Goal: Task Accomplishment & Management: Complete application form

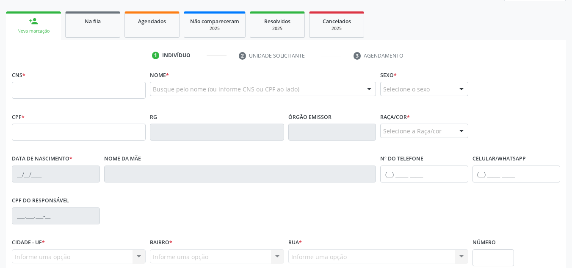
scroll to position [127, 0]
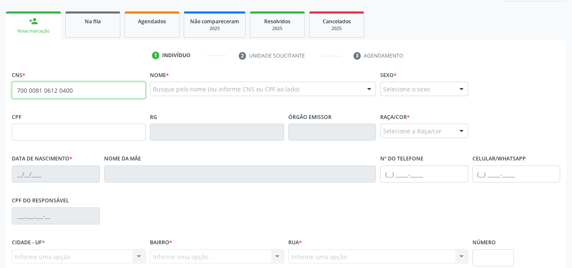
type input "700 0081 0612 0400"
type input "525.149.604-44"
type input "[DATE]"
type input "[PERSON_NAME] das [PERSON_NAME]"
type input "[PHONE_NUMBER]"
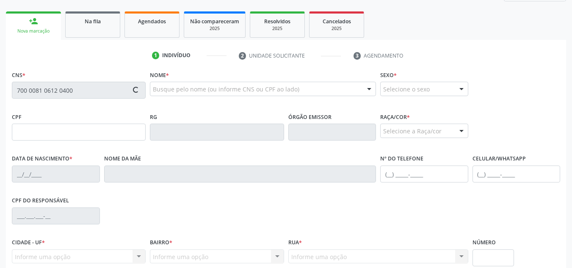
type input "42"
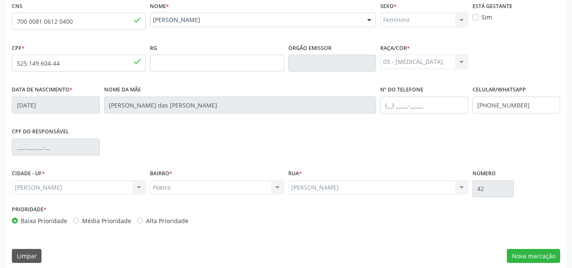
scroll to position [203, 0]
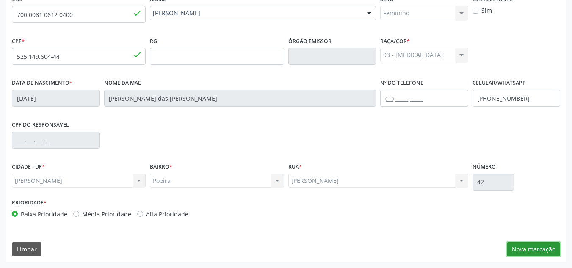
click at [540, 250] on button "Nova marcação" at bounding box center [533, 249] width 53 height 14
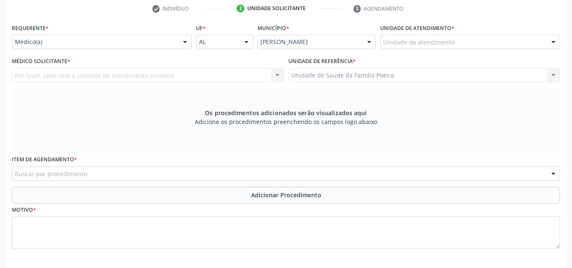
scroll to position [160, 0]
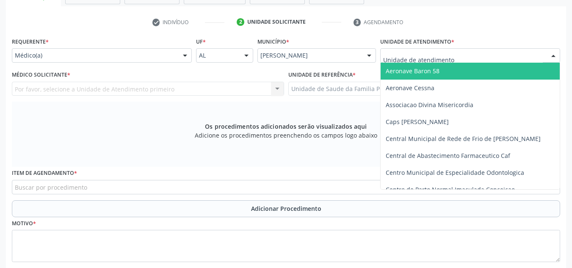
click at [548, 53] on div at bounding box center [553, 56] width 13 height 14
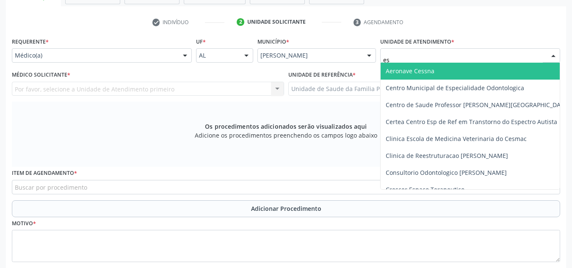
type input "est"
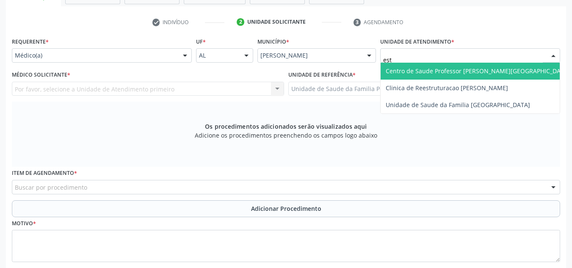
click at [507, 71] on span "Centro de Saude Professor [PERSON_NAME][GEOGRAPHIC_DATA]" at bounding box center [478, 71] width 194 height 17
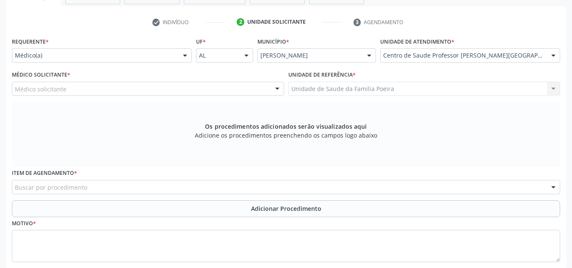
click at [80, 94] on div "Médico solicitante" at bounding box center [148, 89] width 272 height 14
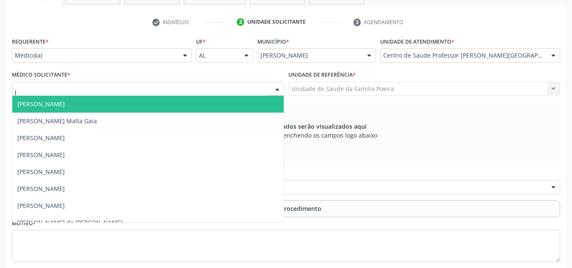
type input "ly"
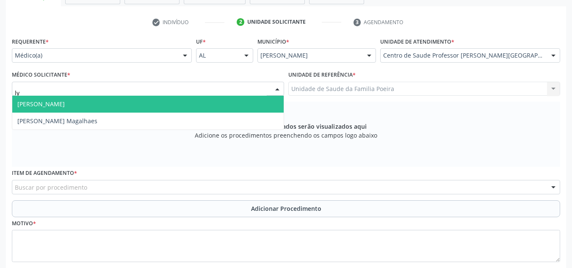
click at [90, 109] on span "[PERSON_NAME]" at bounding box center [147, 104] width 271 height 17
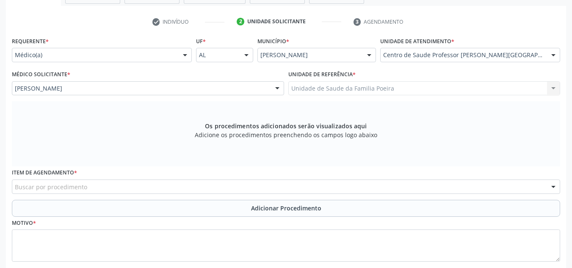
scroll to position [210, 0]
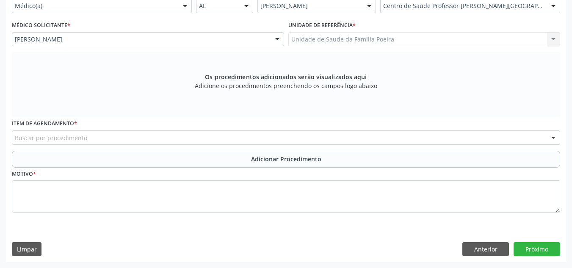
click at [115, 138] on div "Buscar por procedimento" at bounding box center [286, 137] width 548 height 14
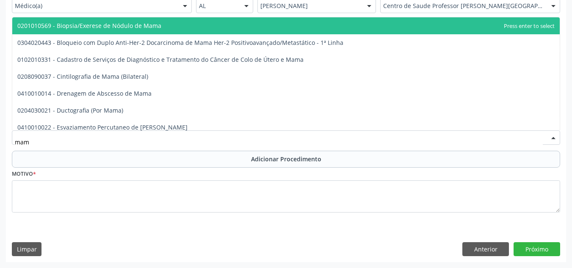
type input "mamo"
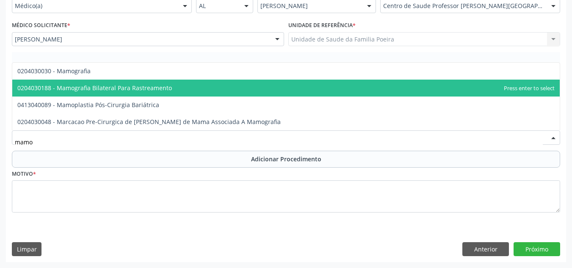
click at [125, 85] on span "0204030188 - Mamografia Bilateral Para Rastreamento" at bounding box center [94, 88] width 154 height 8
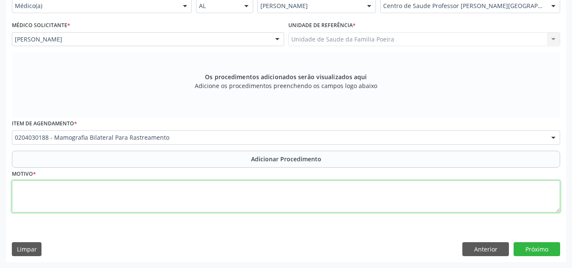
click at [87, 194] on textarea at bounding box center [286, 196] width 548 height 32
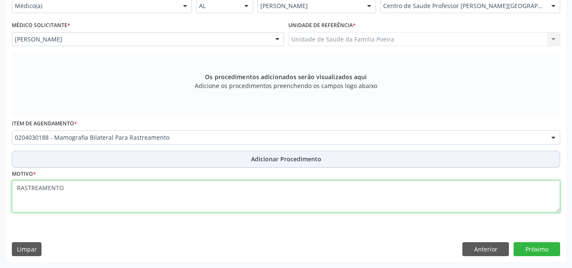
type textarea "RASTREAMENTO"
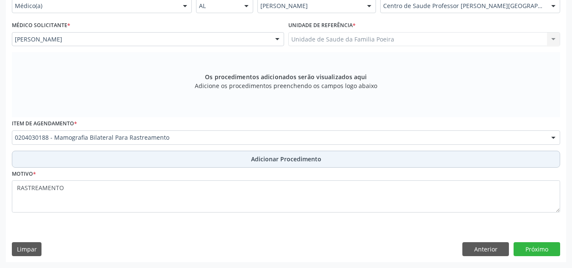
click at [288, 161] on span "Adicionar Procedimento" at bounding box center [286, 158] width 70 height 9
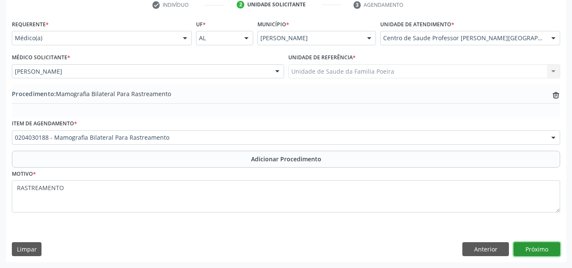
click at [548, 247] on button "Próximo" at bounding box center [536, 249] width 47 height 14
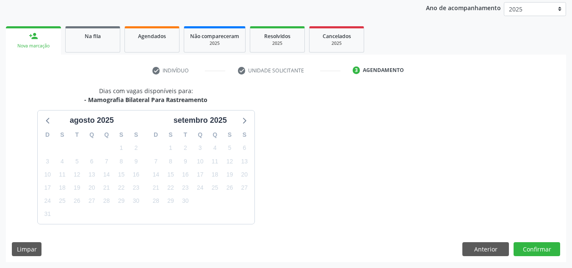
scroll to position [137, 0]
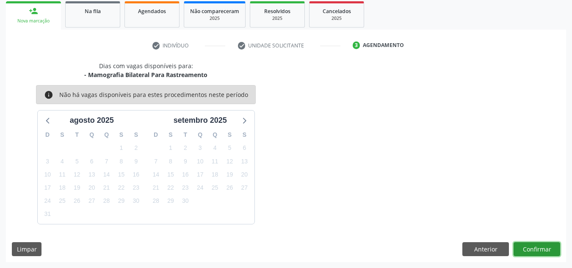
click at [536, 247] on button "Confirmar" at bounding box center [536, 249] width 47 height 14
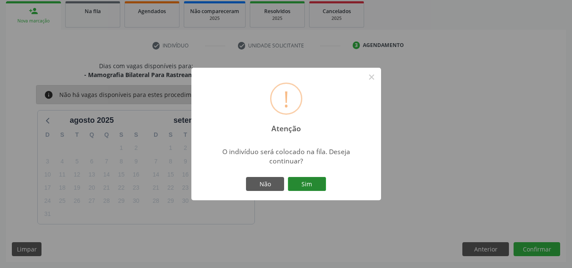
click at [306, 186] on button "Sim" at bounding box center [307, 184] width 38 height 14
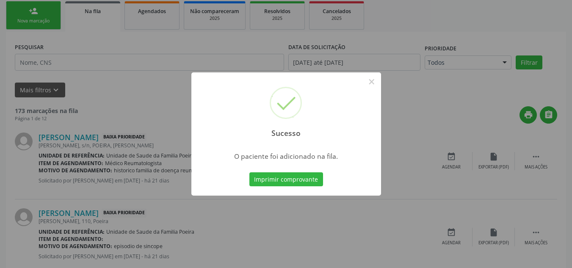
scroll to position [26, 0]
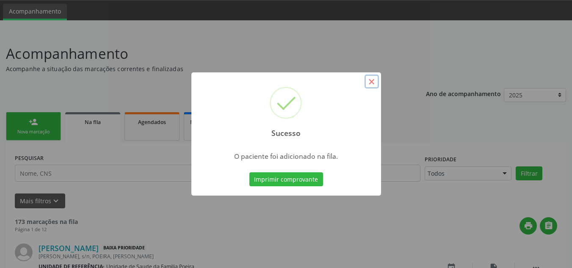
click at [375, 80] on button "×" at bounding box center [371, 81] width 14 height 14
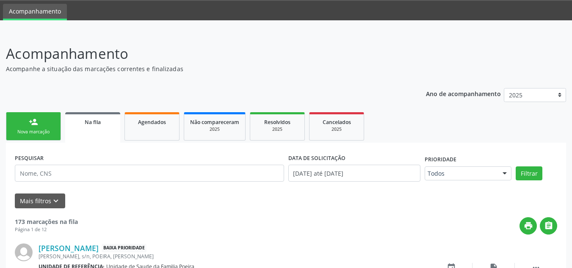
click at [41, 128] on link "person_add Nova marcação" at bounding box center [33, 126] width 55 height 28
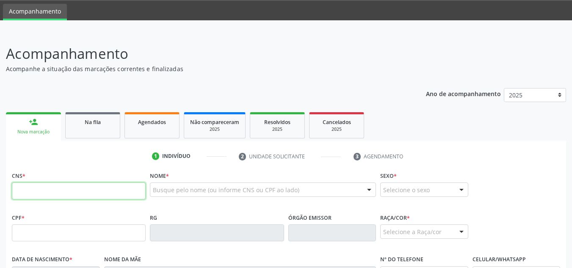
click at [73, 194] on input "text" at bounding box center [79, 190] width 134 height 17
type input "702 1017 7180 5994"
type input "180.389.774-08"
type input "0[DATE]"
type input "[PERSON_NAME]"
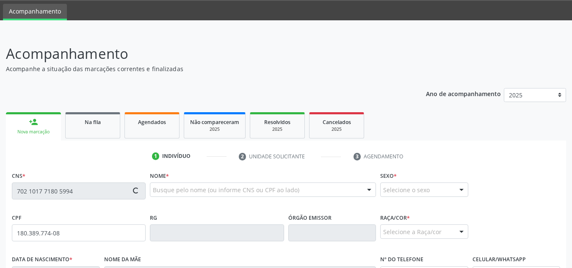
type input "[PHONE_NUMBER]"
type input "S/N"
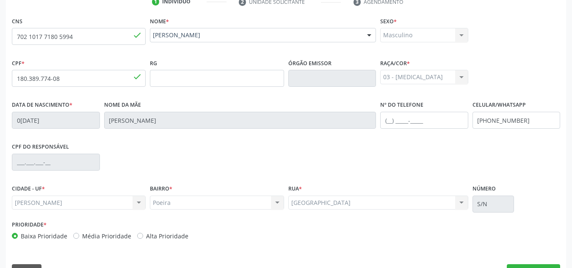
scroll to position [196, 0]
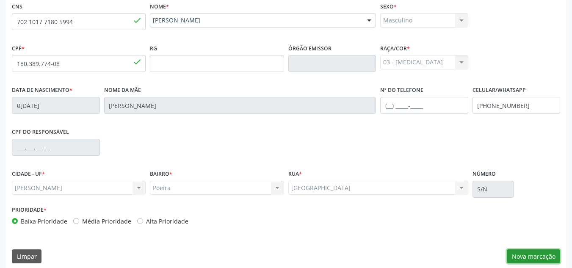
click at [524, 252] on button "Nova marcação" at bounding box center [533, 256] width 53 height 14
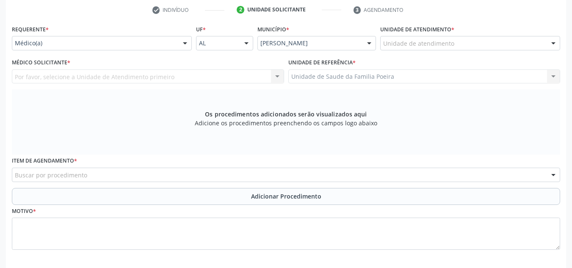
scroll to position [153, 0]
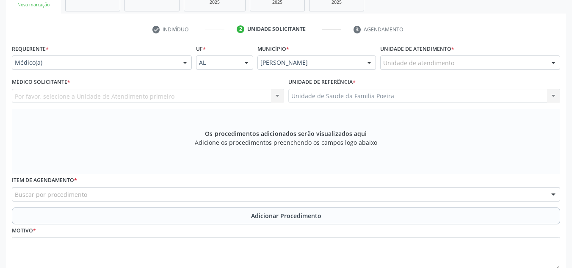
click at [468, 65] on div "Unidade de atendimento" at bounding box center [470, 62] width 180 height 14
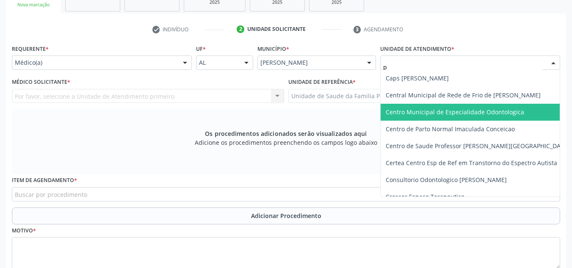
type input "po"
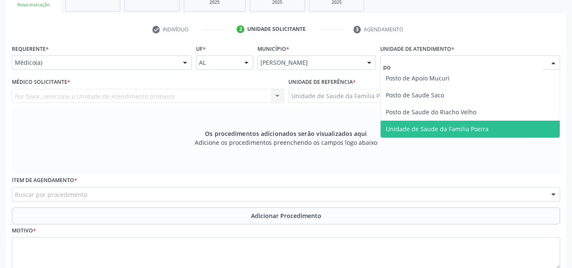
click at [467, 129] on span "Unidade de Saude da Familia Poeira" at bounding box center [437, 129] width 103 height 8
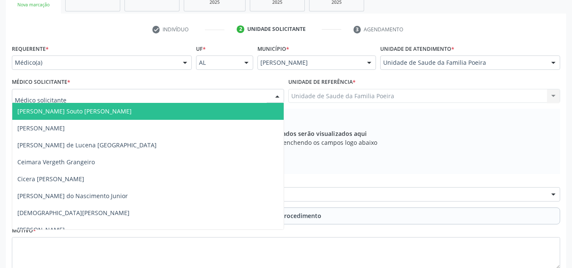
click at [77, 98] on div at bounding box center [148, 96] width 272 height 14
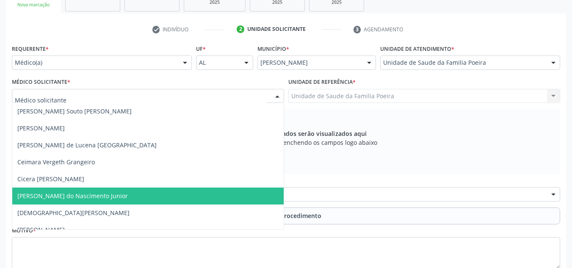
click at [75, 197] on span "[PERSON_NAME] do Nascimento Junior" at bounding box center [72, 196] width 110 height 8
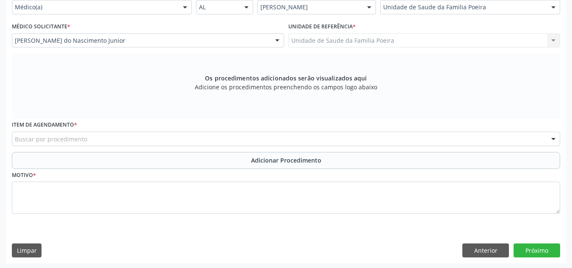
scroll to position [210, 0]
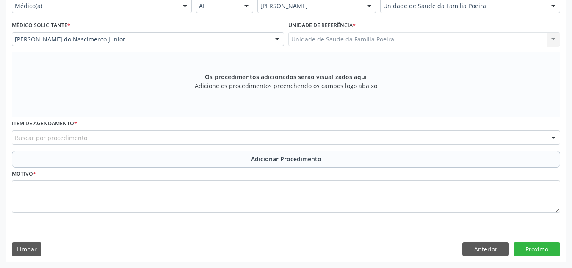
click at [99, 139] on div "Buscar por procedimento" at bounding box center [286, 137] width 548 height 14
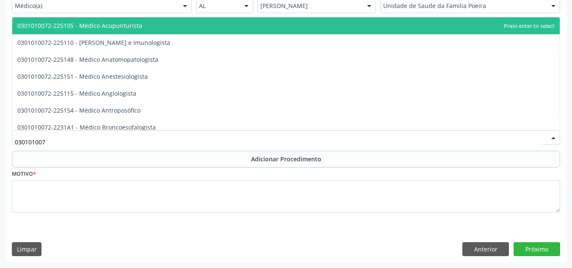
type input "0301010072"
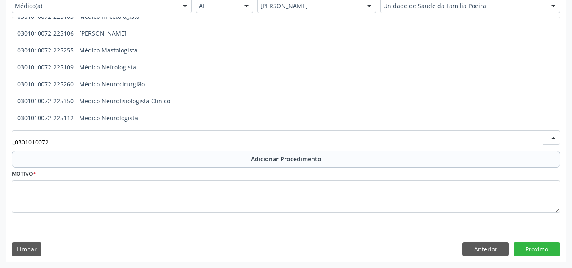
scroll to position [593, 0]
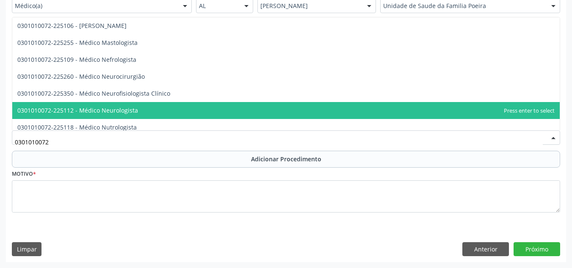
click at [149, 115] on span "0301010072-225112 - Médico Neurologista" at bounding box center [285, 110] width 547 height 17
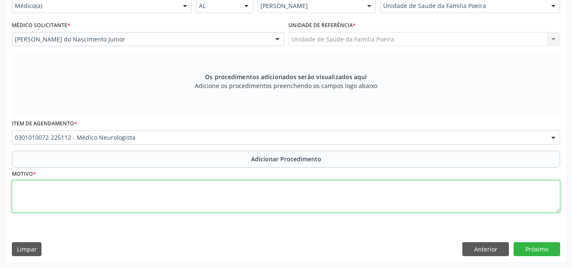
click at [104, 193] on textarea at bounding box center [286, 196] width 548 height 32
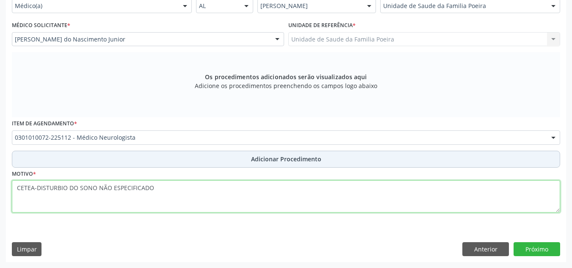
type textarea "CETEA-DISTURBIO DO SONO NÃO ESPECIFICADO"
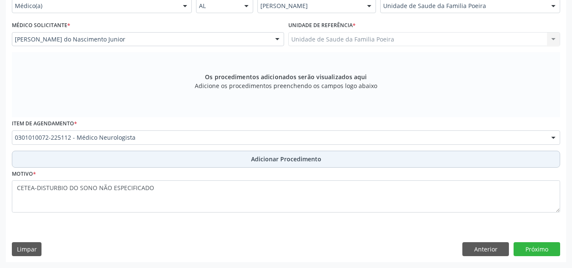
click at [291, 163] on span "Adicionar Procedimento" at bounding box center [286, 158] width 70 height 9
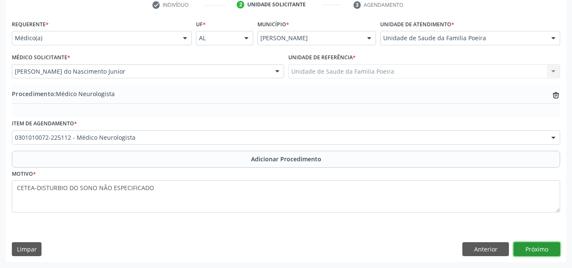
click at [535, 245] on button "Próximo" at bounding box center [536, 249] width 47 height 14
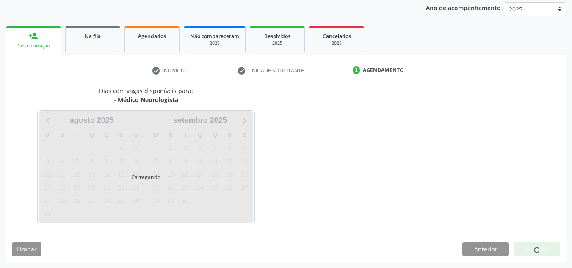
scroll to position [137, 0]
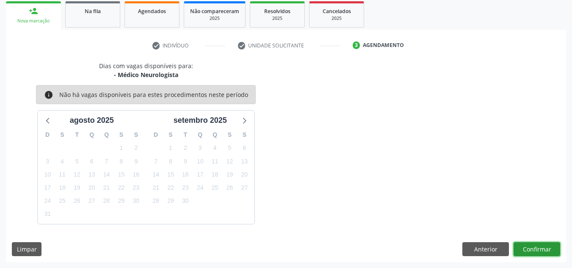
click at [535, 245] on button "Confirmar" at bounding box center [536, 249] width 47 height 14
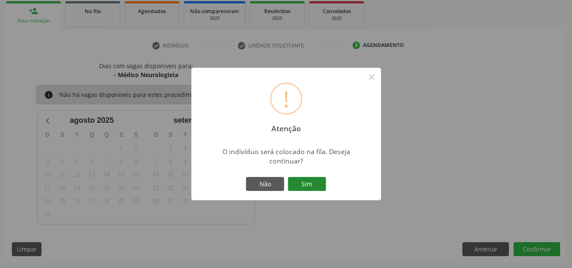
click at [312, 180] on button "Sim" at bounding box center [307, 184] width 38 height 14
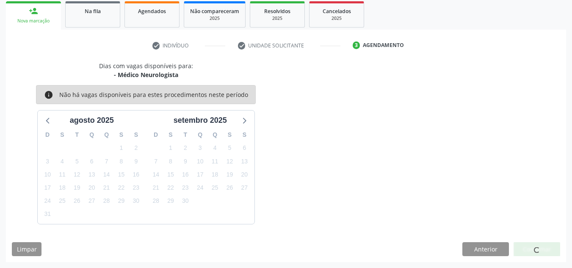
scroll to position [26, 0]
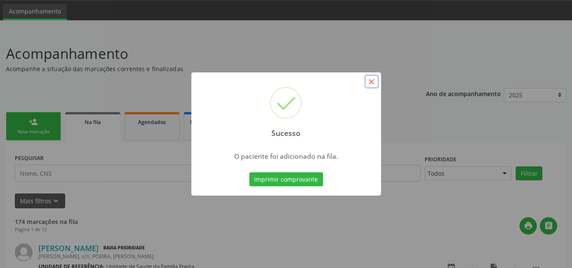
click at [372, 83] on button "×" at bounding box center [371, 81] width 14 height 14
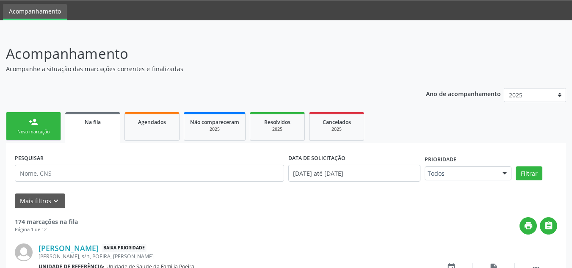
click at [53, 138] on link "person_add Nova marcação" at bounding box center [33, 126] width 55 height 28
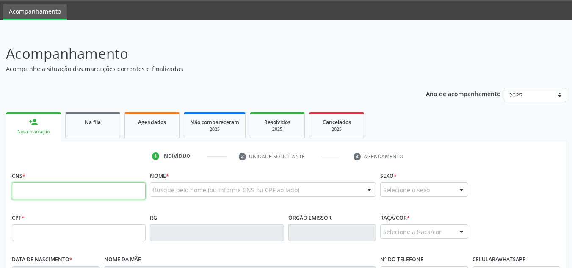
click at [76, 187] on input "text" at bounding box center [79, 190] width 134 height 17
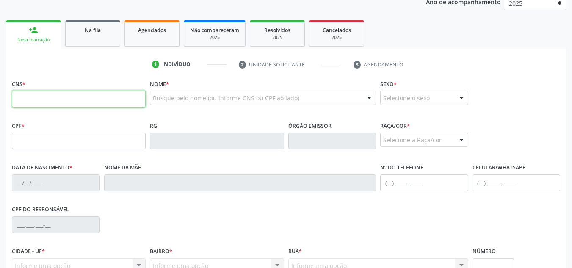
scroll to position [76, 0]
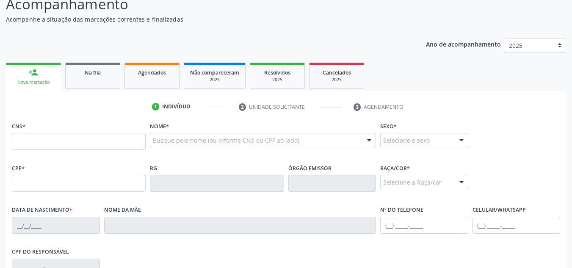
drag, startPoint x: 94, startPoint y: 81, endPoint x: 35, endPoint y: 83, distance: 59.7
click at [93, 81] on link "Na fila" at bounding box center [92, 76] width 55 height 26
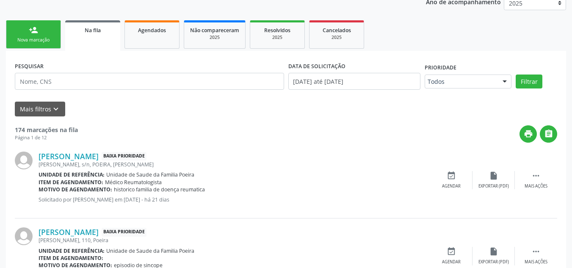
scroll to position [160, 0]
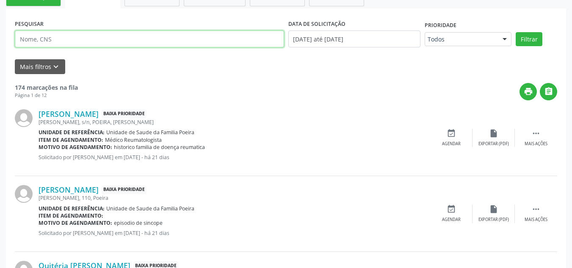
click at [81, 46] on input "text" at bounding box center [149, 38] width 269 height 17
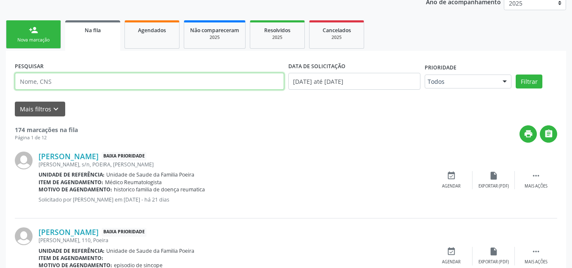
scroll to position [76, 0]
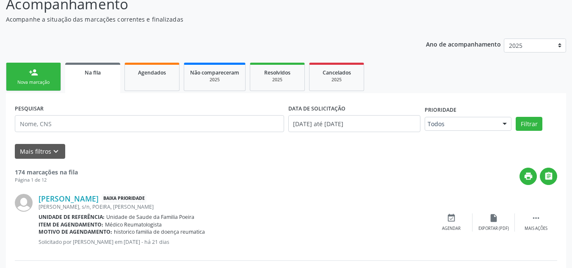
click at [38, 75] on div "person_add" at bounding box center [33, 72] width 9 height 9
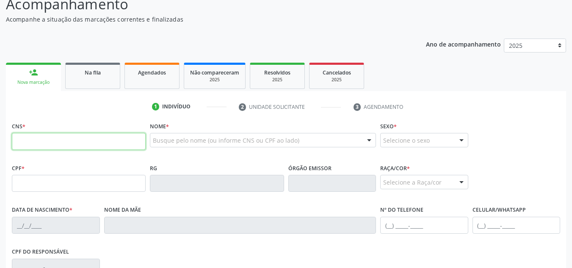
click at [71, 142] on input "text" at bounding box center [79, 141] width 134 height 17
type input "704"
click at [77, 80] on link "Na fila" at bounding box center [92, 76] width 55 height 26
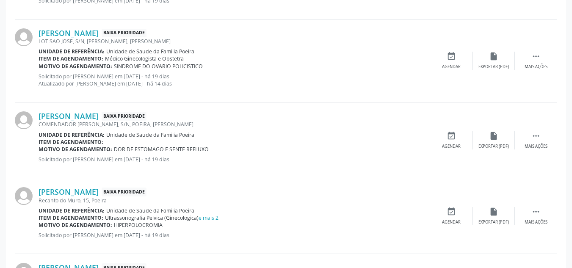
scroll to position [1176, 0]
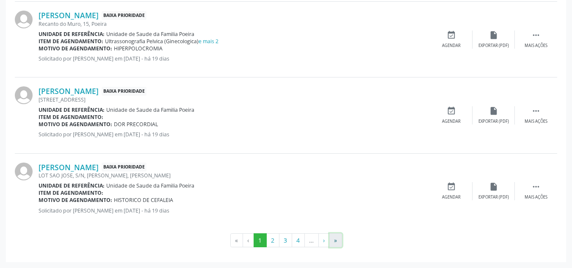
click at [335, 241] on button "»" at bounding box center [335, 240] width 13 height 14
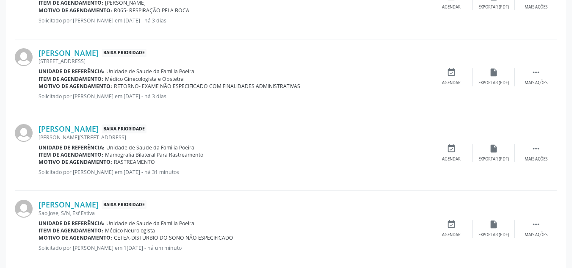
scroll to position [714, 0]
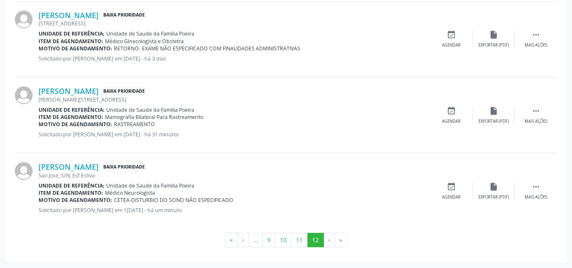
click at [327, 238] on li "›" at bounding box center [329, 240] width 11 height 14
click at [337, 243] on li "»" at bounding box center [341, 240] width 12 height 14
click at [341, 237] on li "»" at bounding box center [341, 240] width 12 height 14
click at [305, 242] on button "11" at bounding box center [299, 240] width 17 height 14
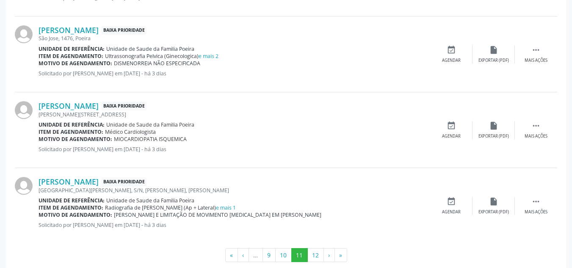
scroll to position [1169, 0]
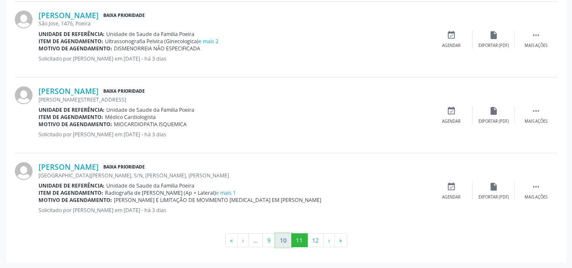
click at [288, 243] on button "10" at bounding box center [283, 240] width 17 height 14
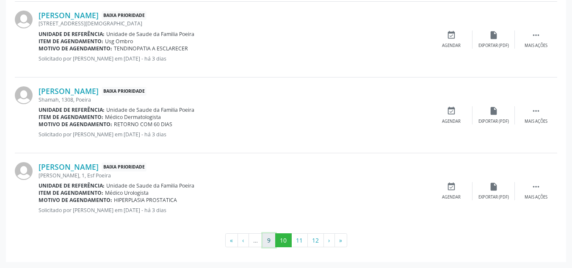
click at [265, 243] on button "9" at bounding box center [268, 240] width 13 height 14
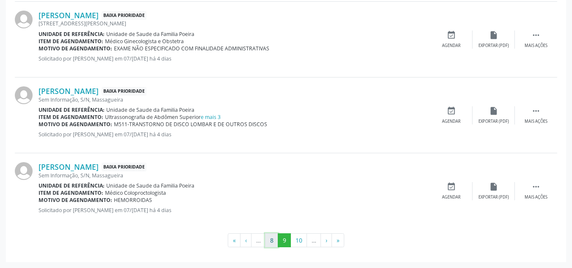
click at [267, 243] on button "8" at bounding box center [271, 240] width 13 height 14
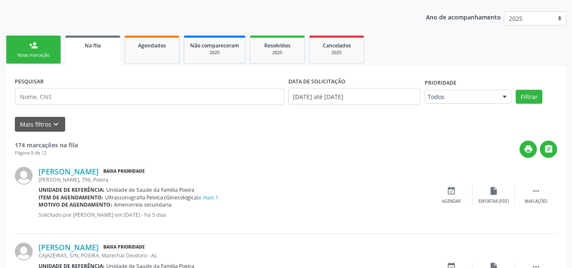
scroll to position [0, 0]
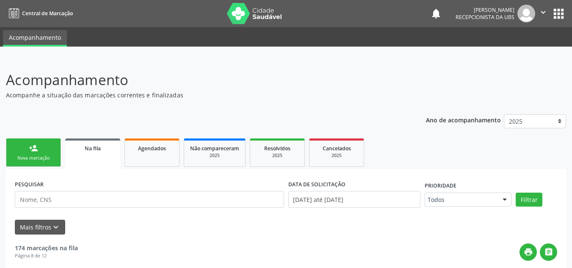
click at [17, 154] on link "person_add Nova marcação" at bounding box center [33, 152] width 55 height 28
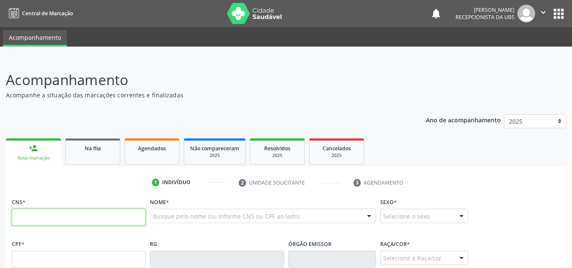
click at [64, 215] on input "text" at bounding box center [79, 217] width 134 height 17
type input "704 7077 5832 2434"
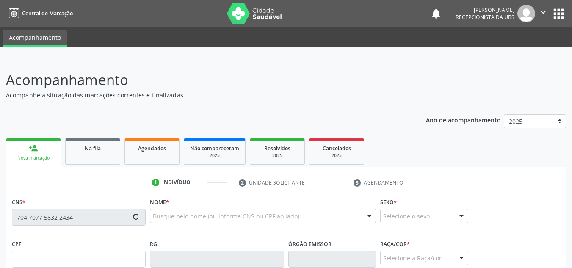
type input "055.329.134-39"
type input "[DATE]"
type input "[PERSON_NAME]"
type input "[PHONE_NUMBER]"
type input "S/N"
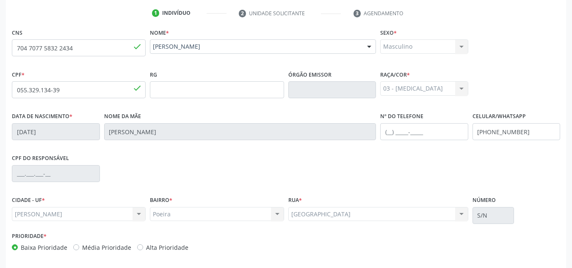
scroll to position [203, 0]
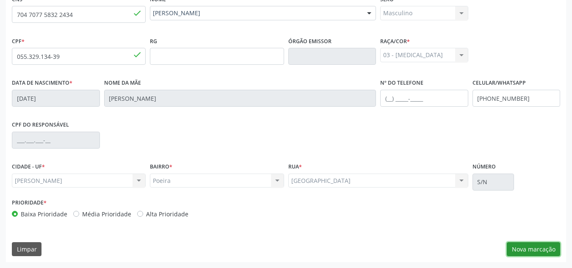
click at [524, 248] on button "Nova marcação" at bounding box center [533, 249] width 53 height 14
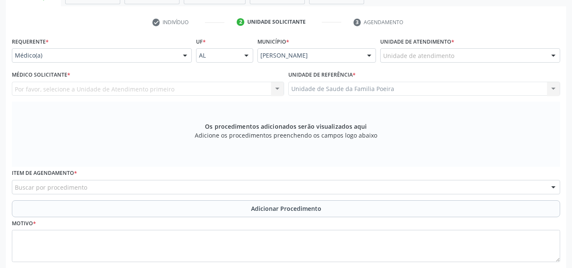
scroll to position [118, 0]
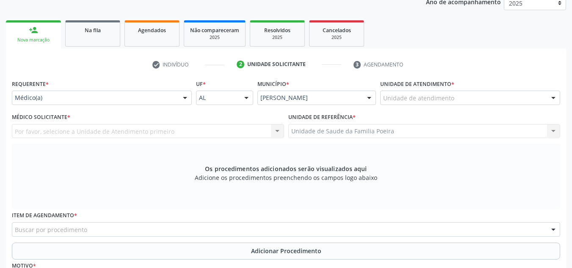
click at [476, 102] on div "Unidade de atendimento" at bounding box center [470, 98] width 180 height 14
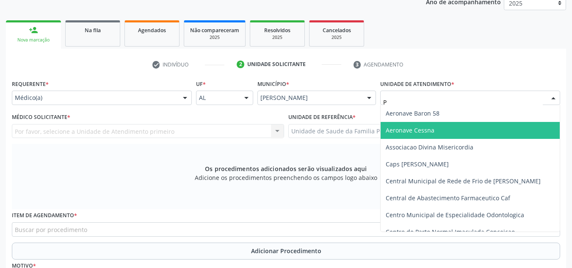
type input "PO"
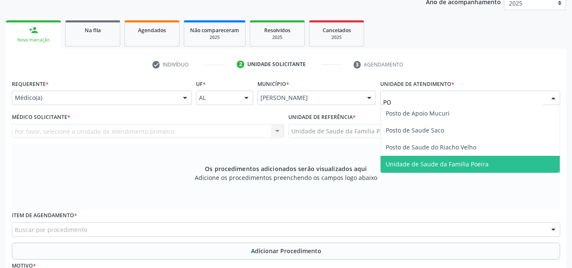
click at [433, 165] on span "Unidade de Saude da Familia Poeira" at bounding box center [437, 164] width 103 height 8
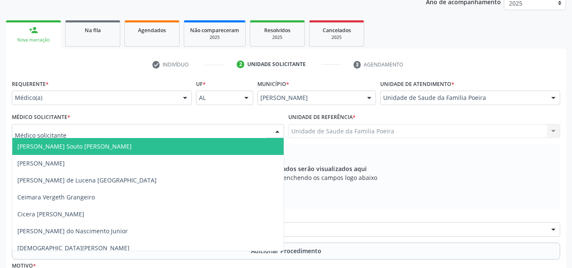
click at [159, 130] on div at bounding box center [148, 131] width 272 height 14
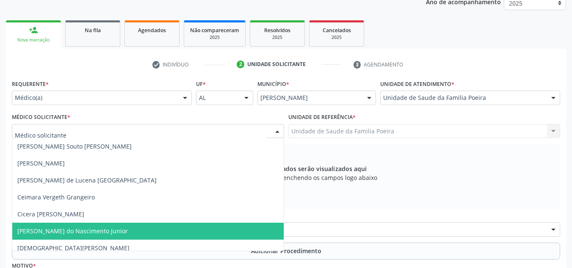
click at [96, 232] on span "[PERSON_NAME] do Nascimento Junior" at bounding box center [72, 231] width 110 height 8
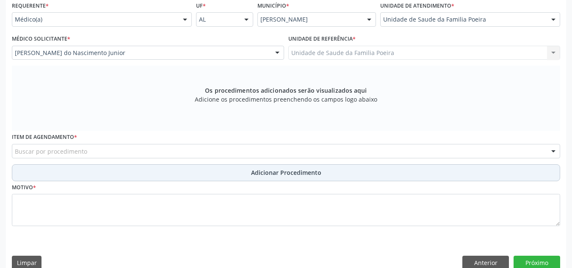
scroll to position [210, 0]
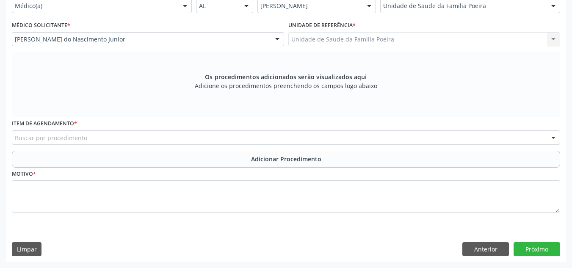
click at [103, 138] on div "Buscar por procedimento" at bounding box center [286, 137] width 548 height 14
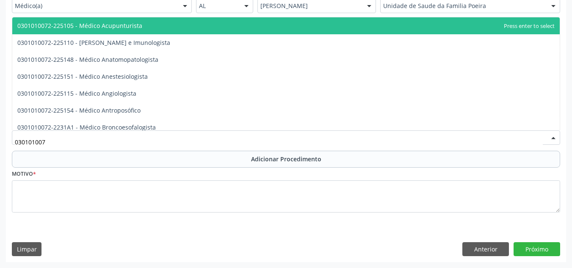
type input "0301010072"
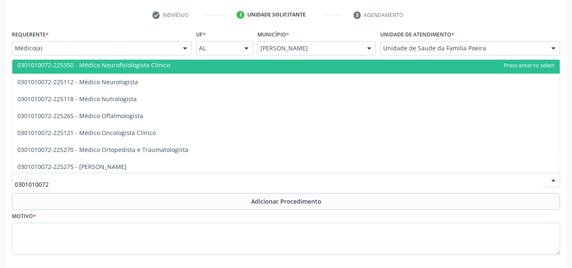
scroll to position [677, 0]
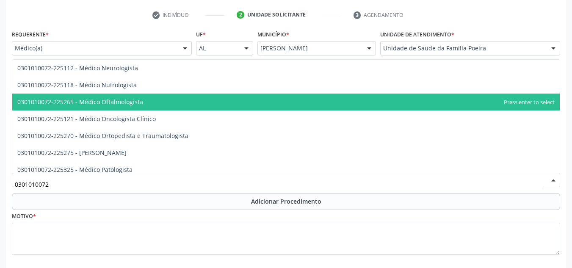
click at [127, 101] on span "0301010072-225265 - Médico Oftalmologista" at bounding box center [80, 102] width 126 height 8
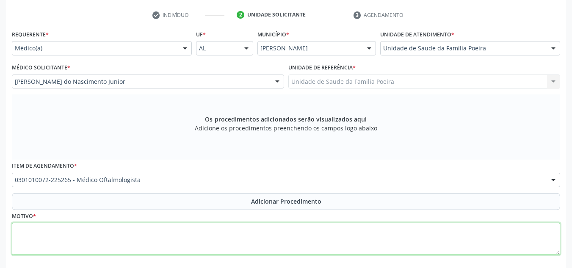
click at [124, 233] on textarea at bounding box center [286, 239] width 548 height 32
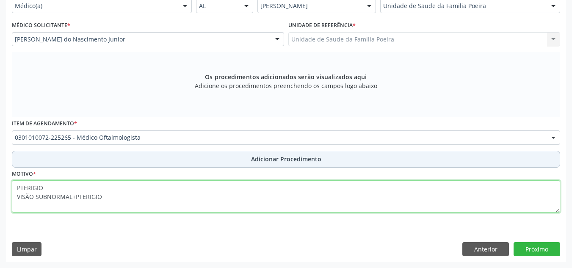
type textarea "PTERIGIO VISÃO SUBNORMAL+PTERIGIO"
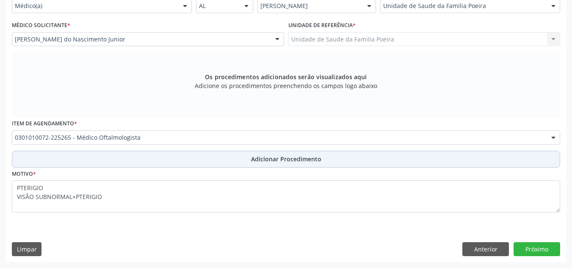
click at [256, 154] on span "Adicionar Procedimento" at bounding box center [286, 158] width 70 height 9
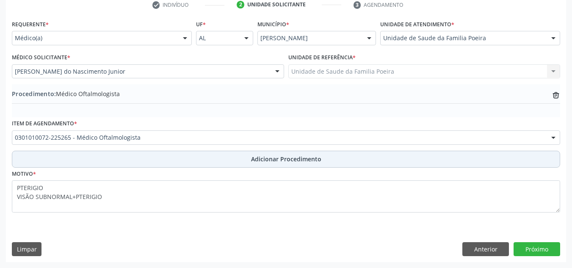
scroll to position [178, 0]
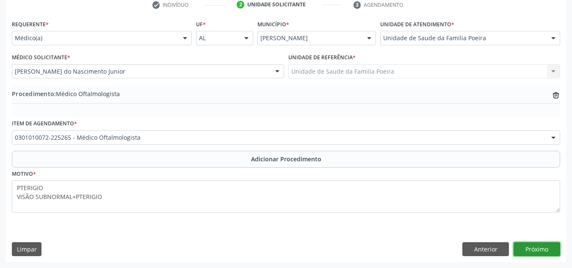
click at [540, 252] on button "Próximo" at bounding box center [536, 249] width 47 height 14
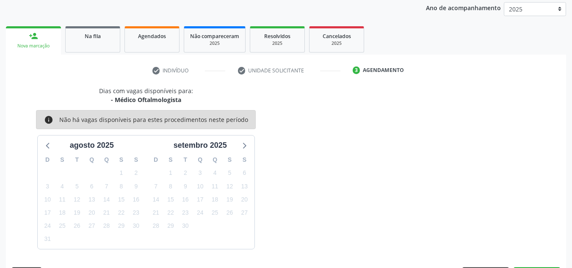
scroll to position [137, 0]
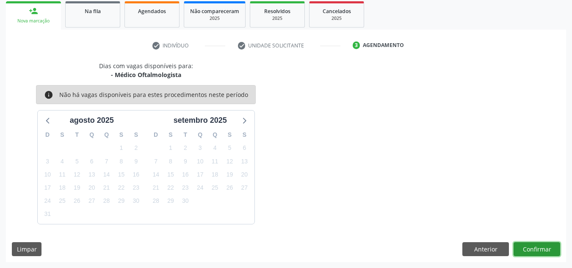
click at [526, 250] on button "Confirmar" at bounding box center [536, 249] width 47 height 14
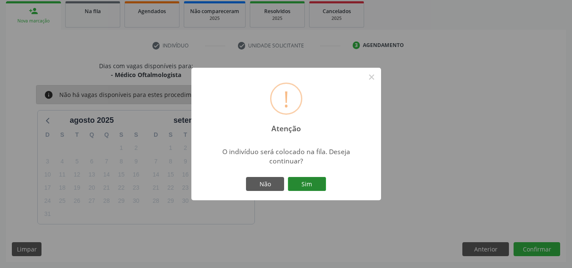
click at [311, 186] on button "Sim" at bounding box center [307, 184] width 38 height 14
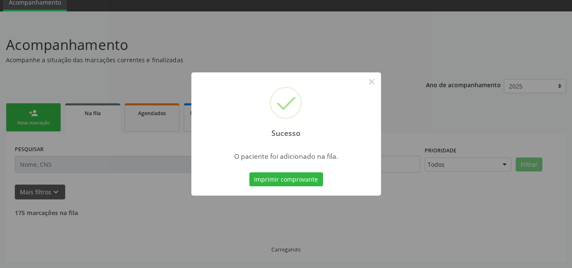
scroll to position [26, 0]
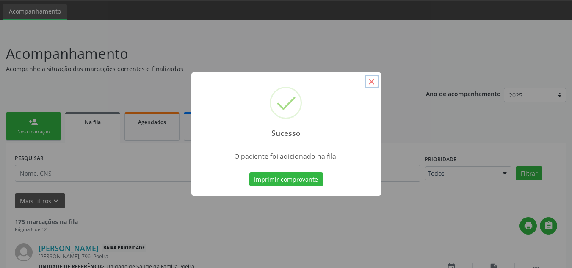
click at [374, 84] on button "×" at bounding box center [371, 81] width 14 height 14
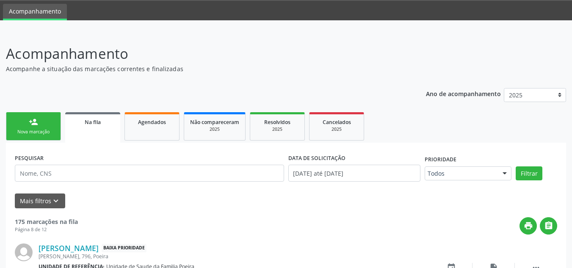
click at [35, 131] on div "Nova marcação" at bounding box center [33, 132] width 42 height 6
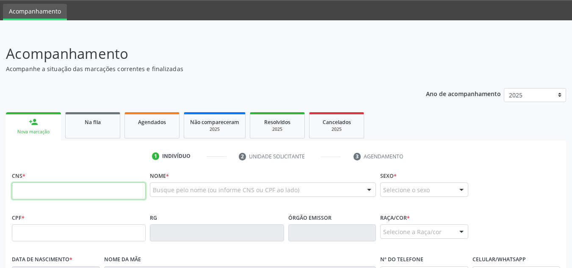
click at [115, 190] on input "text" at bounding box center [79, 190] width 134 height 17
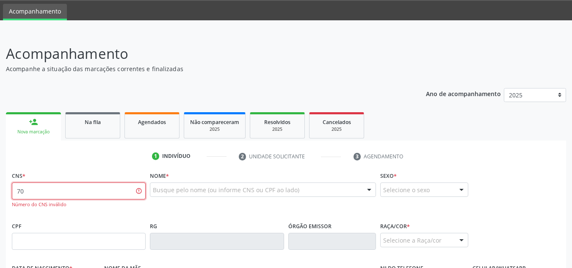
type input "7"
paste input "704 5053 2646 2810"
type input "704 5053 2646 2810"
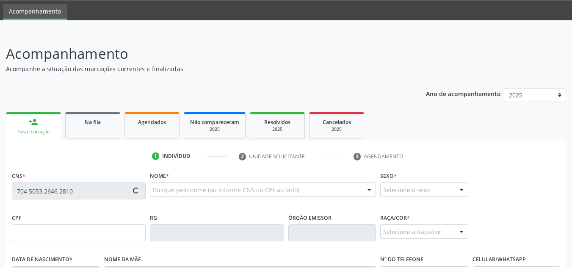
type input "143.012.664-70"
type input "0[DATE]"
type input "[PERSON_NAME]"
type input "[PHONE_NUMBER]"
type input "01"
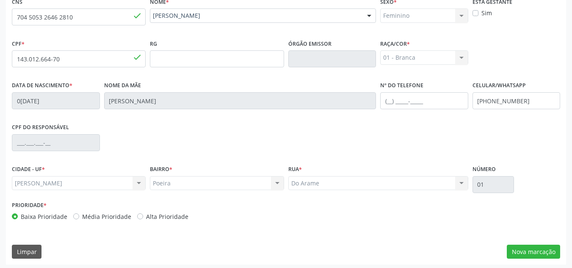
scroll to position [203, 0]
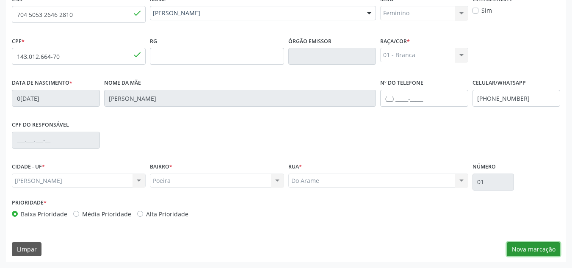
click at [536, 250] on button "Nova marcação" at bounding box center [533, 249] width 53 height 14
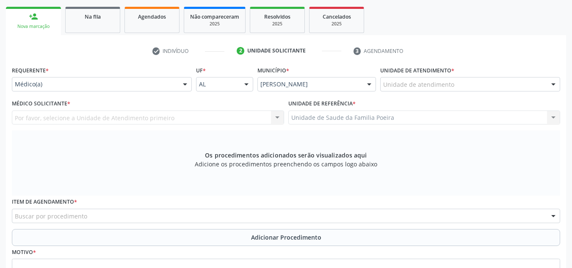
scroll to position [118, 0]
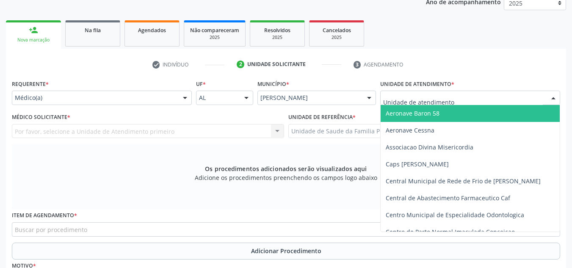
click at [483, 99] on div at bounding box center [470, 98] width 180 height 14
type input "PO"
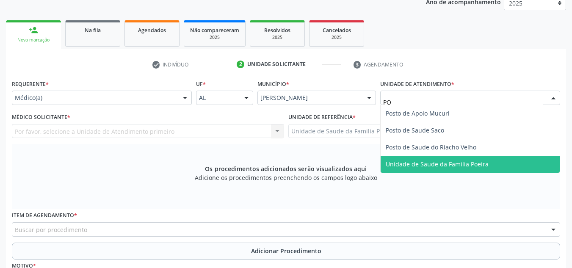
click at [474, 166] on span "Unidade de Saude da Familia Poeira" at bounding box center [437, 164] width 103 height 8
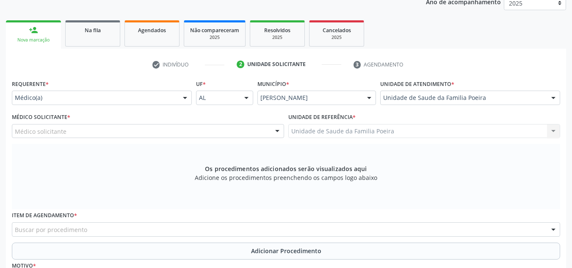
click at [72, 134] on div "Médico solicitante" at bounding box center [148, 131] width 272 height 14
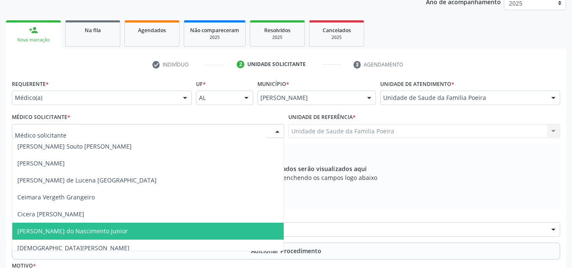
click at [54, 234] on span "[PERSON_NAME] do Nascimento Junior" at bounding box center [72, 231] width 110 height 8
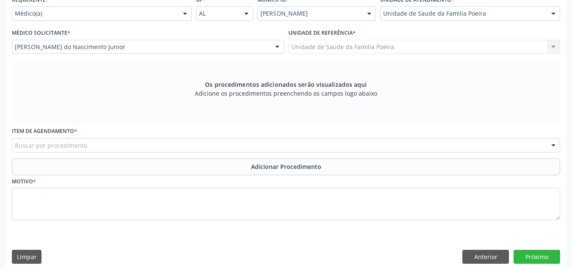
scroll to position [203, 0]
click at [169, 147] on div "Buscar por procedimento" at bounding box center [286, 145] width 548 height 14
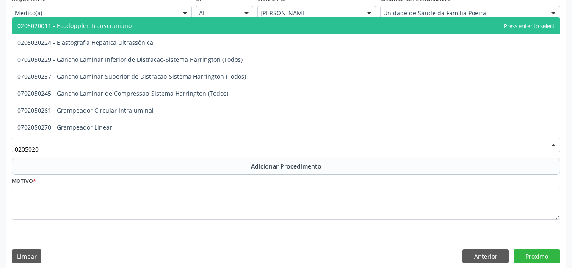
type input "02050201"
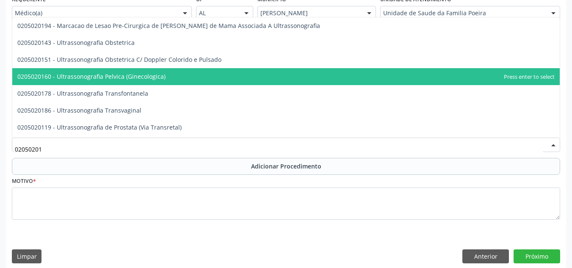
click at [149, 79] on span "0205020160 - Ultrassonografia Pelvica (Ginecologica)" at bounding box center [91, 76] width 148 height 8
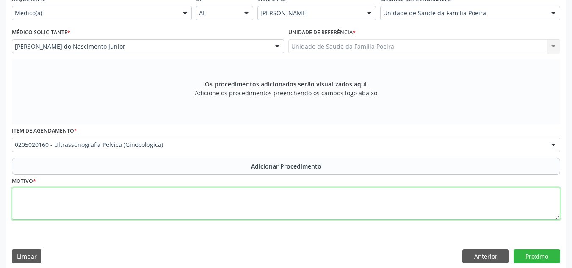
click at [135, 214] on textarea at bounding box center [286, 204] width 548 height 32
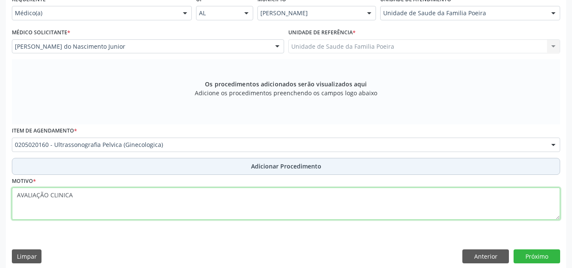
type textarea "AVALIAÇÃO CLINICA"
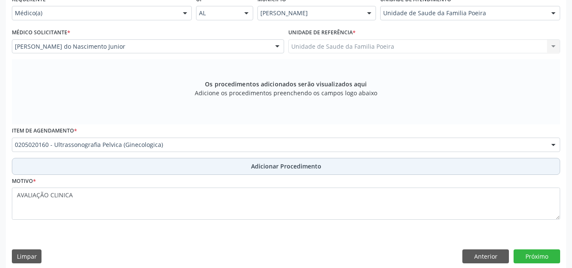
click at [230, 163] on button "Adicionar Procedimento" at bounding box center [286, 166] width 548 height 17
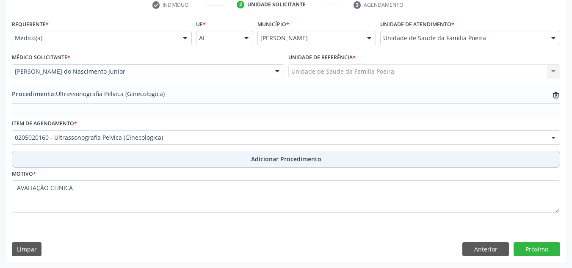
scroll to position [178, 0]
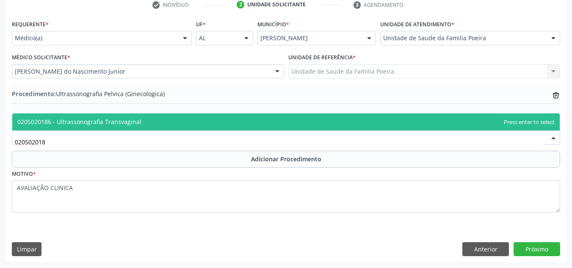
type input "0205020186"
click at [173, 127] on span "0205020186 - Ultrassonografia Transvaginal" at bounding box center [285, 121] width 547 height 17
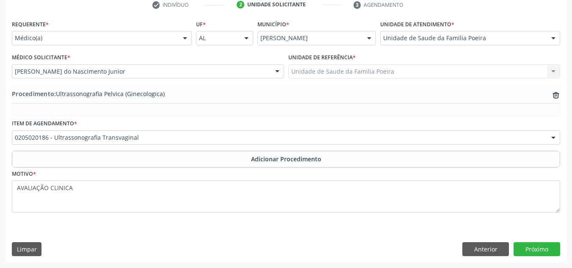
click at [237, 158] on button "Adicionar Procedimento" at bounding box center [286, 159] width 548 height 17
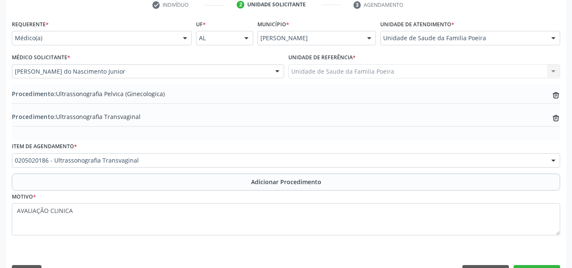
scroll to position [201, 0]
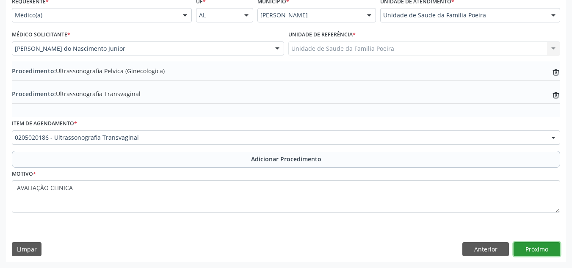
click at [541, 248] on button "Próximo" at bounding box center [536, 249] width 47 height 14
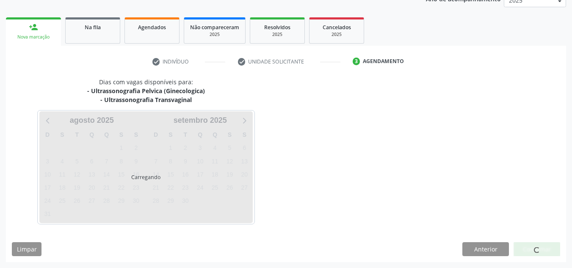
scroll to position [146, 0]
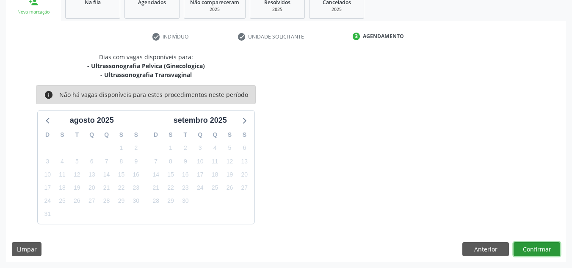
click at [528, 247] on button "Confirmar" at bounding box center [536, 249] width 47 height 14
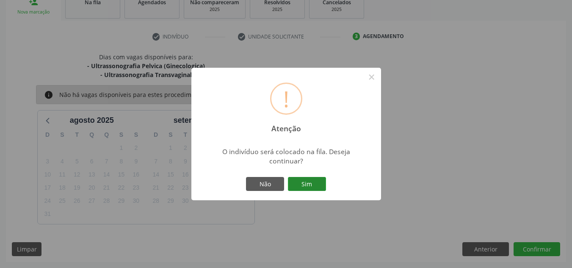
click at [311, 183] on button "Sim" at bounding box center [307, 184] width 38 height 14
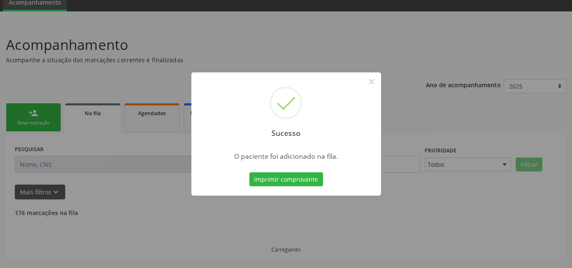
scroll to position [26, 0]
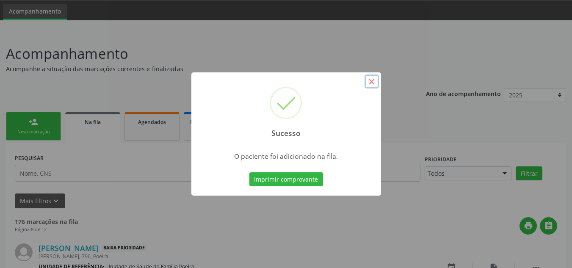
click at [373, 80] on button "×" at bounding box center [371, 81] width 14 height 14
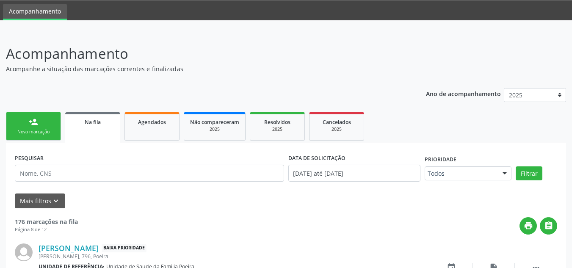
click at [33, 128] on link "person_add Nova marcação" at bounding box center [33, 126] width 55 height 28
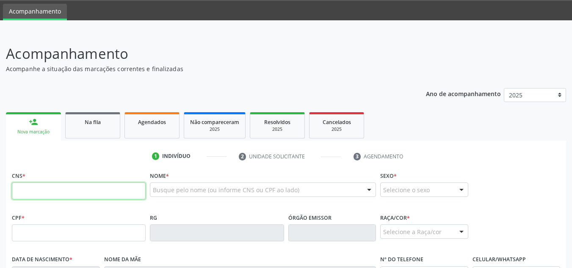
click at [92, 198] on input "text" at bounding box center [79, 190] width 134 height 17
type input "705 0070 1127 1851"
type input "112.189.114-41"
type input "23/[DATE]"
type input "[PERSON_NAME]"
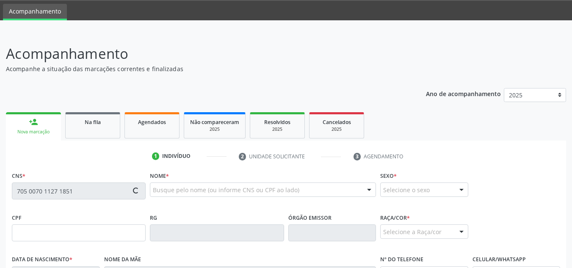
type input "[PHONE_NUMBER]"
type input "47"
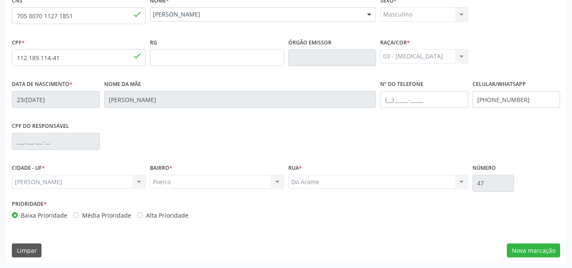
scroll to position [203, 0]
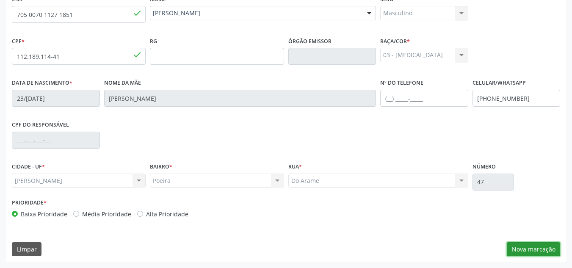
click at [538, 250] on button "Nova marcação" at bounding box center [533, 249] width 53 height 14
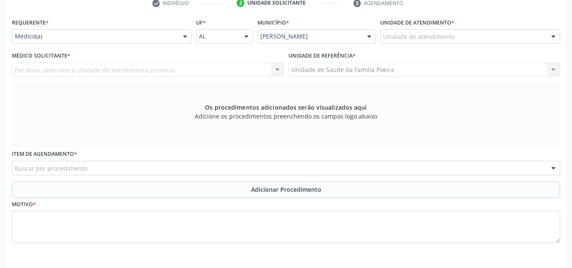
scroll to position [160, 0]
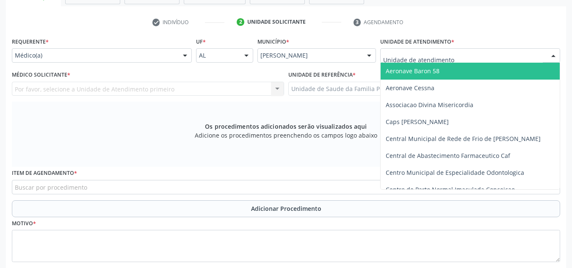
click at [476, 57] on div at bounding box center [470, 55] width 180 height 14
type input "po"
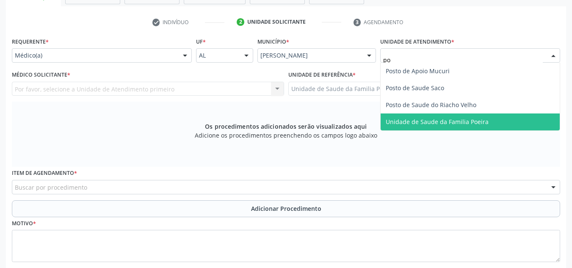
click at [472, 124] on span "Unidade de Saude da Familia Poeira" at bounding box center [437, 122] width 103 height 8
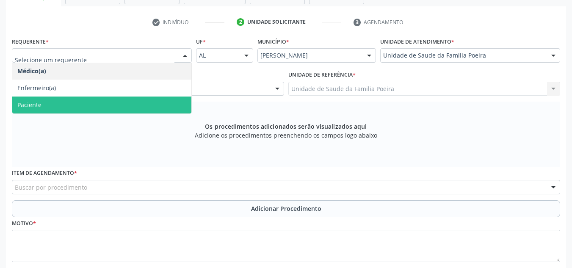
drag, startPoint x: 94, startPoint y: 100, endPoint x: 94, endPoint y: 95, distance: 4.7
click at [94, 95] on ul "Médico(a) Enfermeiro(a) Paciente Nenhum resultado encontrado para: " " Não há n…" at bounding box center [101, 88] width 179 height 51
click at [95, 102] on span "Paciente" at bounding box center [101, 105] width 179 height 17
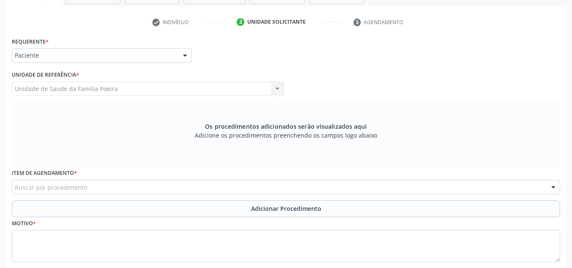
click at [85, 91] on div "Unidade de Saude da Familia Poeira Unidade de Saude da Familia Poeira Nenhum re…" at bounding box center [148, 89] width 272 height 14
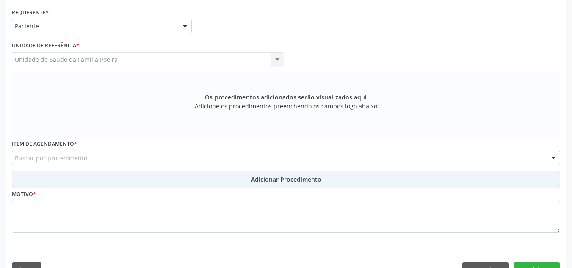
scroll to position [203, 0]
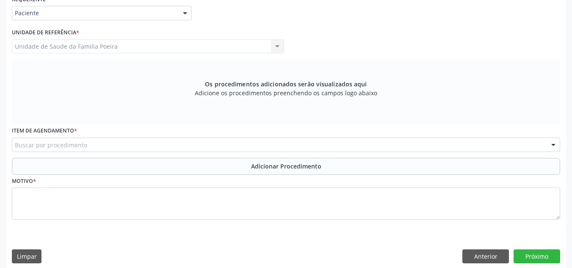
click at [109, 145] on div "Buscar por procedimento" at bounding box center [286, 145] width 548 height 14
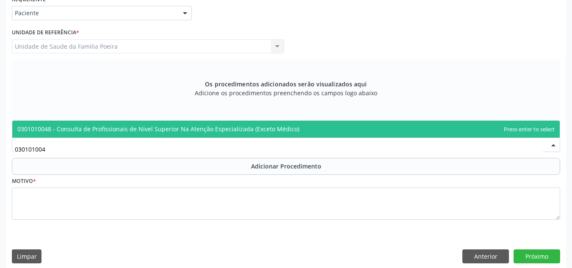
type input "0301010048"
click at [109, 126] on span "0301010048 - Consulta de Profissionais de Nivel Superior Na Atenção Especializa…" at bounding box center [158, 129] width 282 height 8
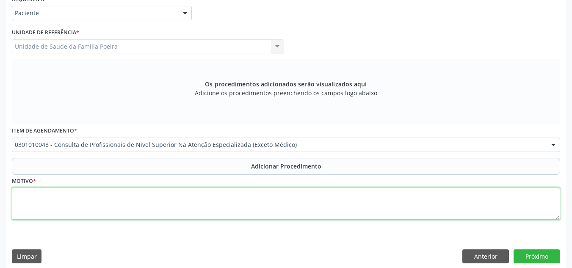
click at [93, 209] on textarea at bounding box center [286, 204] width 548 height 32
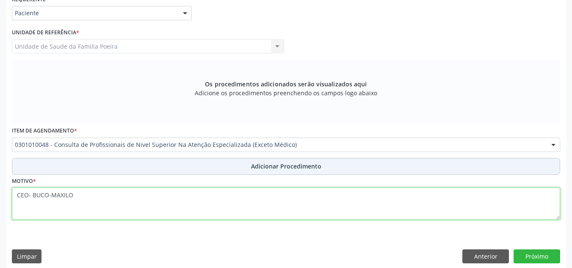
type textarea "CEO- BUCO-MAXILO"
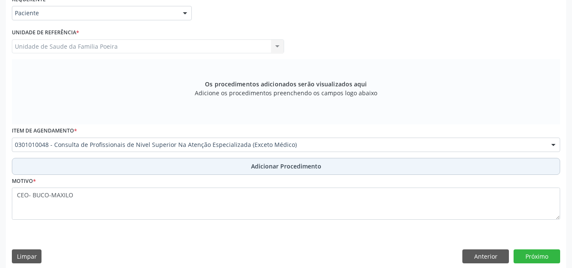
click at [271, 166] on span "Adicionar Procedimento" at bounding box center [286, 166] width 70 height 9
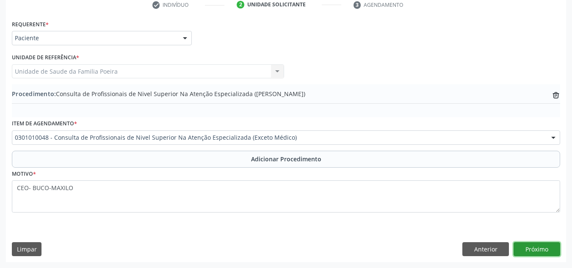
click at [552, 251] on button "Próximo" at bounding box center [536, 249] width 47 height 14
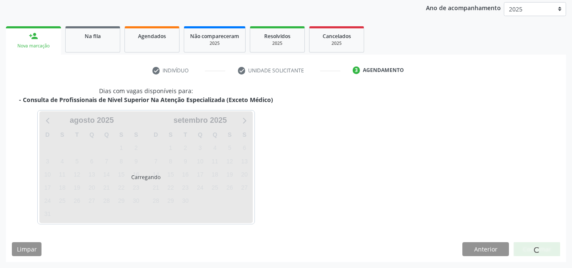
scroll to position [137, 0]
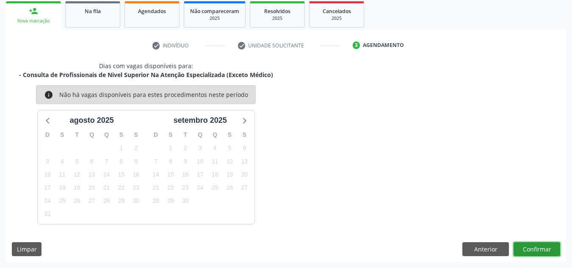
click at [547, 249] on button "Confirmar" at bounding box center [536, 249] width 47 height 14
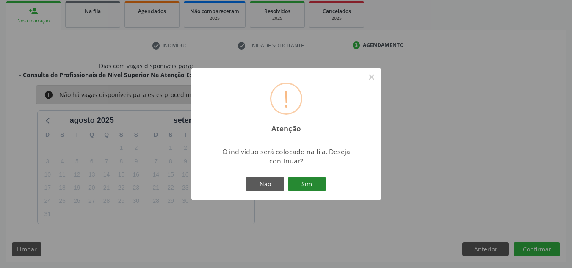
click at [318, 181] on button "Sim" at bounding box center [307, 184] width 38 height 14
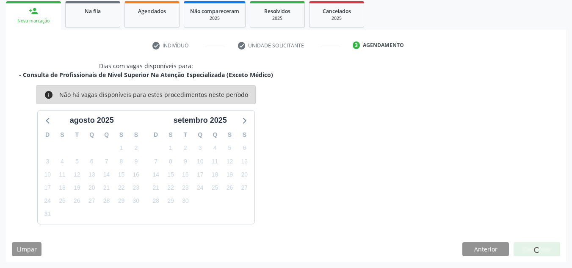
scroll to position [26, 0]
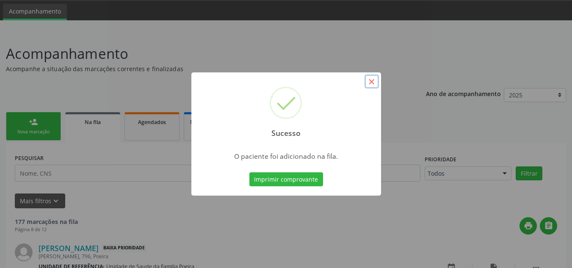
click at [375, 83] on button "×" at bounding box center [371, 81] width 14 height 14
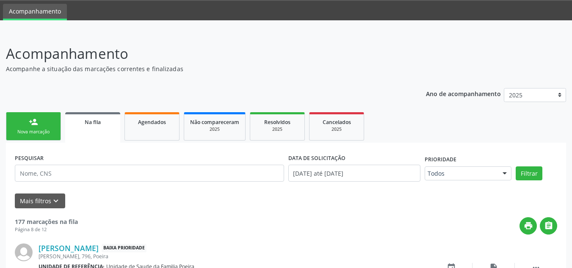
click at [42, 129] on div "Nova marcação" at bounding box center [33, 132] width 42 height 6
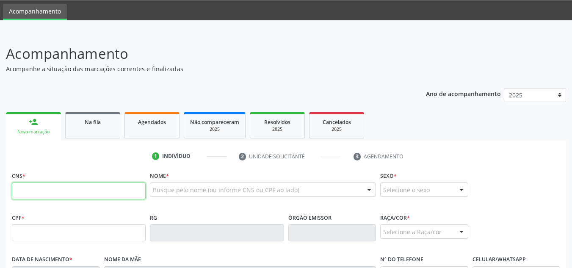
click at [66, 191] on input "text" at bounding box center [79, 190] width 134 height 17
type input "706 5043 4887 3193"
type input "078.477.644-07"
type input "[DATE]"
type input "[PERSON_NAME]"
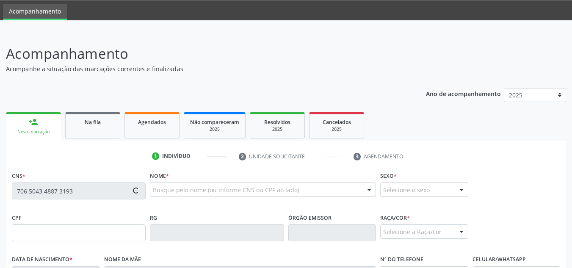
type input "[PHONE_NUMBER]"
type input "153"
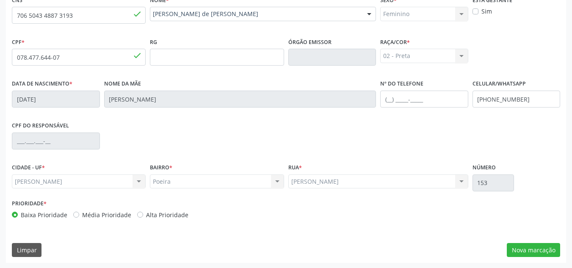
scroll to position [203, 0]
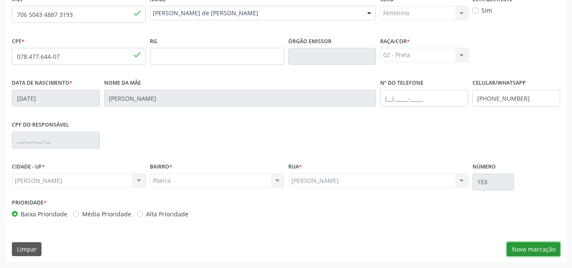
click at [524, 249] on button "Nova marcação" at bounding box center [533, 249] width 53 height 14
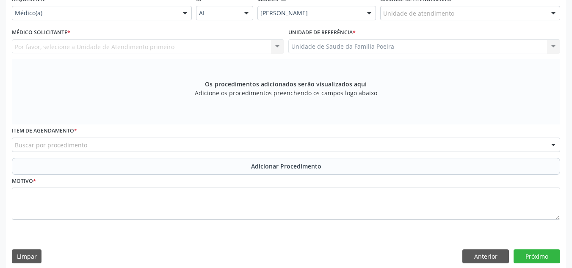
scroll to position [160, 0]
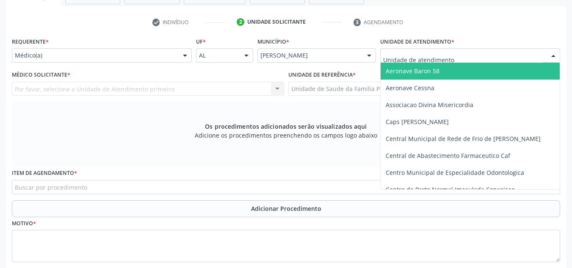
click at [550, 57] on div at bounding box center [553, 56] width 13 height 14
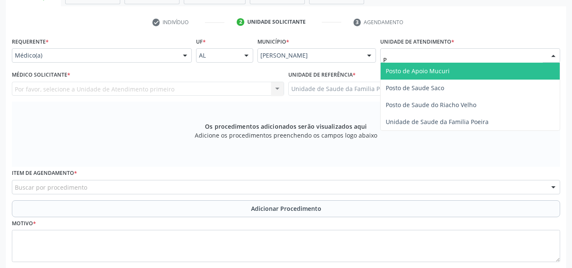
type input "PO"
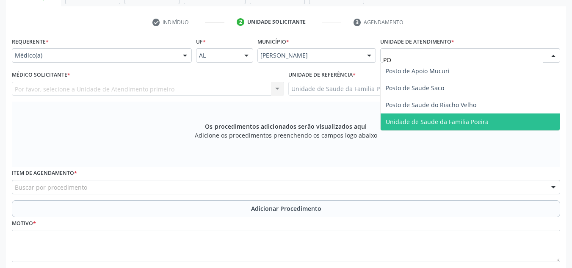
click at [448, 123] on span "Unidade de Saude da Familia Poeira" at bounding box center [437, 122] width 103 height 8
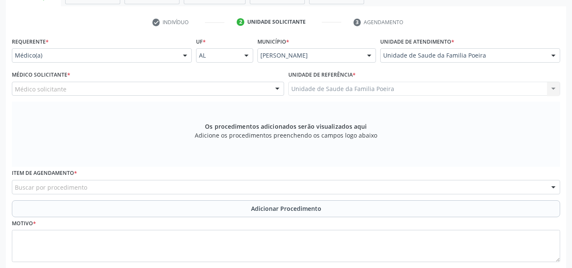
click at [102, 89] on div "Médico solicitante" at bounding box center [148, 89] width 272 height 14
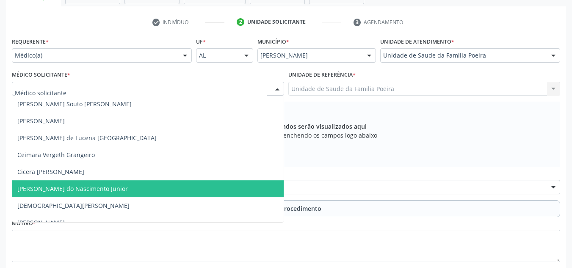
click at [60, 189] on span "[PERSON_NAME] do Nascimento Junior" at bounding box center [72, 189] width 110 height 8
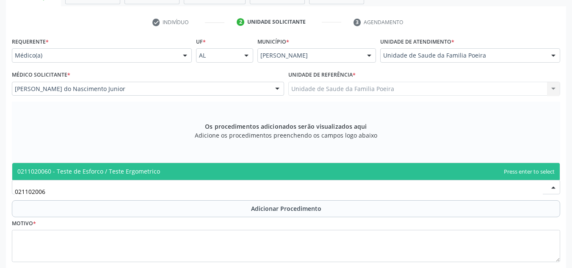
type input "0211020060"
click at [133, 174] on span "0211020060 - Teste de Esforco / Teste Ergometrico" at bounding box center [88, 171] width 143 height 8
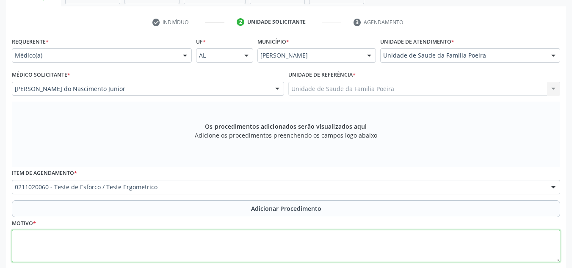
click at [99, 241] on textarea at bounding box center [286, 246] width 548 height 32
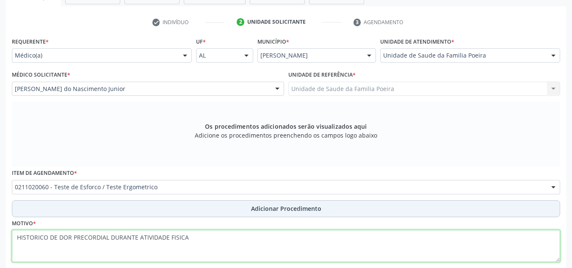
type textarea "HISTORICO DE DOR PRECORDIAL DURANTE ATIVIDADE FISICA"
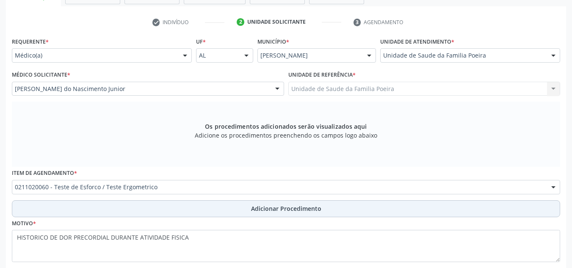
click at [286, 210] on span "Adicionar Procedimento" at bounding box center [286, 208] width 70 height 9
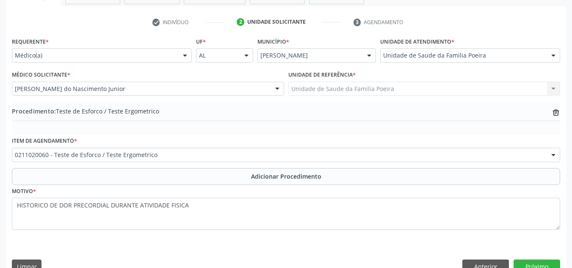
scroll to position [178, 0]
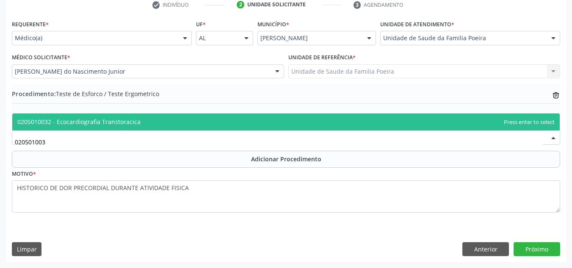
type input "0205010032"
click at [143, 118] on span "0205010032 - Ecocardiografia Transtoracica" at bounding box center [285, 121] width 547 height 17
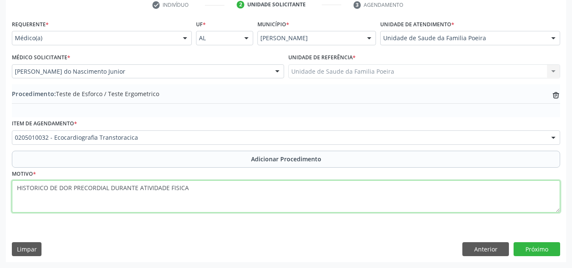
drag, startPoint x: 205, startPoint y: 193, endPoint x: 21, endPoint y: 188, distance: 184.2
click at [21, 188] on textarea "HISTORICO DE DOR PRECORDIAL DURANTE ATIVIDADE FISICA" at bounding box center [286, 196] width 548 height 32
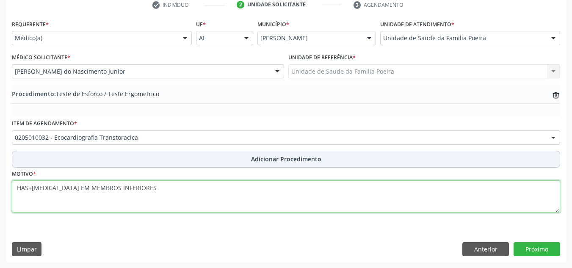
type textarea "HAS+[MEDICAL_DATA] EM MEMBROS INFERIORES"
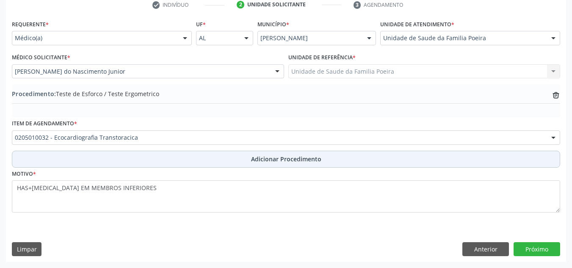
click at [223, 157] on button "Adicionar Procedimento" at bounding box center [286, 159] width 548 height 17
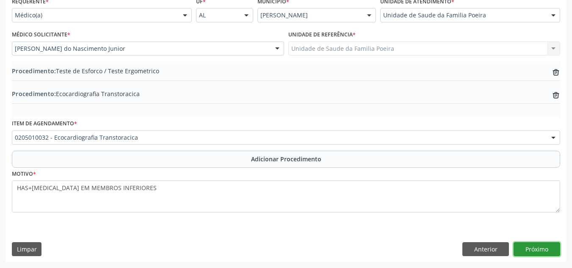
click at [538, 246] on button "Próximo" at bounding box center [536, 249] width 47 height 14
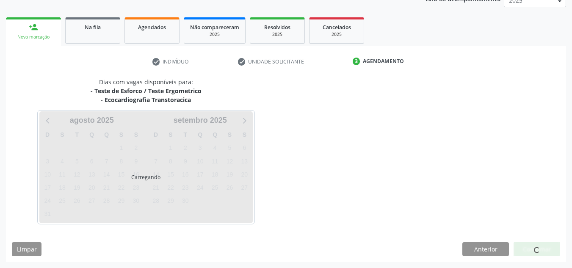
scroll to position [146, 0]
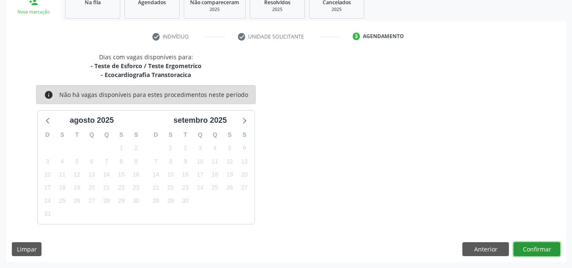
click at [547, 253] on button "Confirmar" at bounding box center [536, 249] width 47 height 14
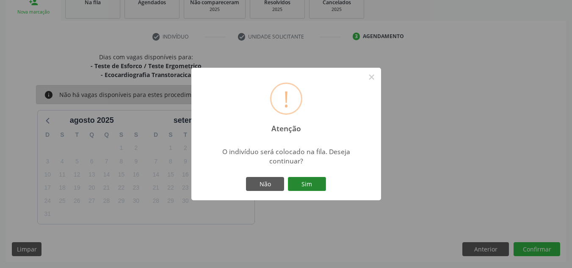
click at [311, 185] on button "Sim" at bounding box center [307, 184] width 38 height 14
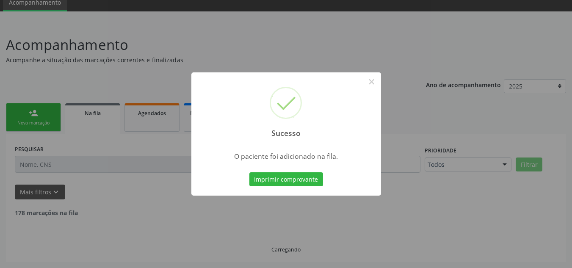
scroll to position [26, 0]
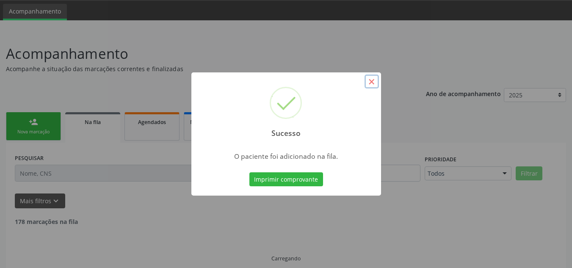
click at [369, 81] on button "×" at bounding box center [371, 81] width 14 height 14
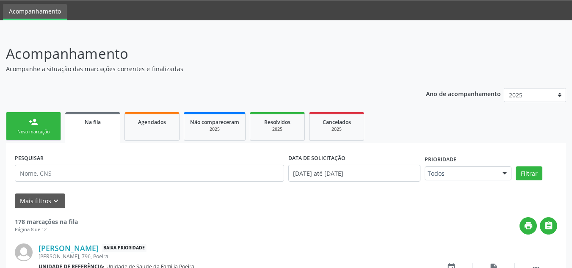
click at [88, 128] on link "Na fila" at bounding box center [92, 127] width 55 height 30
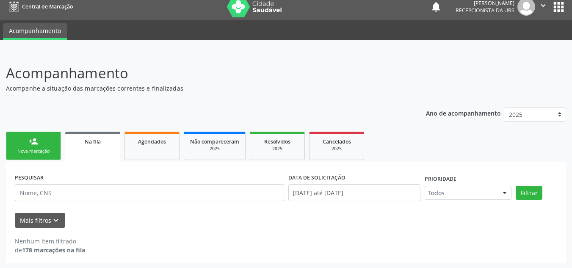
scroll to position [8, 0]
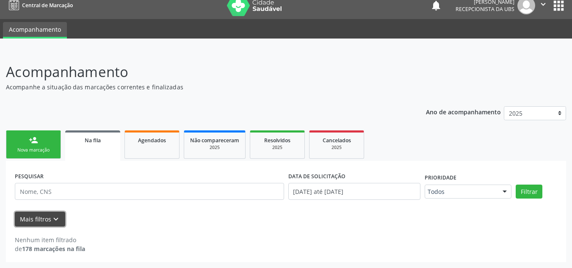
click at [55, 215] on icon "keyboard_arrow_down" at bounding box center [55, 219] width 9 height 9
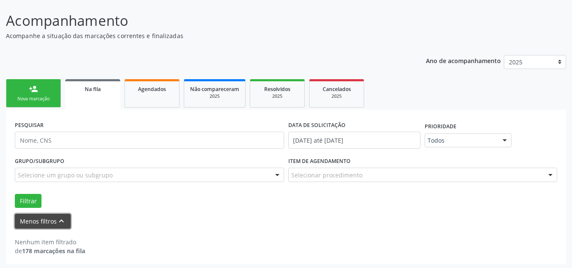
scroll to position [61, 0]
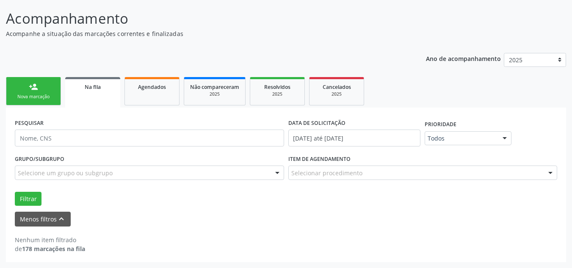
click at [273, 171] on div at bounding box center [277, 173] width 13 height 14
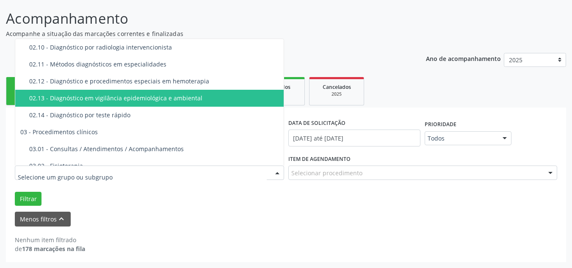
scroll to position [296, 0]
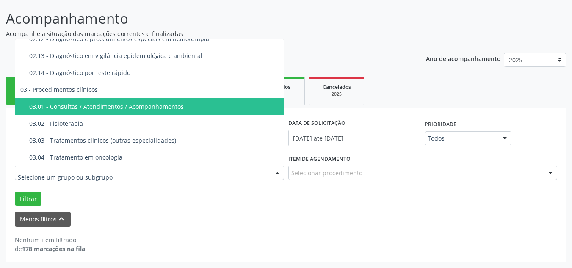
click at [239, 108] on div "03.01 - Consultas / Atendimentos / Acompanhamentos" at bounding box center [155, 106] width 253 height 7
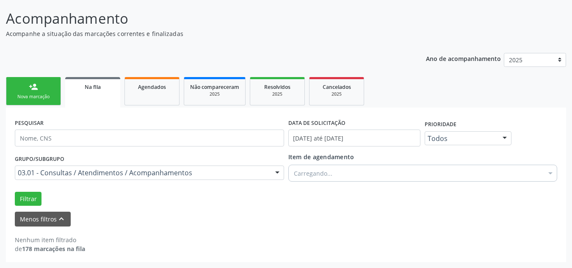
scroll to position [0, 0]
click at [461, 173] on div "Selecionar procedimentos" at bounding box center [422, 173] width 269 height 17
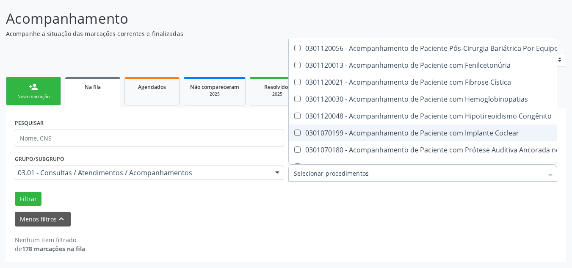
scroll to position [339, 0]
click at [445, 209] on form "PESQUISAR DATA DE SOLICITAÇÃO [DATE] até [DATE] Prioridade Todos Todos Baixa Pr…" at bounding box center [286, 171] width 542 height 110
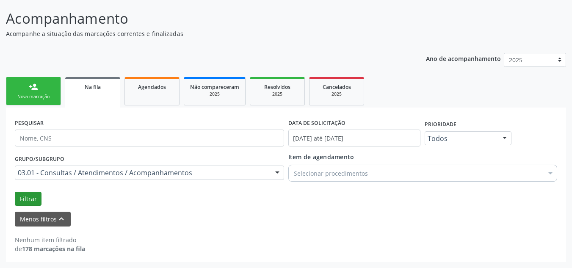
scroll to position [0, 0]
click at [101, 90] on span "Na fila" at bounding box center [93, 86] width 16 height 7
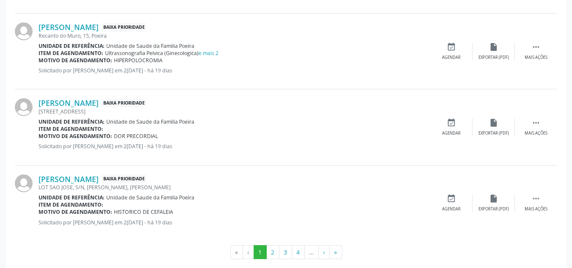
scroll to position [1176, 0]
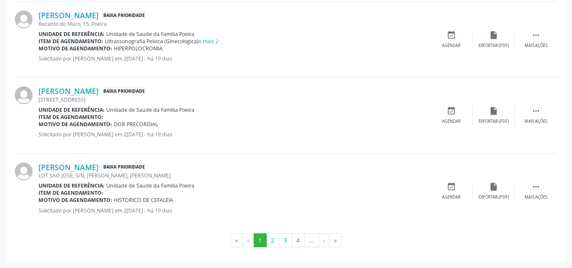
click at [312, 240] on li "…" at bounding box center [312, 240] width 14 height 14
click at [322, 242] on button "›" at bounding box center [323, 240] width 11 height 14
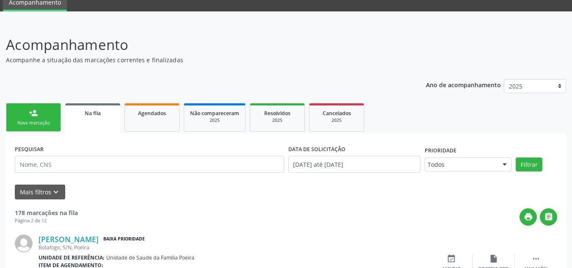
scroll to position [1169, 0]
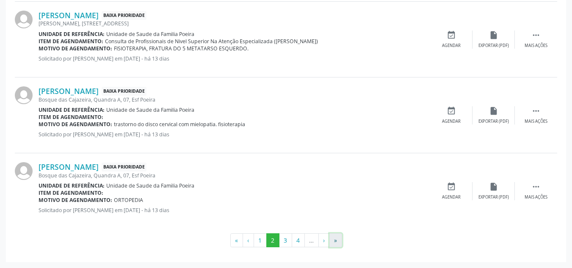
click at [334, 237] on button "»" at bounding box center [335, 240] width 13 height 14
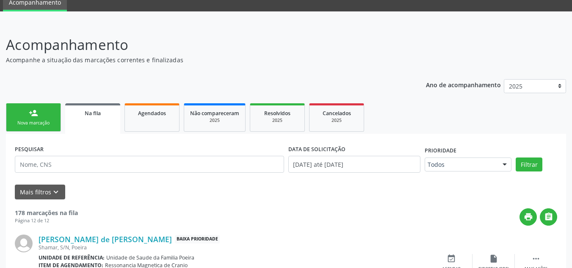
scroll to position [1018, 0]
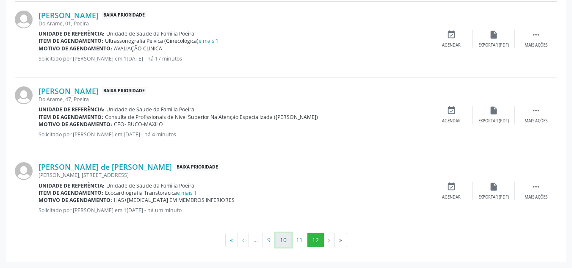
click at [283, 238] on button "10" at bounding box center [283, 240] width 17 height 14
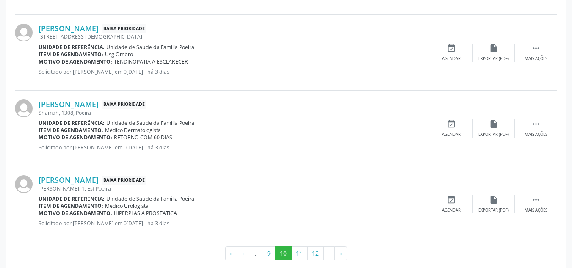
scroll to position [1169, 0]
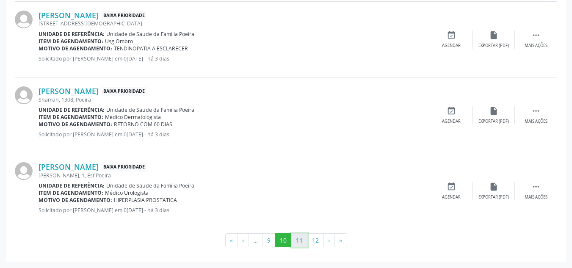
click at [295, 240] on button "11" at bounding box center [299, 240] width 17 height 14
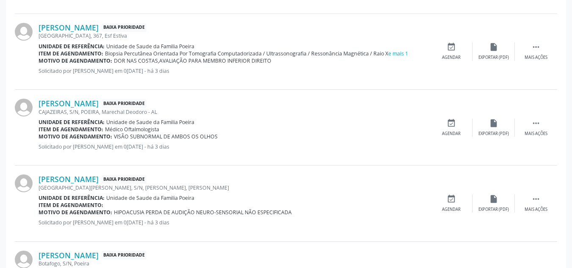
scroll to position [365, 0]
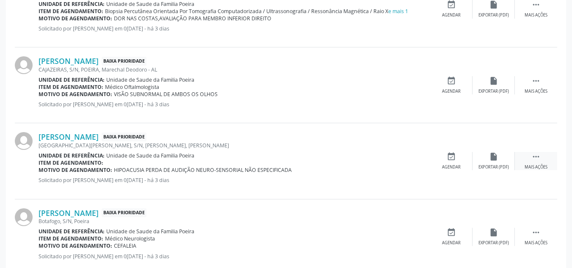
click at [527, 163] on div " Mais ações" at bounding box center [536, 161] width 42 height 18
click at [494, 165] on div "Editar" at bounding box center [494, 167] width 14 height 6
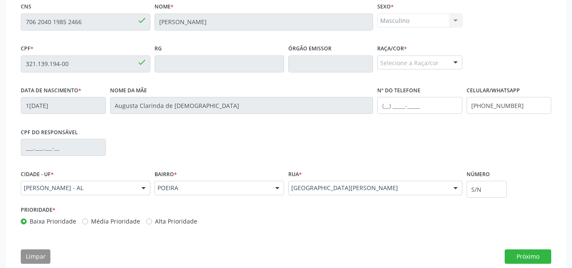
scroll to position [214, 0]
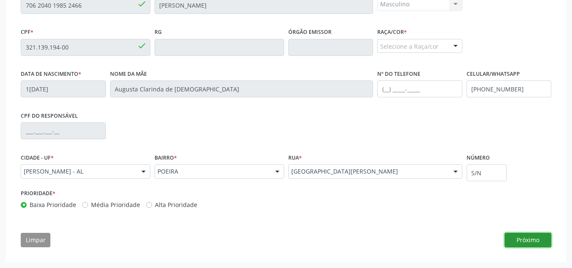
click at [525, 243] on button "Próximo" at bounding box center [528, 240] width 47 height 14
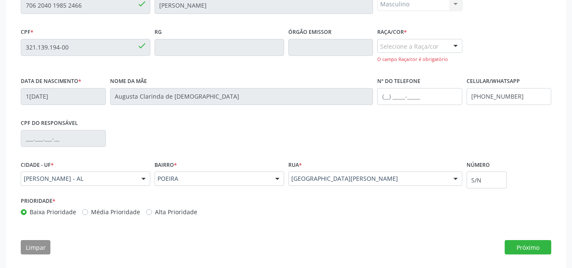
click at [453, 51] on div at bounding box center [455, 46] width 13 height 14
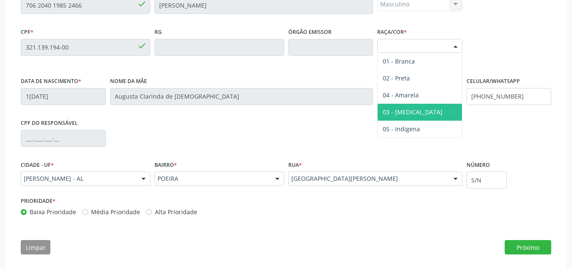
click at [427, 117] on span "03 - [MEDICAL_DATA]" at bounding box center [420, 112] width 84 height 17
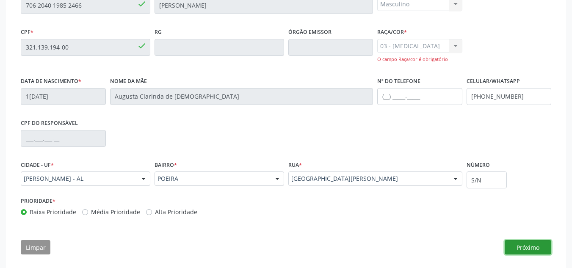
drag, startPoint x: 525, startPoint y: 248, endPoint x: 531, endPoint y: 248, distance: 5.9
click at [531, 248] on button "Próximo" at bounding box center [528, 247] width 47 height 14
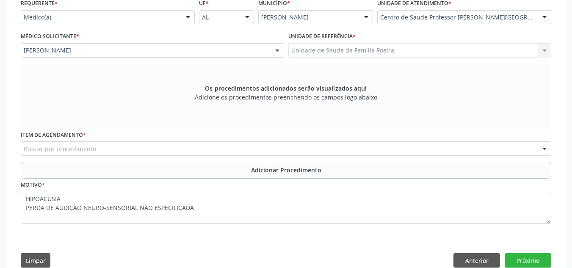
scroll to position [221, 0]
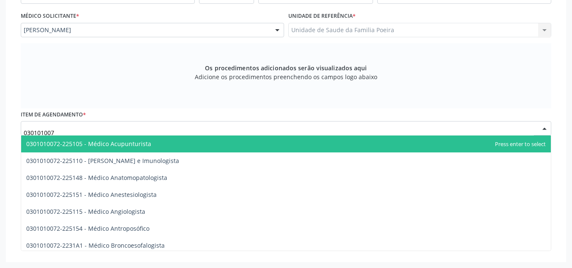
type input "0301010072"
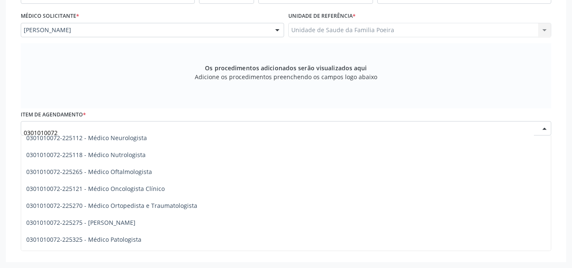
scroll to position [720, 0]
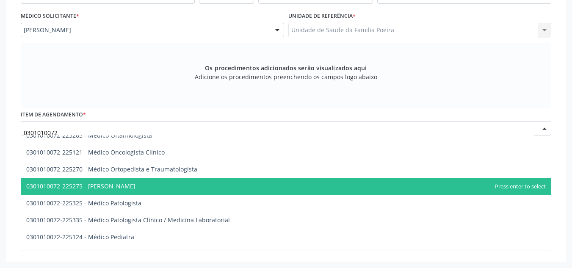
click at [119, 187] on span "0301010072-225275 - [PERSON_NAME]" at bounding box center [80, 186] width 109 height 8
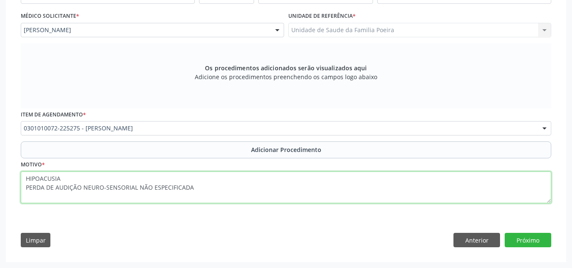
click at [22, 176] on textarea "HIPOACUSIA PERDA DE AUDIÇÃO NEURO-SENSORIAL NÃO ESPECIFICADA" at bounding box center [286, 187] width 530 height 32
click at [36, 180] on textarea "HIPOACUSIA PERDA DE AUDIÇÃO NEURO-SENSORIAL NÃO ESPECIFICADA" at bounding box center [286, 187] width 530 height 32
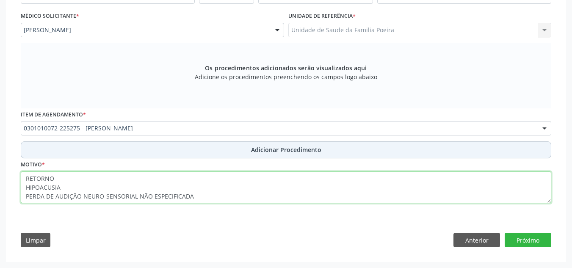
type textarea "RETORNO HIPOACUSIA PERDA DE AUDIÇÃO NEURO-SENSORIAL NÃO ESPECIFICADA"
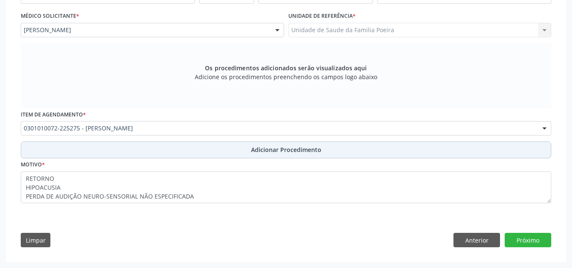
click at [290, 152] on span "Adicionar Procedimento" at bounding box center [286, 149] width 70 height 9
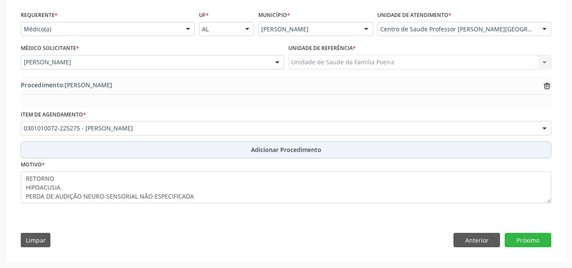
scroll to position [189, 0]
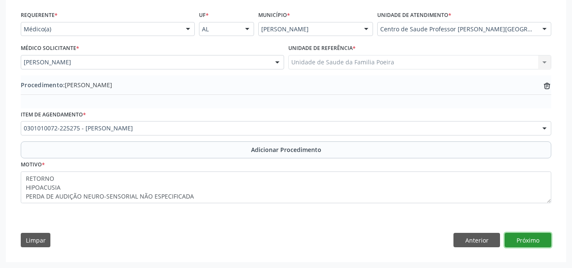
click at [532, 240] on button "Próximo" at bounding box center [528, 240] width 47 height 14
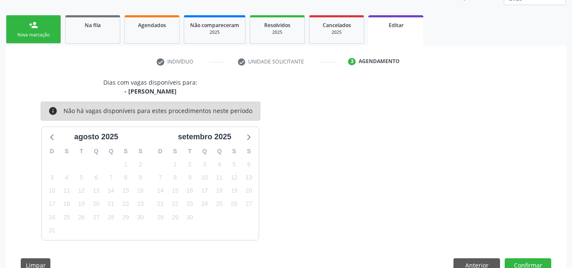
scroll to position [148, 0]
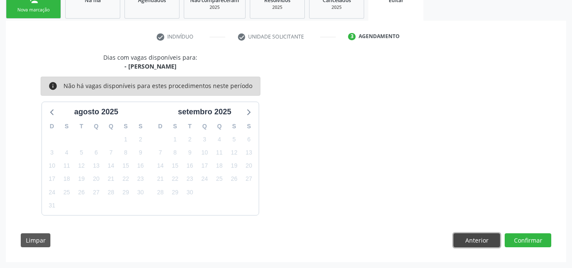
click at [491, 243] on button "Anterior" at bounding box center [476, 240] width 47 height 14
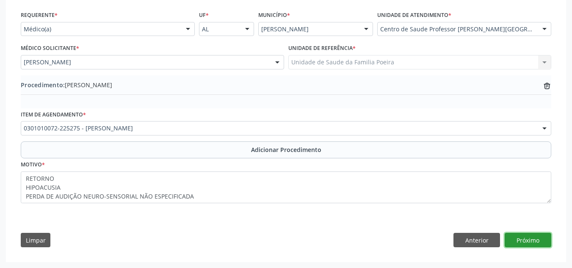
click at [522, 237] on button "Próximo" at bounding box center [528, 240] width 47 height 14
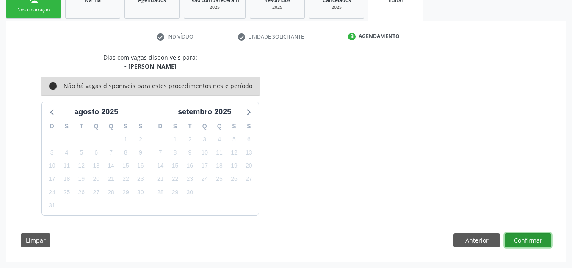
click at [522, 238] on button "Confirmar" at bounding box center [528, 240] width 47 height 14
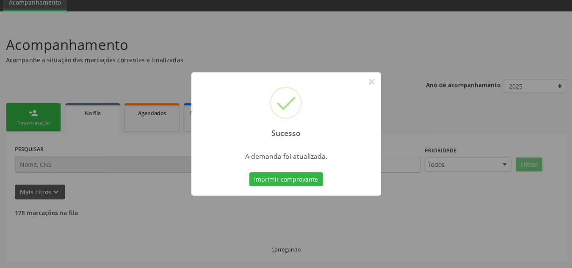
scroll to position [26, 0]
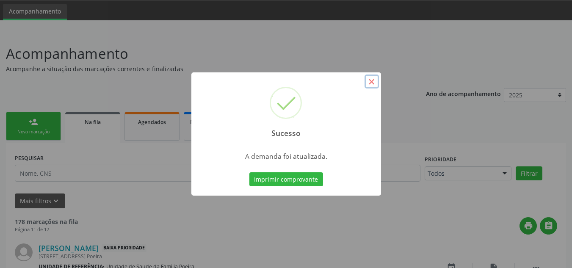
click at [373, 82] on button "×" at bounding box center [371, 81] width 14 height 14
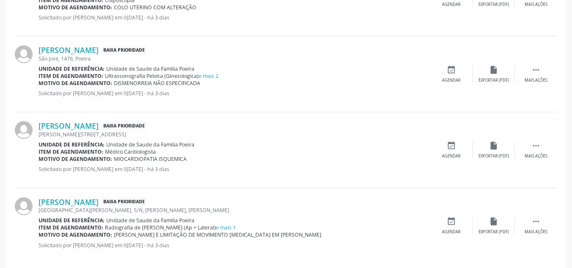
scroll to position [1176, 0]
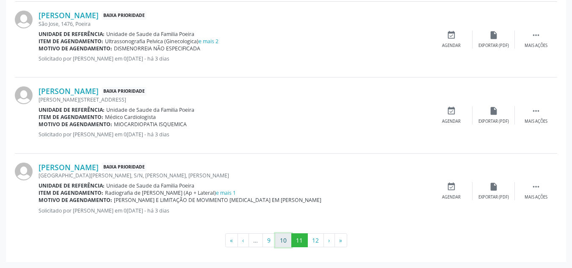
click at [277, 240] on button "10" at bounding box center [283, 240] width 17 height 14
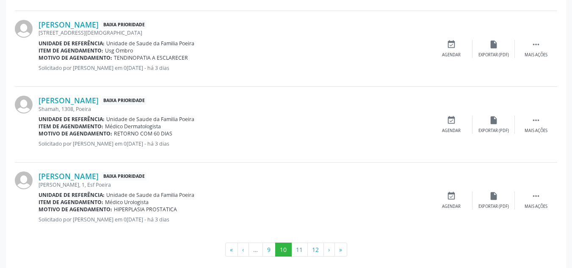
scroll to position [1169, 0]
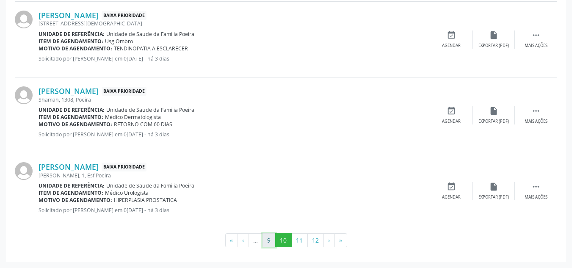
click at [266, 237] on button "9" at bounding box center [268, 240] width 13 height 14
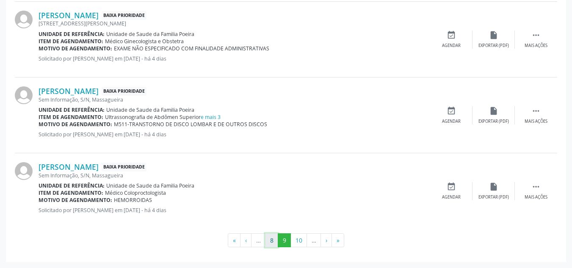
click at [271, 239] on button "8" at bounding box center [271, 240] width 13 height 14
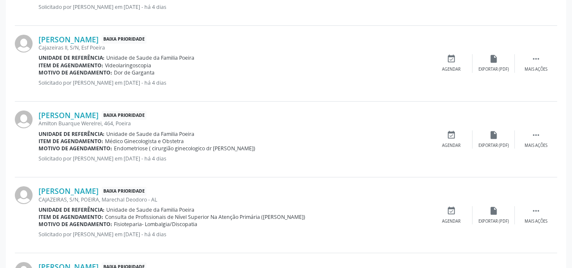
scroll to position [1042, 0]
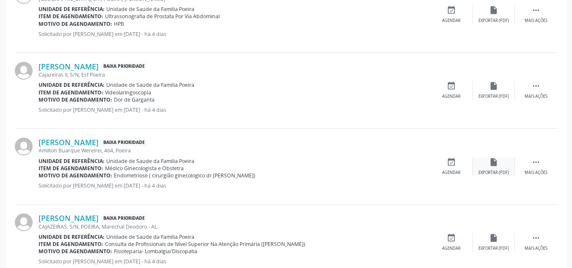
click at [496, 170] on div "Exportar (PDF)" at bounding box center [493, 173] width 30 height 6
click at [543, 166] on div " Mais ações" at bounding box center [536, 166] width 42 height 18
click at [415, 170] on div "Imprimir" at bounding box center [408, 173] width 19 height 6
click at [337, 165] on div "event_available Agendar" at bounding box center [324, 166] width 42 height 18
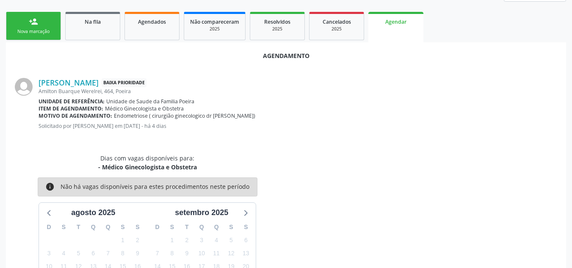
scroll to position [125, 0]
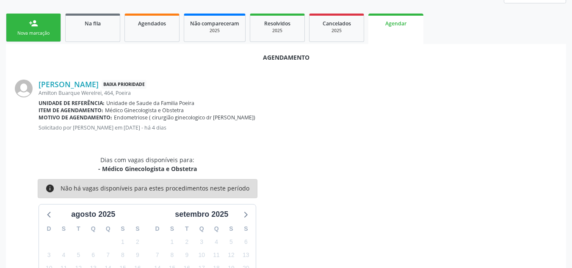
click at [29, 24] on div "person_add" at bounding box center [33, 23] width 9 height 9
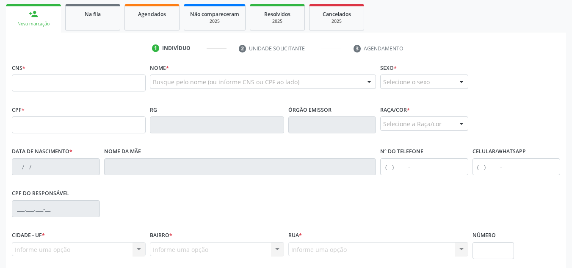
scroll to position [118, 0]
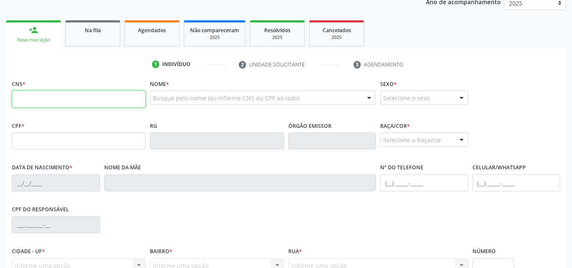
click at [64, 105] on input "text" at bounding box center [79, 99] width 134 height 17
type input "701 2010 1337 2515"
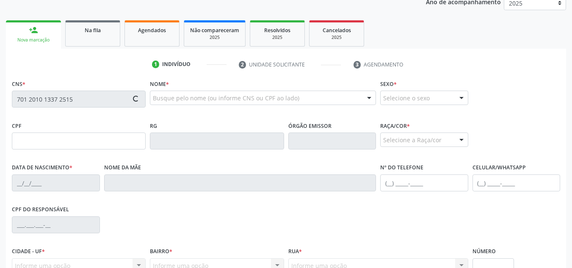
type input "17/05/1989"
type input "Clarice Alves da Silva"
type input "(82) 99414-8752"
type input "60"
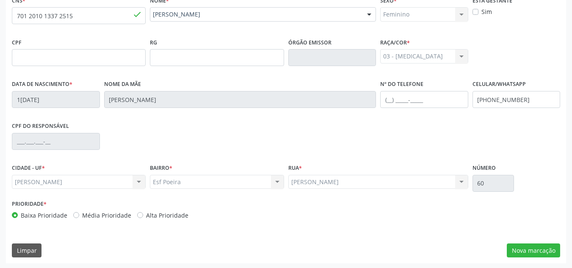
scroll to position [203, 0]
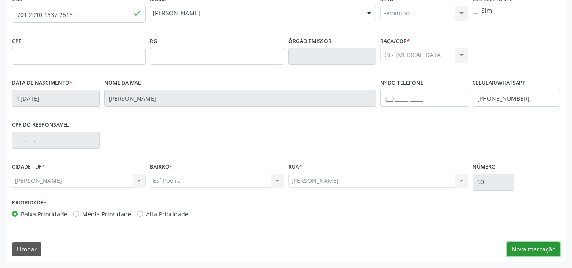
click at [539, 248] on button "Nova marcação" at bounding box center [533, 249] width 53 height 14
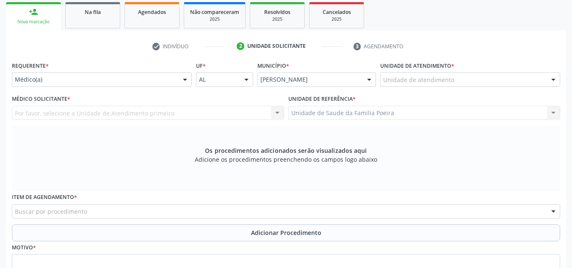
scroll to position [118, 0]
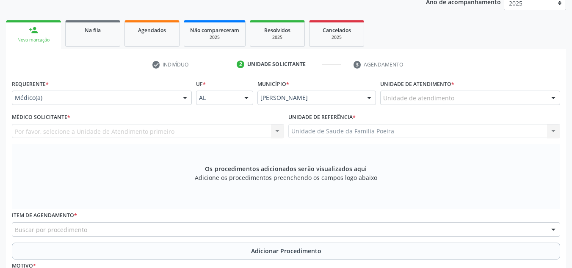
click at [539, 100] on div "Unidade de atendimento" at bounding box center [470, 98] width 180 height 14
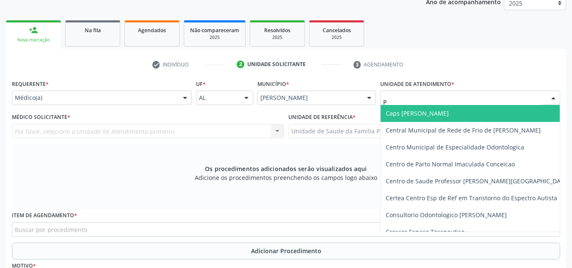
type input "PO"
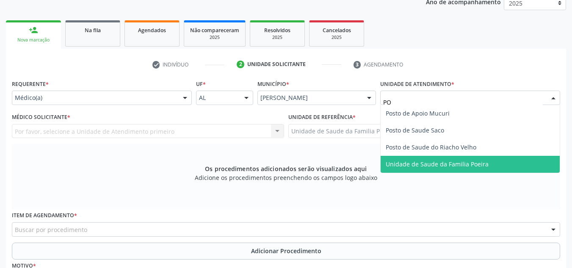
click at [492, 167] on span "Unidade de Saude da Familia Poeira" at bounding box center [470, 164] width 179 height 17
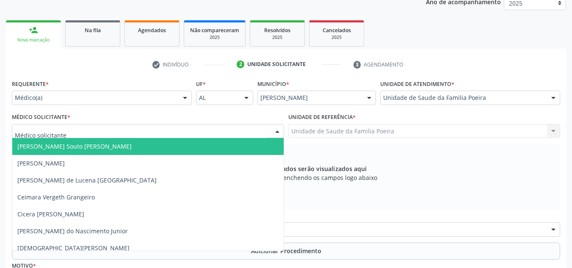
click at [246, 131] on div at bounding box center [148, 131] width 272 height 14
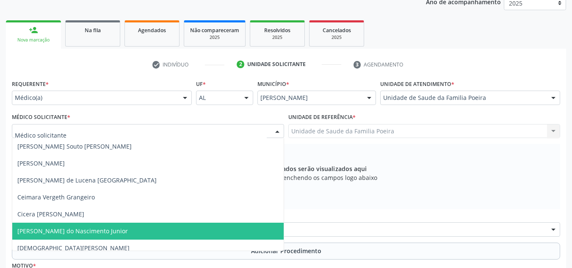
click at [127, 230] on span "[PERSON_NAME] do Nascimento Junior" at bounding box center [147, 231] width 271 height 17
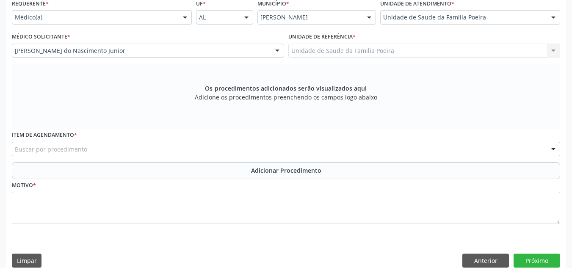
scroll to position [203, 0]
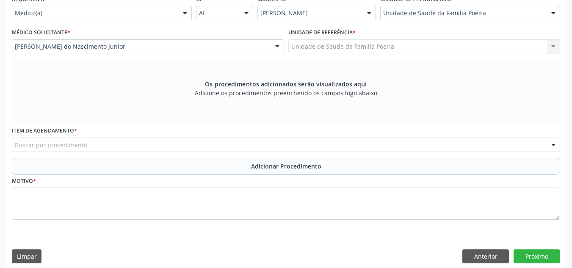
click at [120, 148] on div "Buscar por procedimento" at bounding box center [286, 145] width 548 height 14
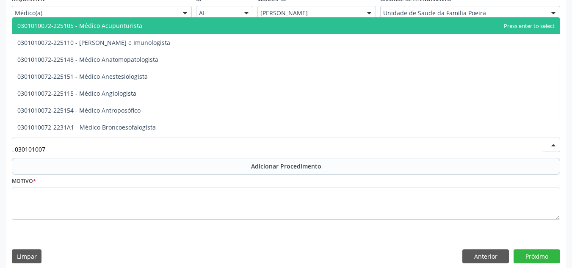
type input "0301010072"
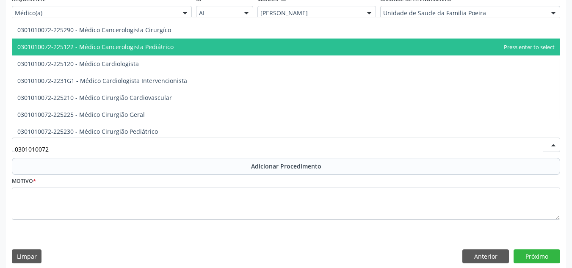
scroll to position [127, 0]
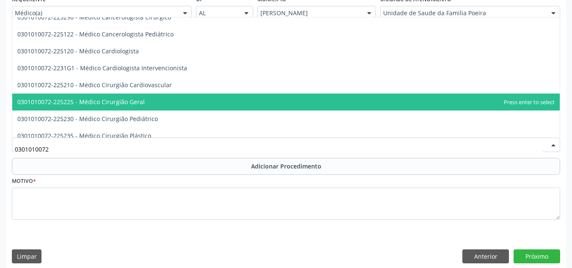
click at [149, 99] on span "0301010072-225225 - Médico Cirurgião Geral" at bounding box center [285, 102] width 547 height 17
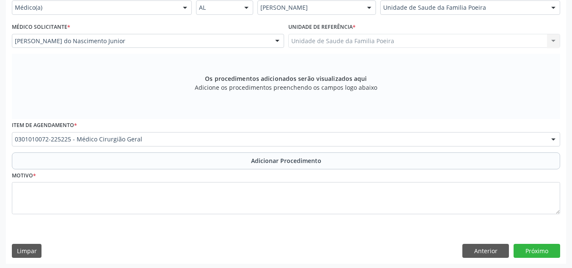
scroll to position [210, 0]
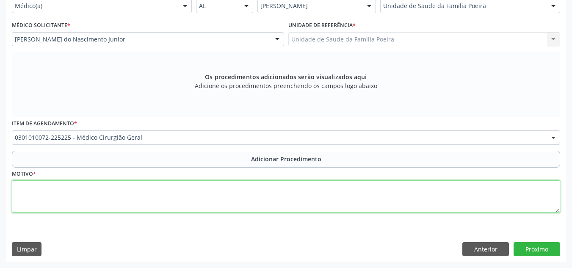
click at [88, 196] on textarea at bounding box center [286, 196] width 548 height 32
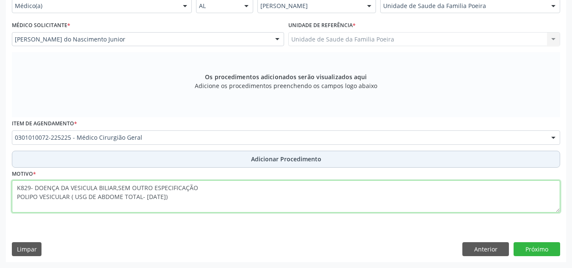
type textarea "K829- DOENÇA DA VESICULA BILIAR,SEM OUTRO ESPECIFICAÇÃO POLIPO VESICULAR ( USG …"
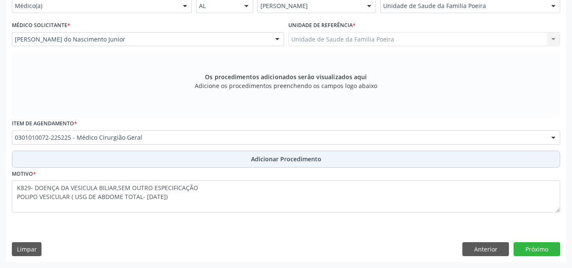
click at [285, 159] on span "Adicionar Procedimento" at bounding box center [286, 158] width 70 height 9
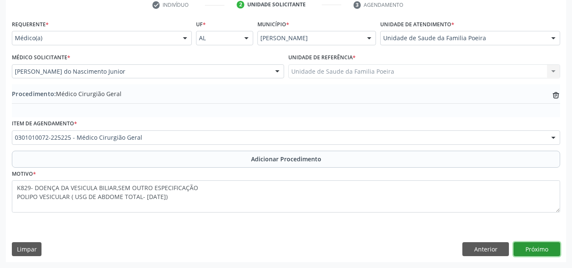
click at [542, 246] on button "Próximo" at bounding box center [536, 249] width 47 height 14
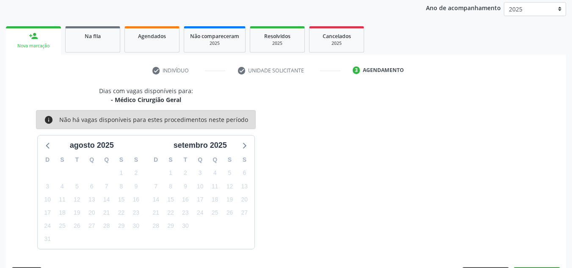
scroll to position [137, 0]
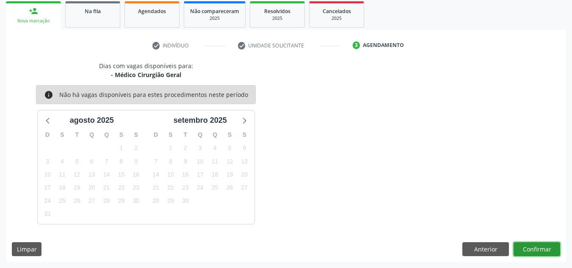
click at [543, 247] on button "Confirmar" at bounding box center [536, 249] width 47 height 14
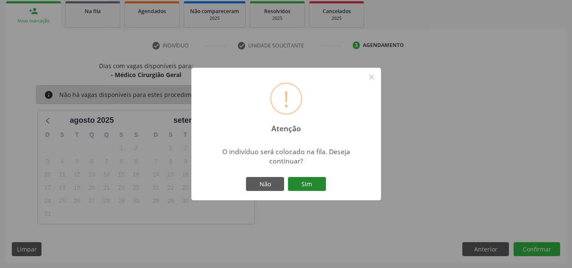
click at [310, 183] on button "Sim" at bounding box center [307, 184] width 38 height 14
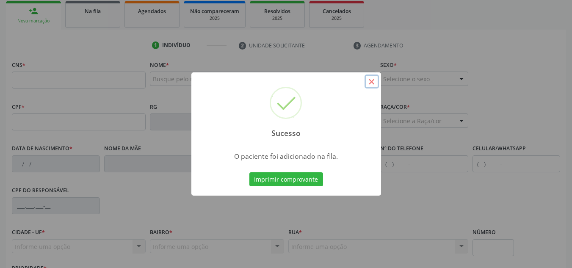
click at [370, 80] on button "×" at bounding box center [371, 81] width 14 height 14
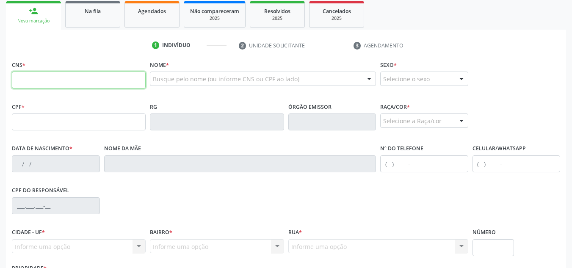
paste input "702 4015 0217 5328"
type input "702 4015 0217 5328"
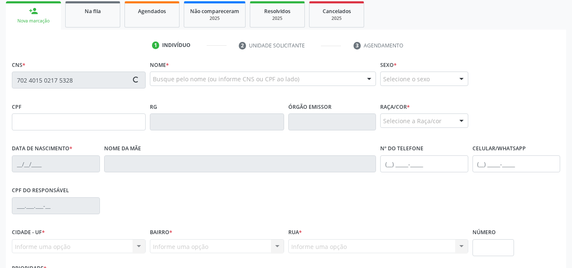
type input "019.567.734-01"
type input "18/08/1962"
type input "NatalÍcia Maria da ConceiÇÃo"
type input "(82) 97400-1676"
type input "42"
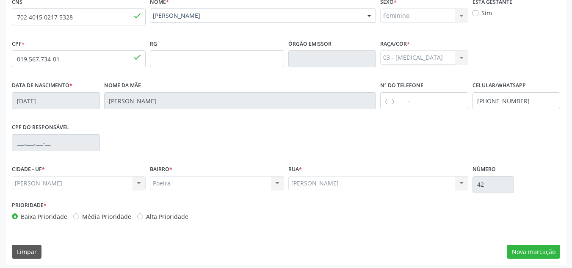
scroll to position [203, 0]
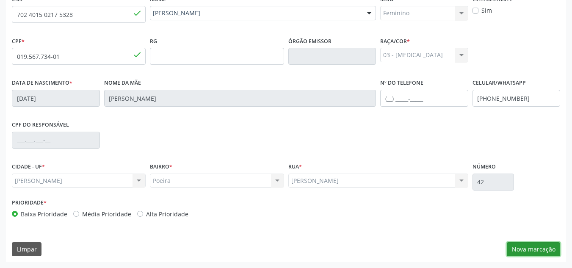
click at [530, 248] on button "Nova marcação" at bounding box center [533, 249] width 53 height 14
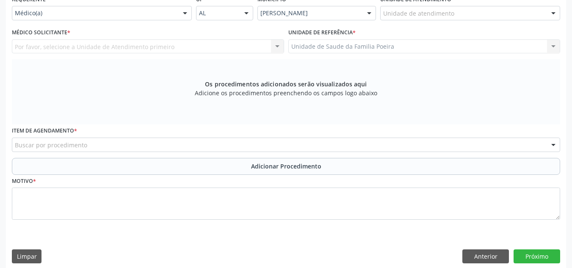
click at [520, 8] on div "Unidade de atendimento" at bounding box center [470, 13] width 180 height 14
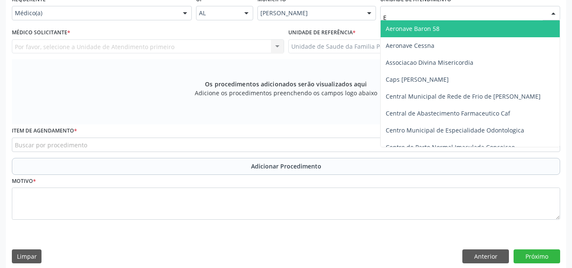
type input "ES"
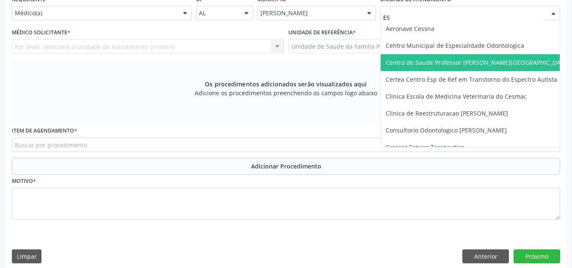
click at [528, 61] on span "Centro de Saude Professor [PERSON_NAME][GEOGRAPHIC_DATA]" at bounding box center [486, 62] width 211 height 17
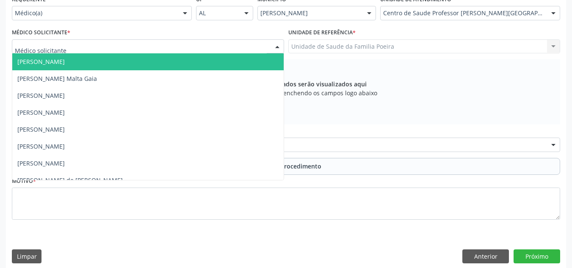
click at [105, 47] on div at bounding box center [148, 46] width 272 height 14
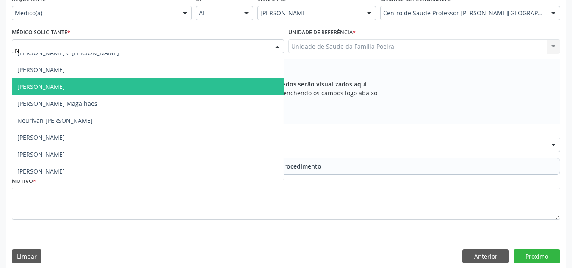
scroll to position [398, 0]
type input "NE"
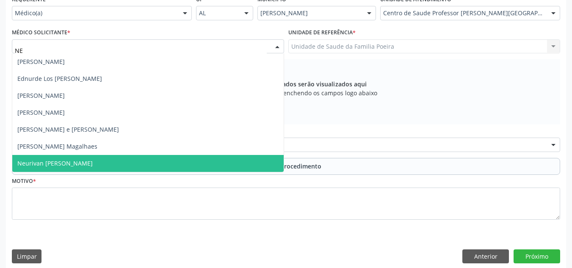
click at [99, 165] on span "Neurivan [PERSON_NAME]" at bounding box center [147, 163] width 271 height 17
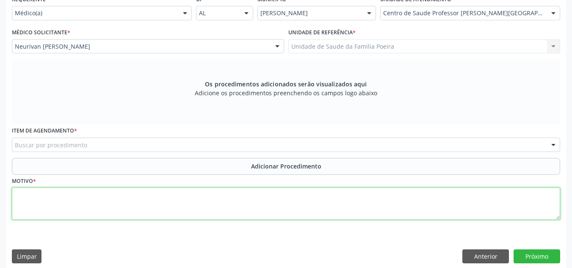
click at [102, 193] on textarea at bounding box center [286, 204] width 548 height 32
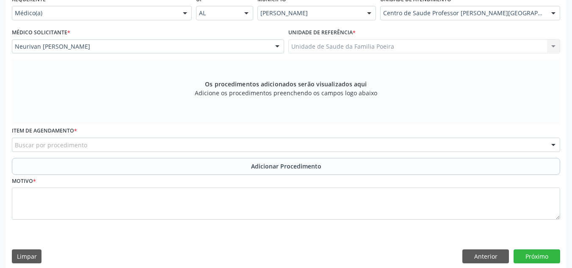
click at [97, 147] on div "Buscar por procedimento" at bounding box center [286, 145] width 548 height 14
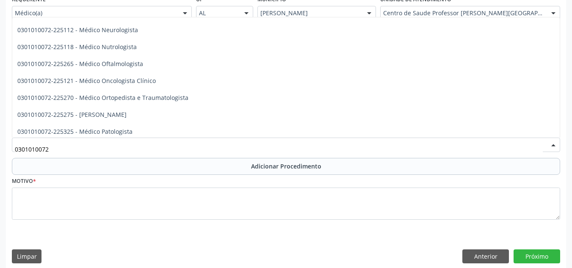
scroll to position [677, 0]
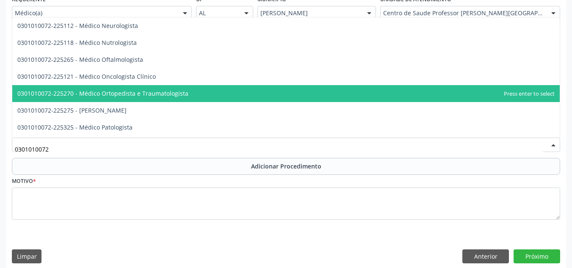
click at [197, 95] on span "0301010072-225270 - Médico Ortopedista e Traumatologista" at bounding box center [285, 93] width 547 height 17
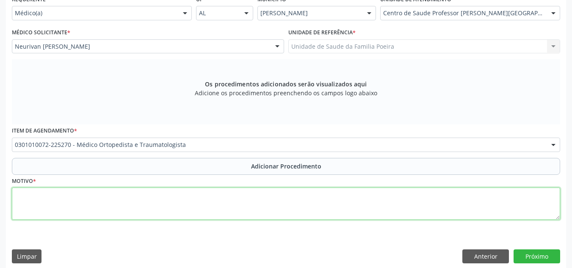
click at [160, 206] on textarea at bounding box center [286, 204] width 548 height 32
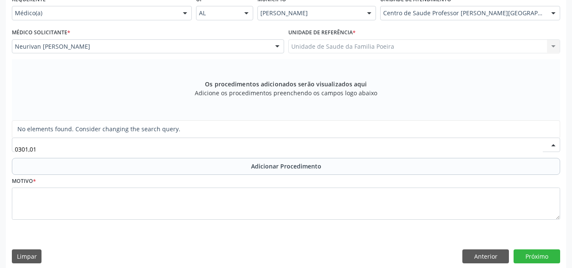
scroll to position [0, 0]
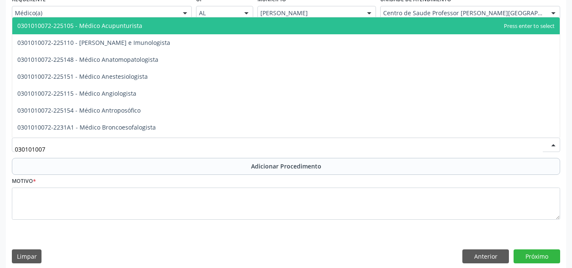
type input "0301010072"
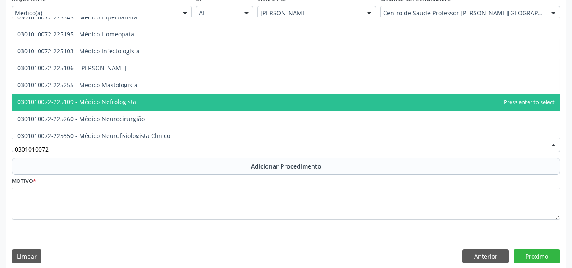
scroll to position [593, 0]
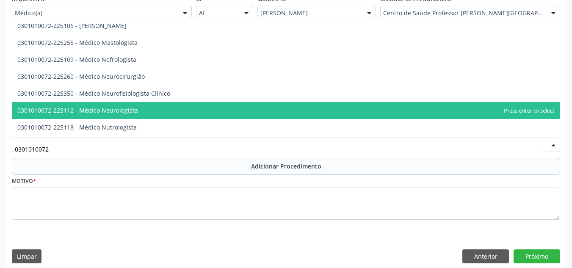
click at [188, 108] on span "0301010072-225112 - Médico Neurologista" at bounding box center [285, 110] width 547 height 17
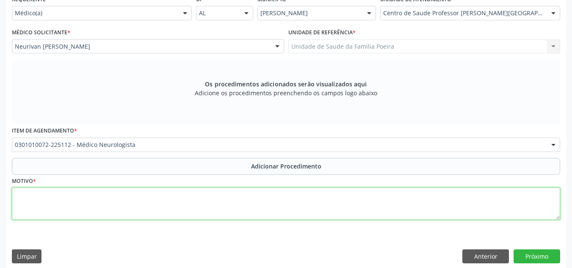
click at [113, 209] on textarea at bounding box center [286, 204] width 548 height 32
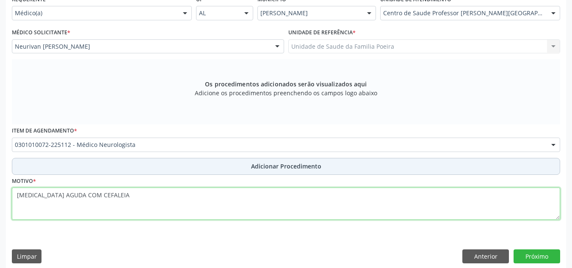
type textarea "ATAXIA AGUDA COM CEFALEIA"
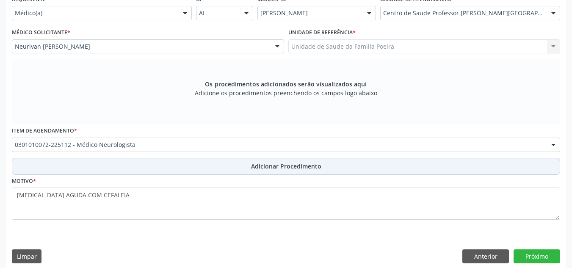
click at [335, 164] on button "Adicionar Procedimento" at bounding box center [286, 166] width 548 height 17
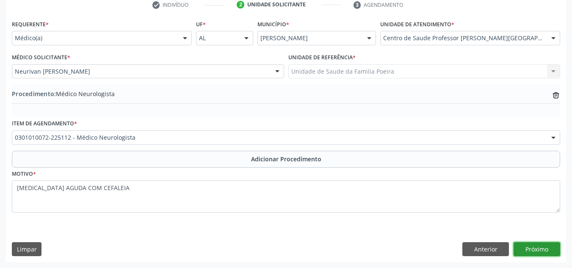
click at [526, 250] on button "Próximo" at bounding box center [536, 249] width 47 height 14
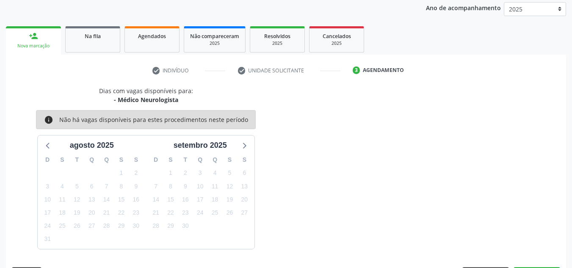
scroll to position [137, 0]
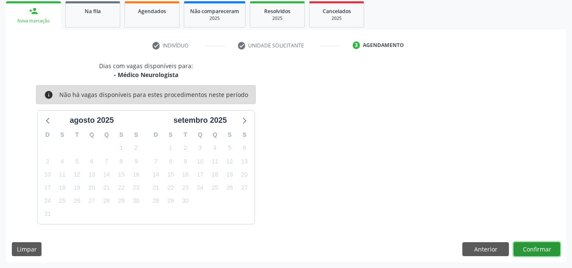
click at [542, 248] on button "Confirmar" at bounding box center [536, 249] width 47 height 14
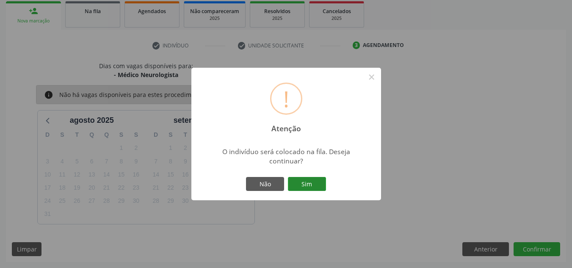
click at [315, 181] on button "Sim" at bounding box center [307, 184] width 38 height 14
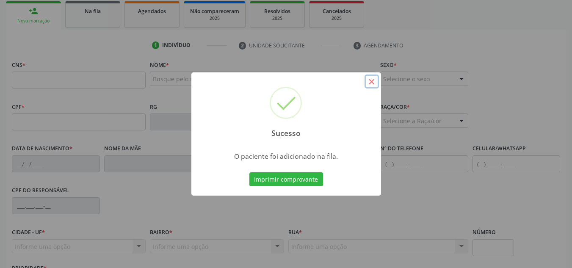
click at [371, 81] on button "×" at bounding box center [371, 81] width 14 height 14
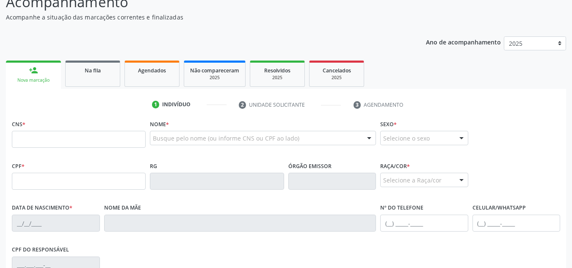
scroll to position [52, 0]
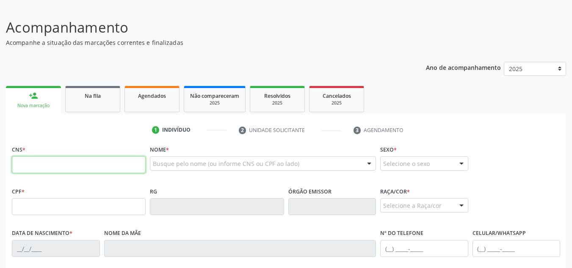
drag, startPoint x: 111, startPoint y: 173, endPoint x: 132, endPoint y: 173, distance: 21.2
click at [111, 173] on input "text" at bounding box center [79, 164] width 134 height 17
type input "702 6067 4334 3345"
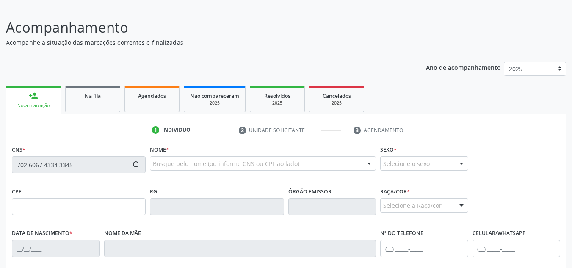
type input "087.715.724-30"
type input "15/09/1991"
type input "Maria de Fatima da Silva Leite Lins"
type input "(82) 99402-1872"
type input "S/N"
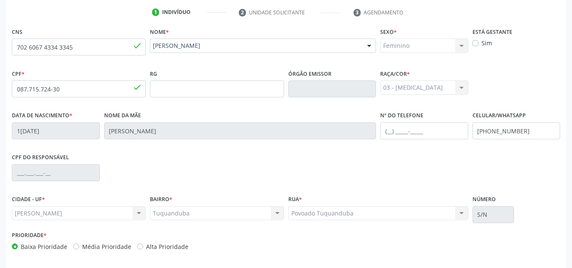
scroll to position [203, 0]
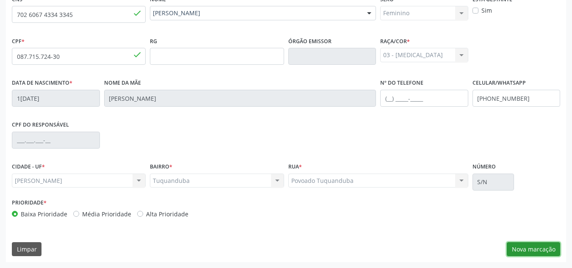
click at [537, 251] on button "Nova marcação" at bounding box center [533, 249] width 53 height 14
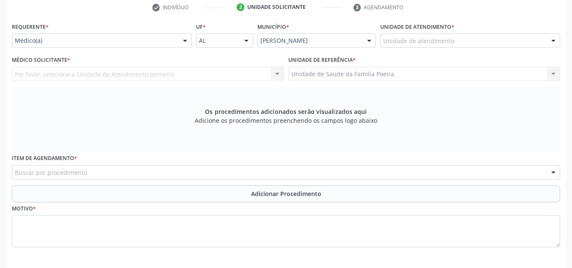
scroll to position [160, 0]
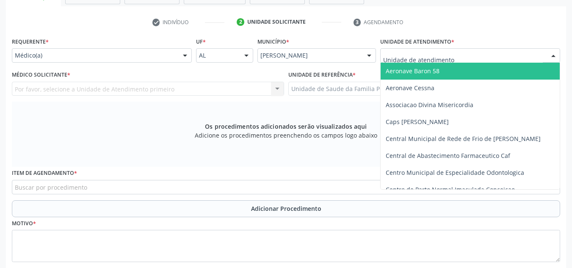
click at [542, 55] on div at bounding box center [470, 55] width 180 height 14
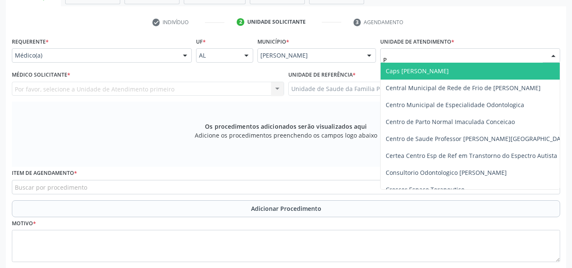
type input "PO"
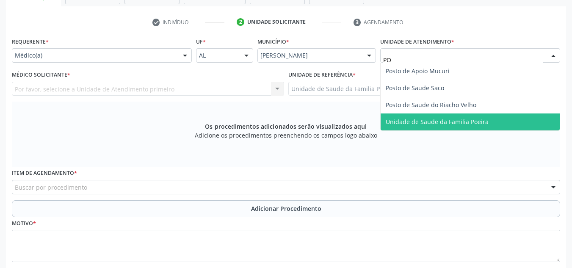
click at [472, 125] on span "Unidade de Saude da Familia Poeira" at bounding box center [437, 122] width 103 height 8
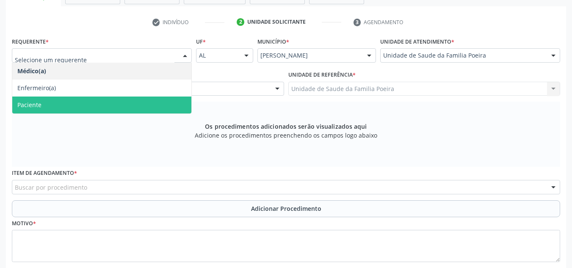
drag, startPoint x: 85, startPoint y: 105, endPoint x: 106, endPoint y: 108, distance: 20.6
click at [85, 104] on span "Paciente" at bounding box center [101, 105] width 179 height 17
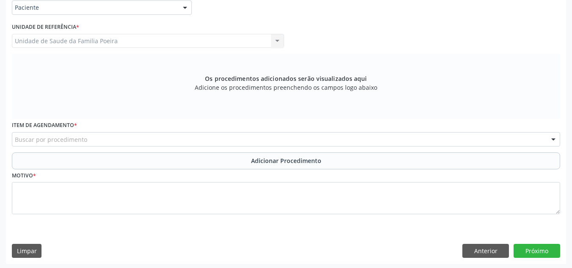
scroll to position [210, 0]
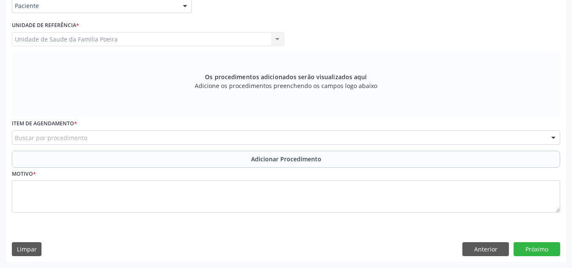
click at [97, 138] on div "Buscar por procedimento" at bounding box center [286, 137] width 548 height 14
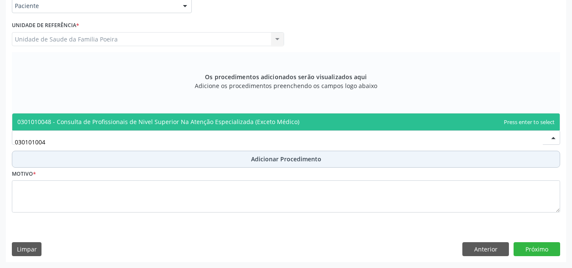
type input "0301010048"
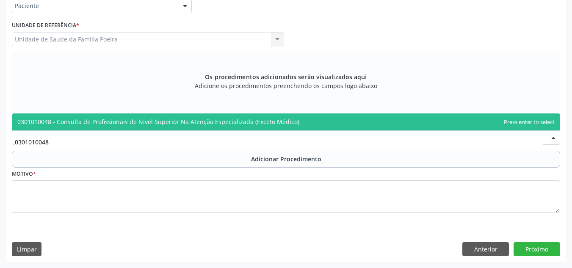
click at [143, 121] on span "0301010048 - Consulta de Profissionais de Nivel Superior Na Atenção Especializa…" at bounding box center [158, 122] width 282 height 8
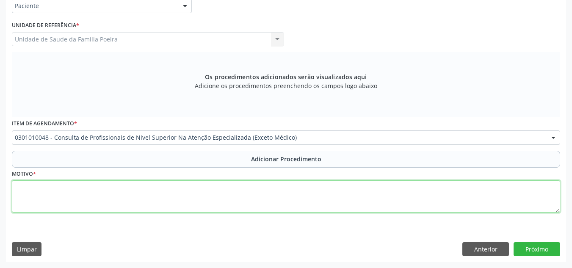
click at [59, 196] on textarea at bounding box center [286, 196] width 548 height 32
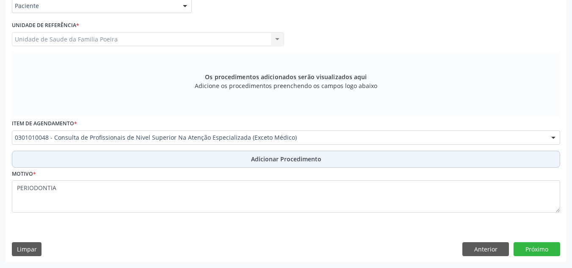
click at [226, 155] on button "Adicionar Procedimento" at bounding box center [286, 159] width 548 height 17
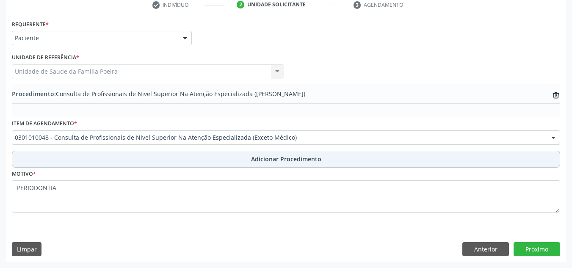
scroll to position [178, 0]
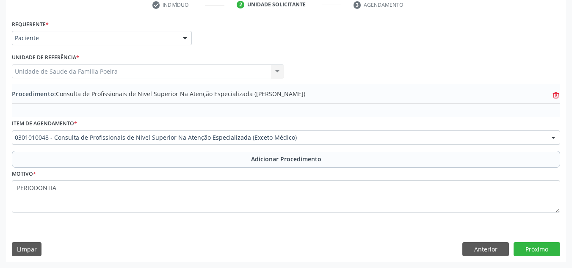
click at [559, 96] on icon "trash-outline icon" at bounding box center [556, 95] width 8 height 8
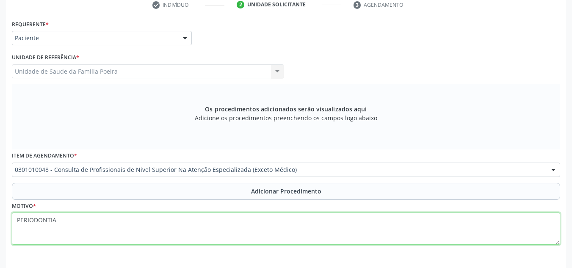
drag, startPoint x: 25, startPoint y: 229, endPoint x: 27, endPoint y: 223, distance: 5.5
click at [25, 228] on textarea "PERIODONTIA" at bounding box center [286, 228] width 548 height 32
click at [17, 218] on textarea "PERIODONTIA" at bounding box center [286, 228] width 548 height 32
click at [32, 217] on textarea "PERIODONTIA" at bounding box center [286, 228] width 548 height 32
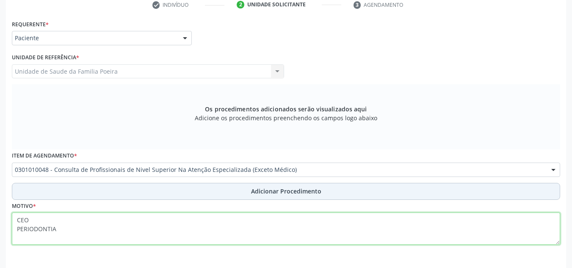
type textarea "CEO PERIODONTIA"
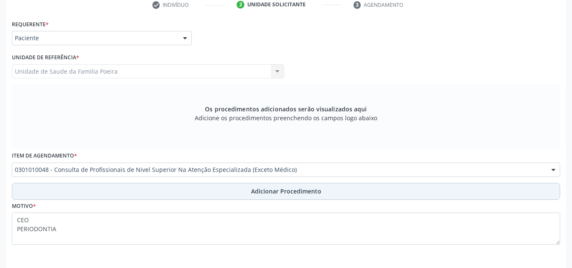
click at [253, 188] on span "Adicionar Procedimento" at bounding box center [286, 191] width 70 height 9
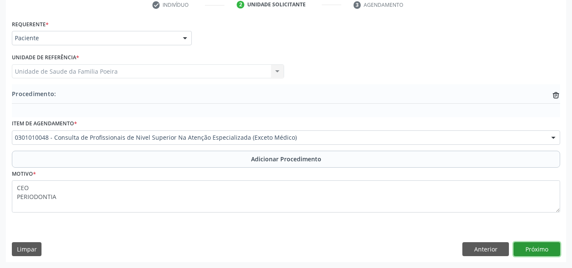
click at [546, 249] on button "Próximo" at bounding box center [536, 249] width 47 height 14
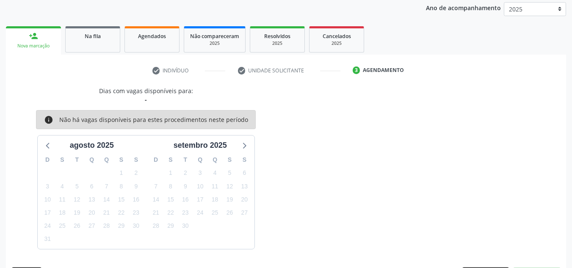
scroll to position [137, 0]
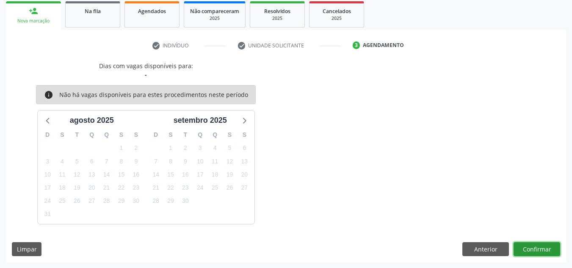
click at [548, 250] on button "Confirmar" at bounding box center [536, 249] width 47 height 14
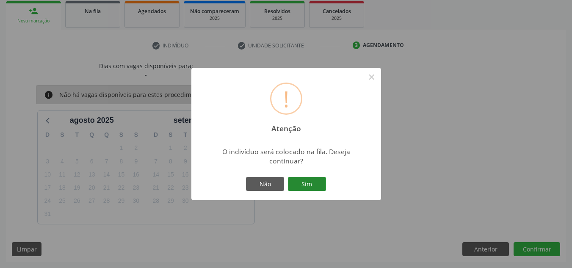
click at [312, 181] on button "Sim" at bounding box center [307, 184] width 38 height 14
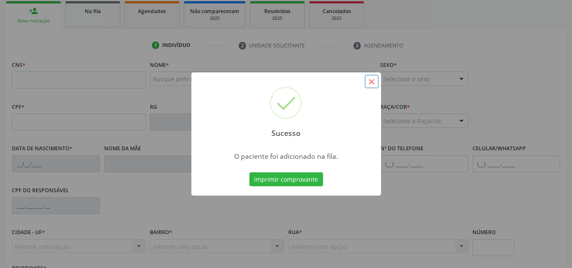
click at [372, 83] on button "×" at bounding box center [371, 81] width 14 height 14
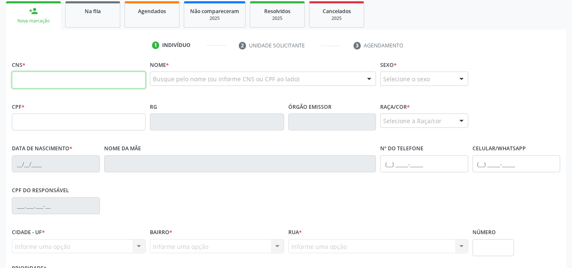
click at [66, 82] on input "text" at bounding box center [79, 80] width 134 height 17
type input "702 4035 0265 7227"
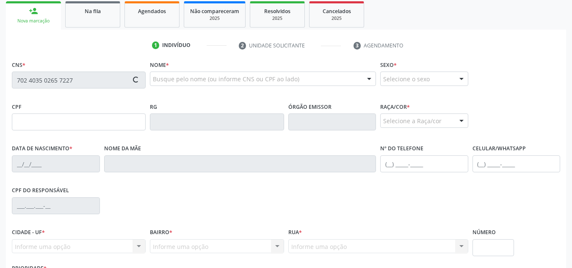
type input "153.371.474-63"
type input "16/07/2012"
type input "Gleiciane Taline Santos de Oliveira"
type input "(82) 98849-0247"
type input "42"
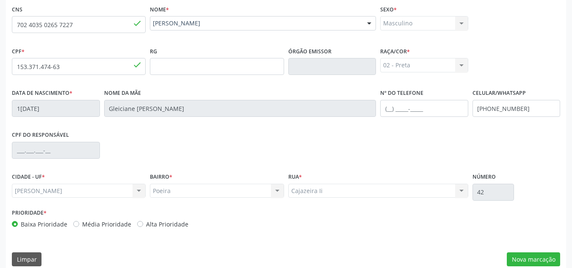
scroll to position [203, 0]
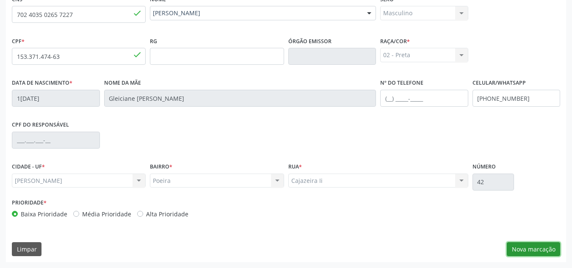
click at [552, 248] on button "Nova marcação" at bounding box center [533, 249] width 53 height 14
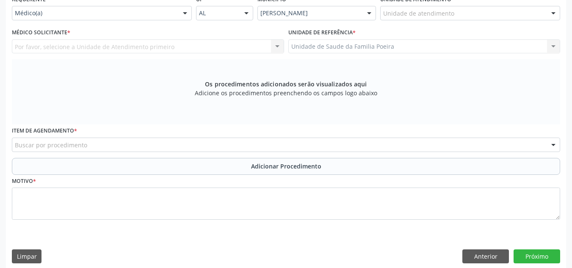
click at [543, 11] on div "Unidade de atendimento" at bounding box center [470, 13] width 180 height 14
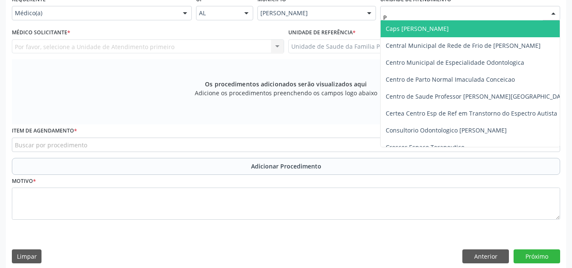
type input "PO"
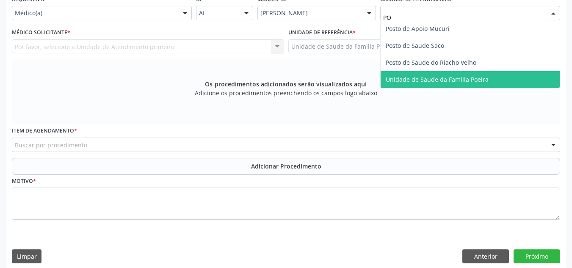
click at [471, 74] on span "Unidade de Saude da Familia Poeira" at bounding box center [470, 79] width 179 height 17
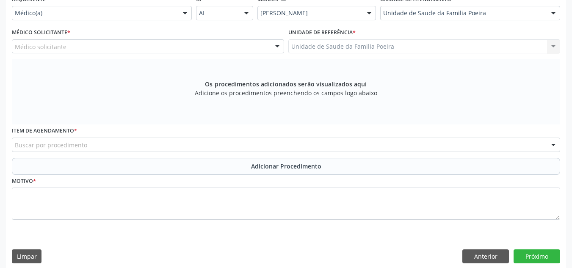
click at [114, 52] on div "Médico solicitante" at bounding box center [148, 46] width 272 height 14
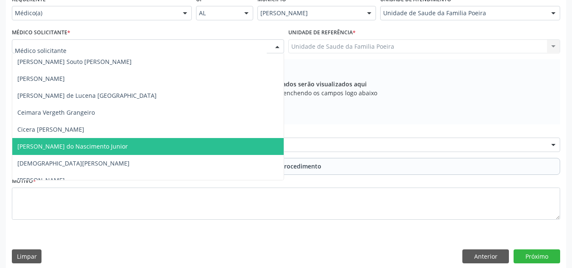
click at [93, 146] on span "[PERSON_NAME] do Nascimento Junior" at bounding box center [72, 146] width 110 height 8
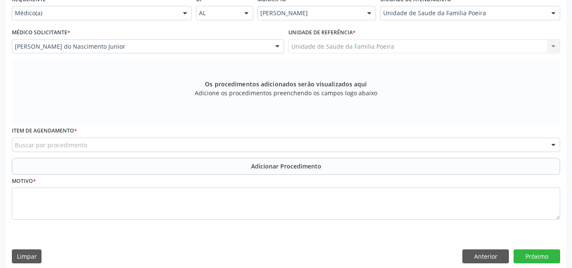
click at [125, 146] on div "Buscar por procedimento" at bounding box center [286, 145] width 548 height 14
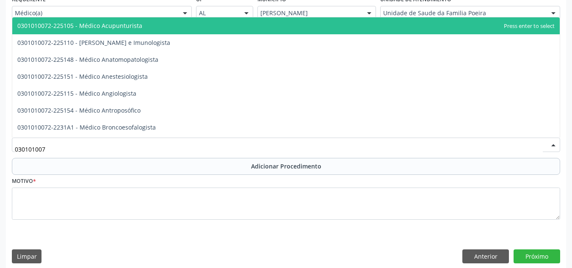
type input "0301010072"
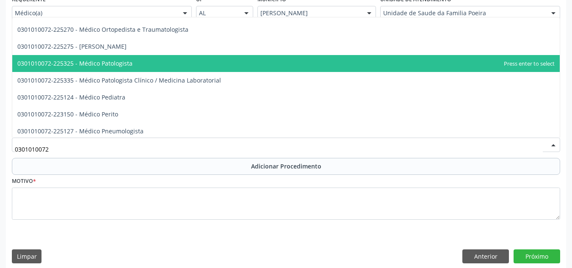
scroll to position [762, 0]
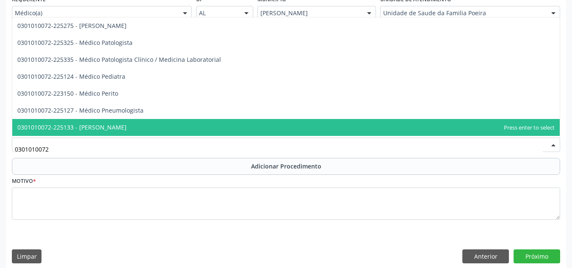
click at [135, 124] on span "0301010072-225133 - [PERSON_NAME]" at bounding box center [285, 127] width 547 height 17
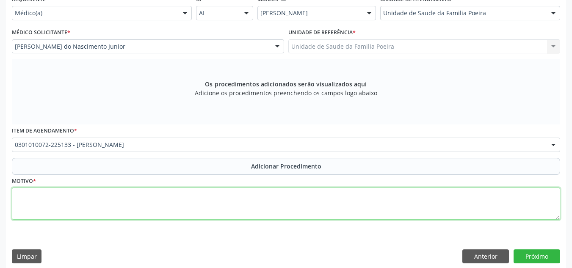
drag, startPoint x: 140, startPoint y: 211, endPoint x: 149, endPoint y: 204, distance: 12.1
click at [144, 207] on textarea at bounding box center [286, 204] width 548 height 32
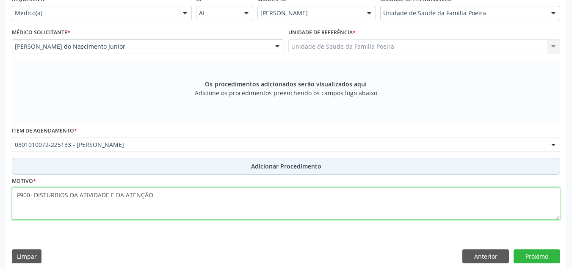
type textarea "F900- DISTURBIOS DA ATIVIDADE E DA ATENÇÃO"
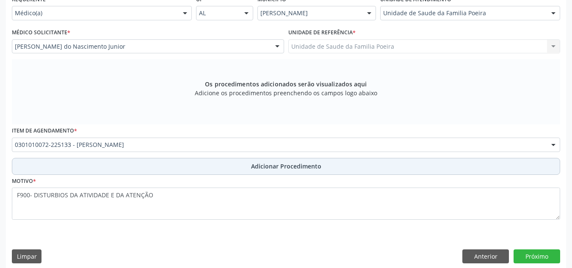
click at [275, 169] on span "Adicionar Procedimento" at bounding box center [286, 166] width 70 height 9
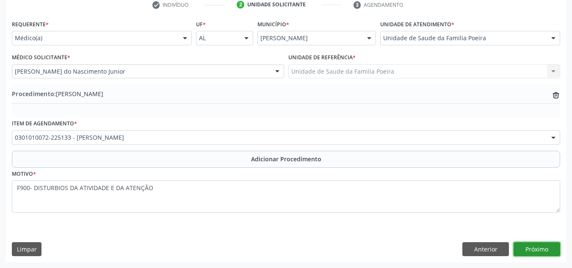
click at [532, 245] on button "Próximo" at bounding box center [536, 249] width 47 height 14
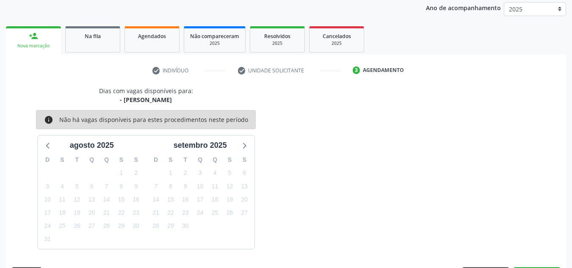
scroll to position [137, 0]
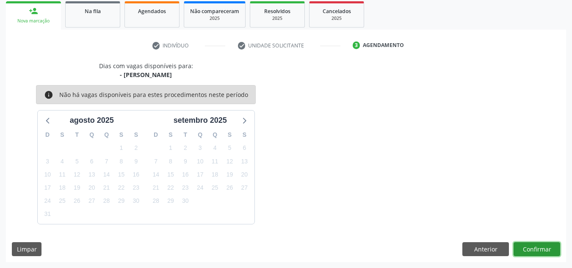
click at [544, 245] on button "Confirmar" at bounding box center [536, 249] width 47 height 14
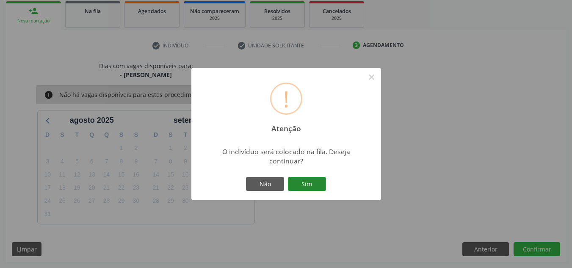
click at [319, 182] on button "Sim" at bounding box center [307, 184] width 38 height 14
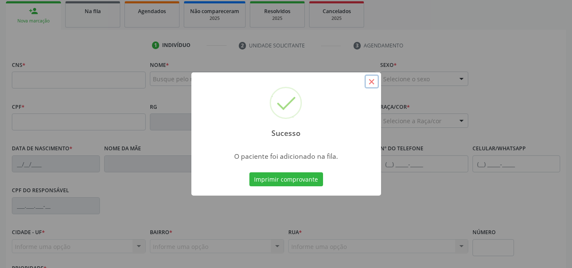
click at [370, 84] on button "×" at bounding box center [371, 81] width 14 height 14
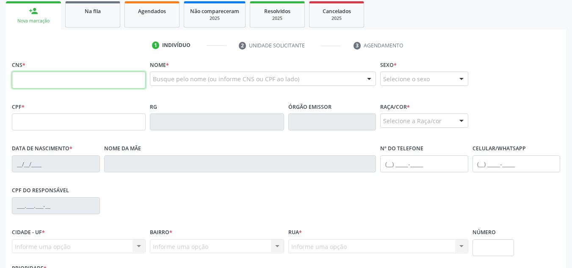
click at [106, 85] on input "text" at bounding box center [79, 80] width 134 height 17
type input "708 4022 0572 0461"
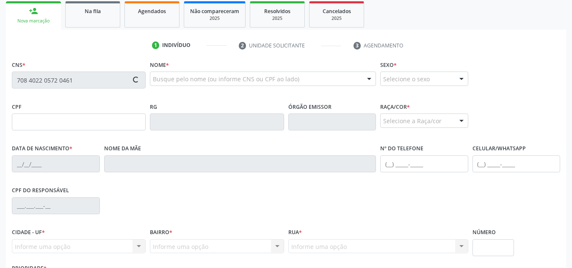
type input "383.337.754-20"
type input "13/05/1958"
type input "Margarida Roberto dos Santos"
type input "(82) 99190-6920"
type input "04"
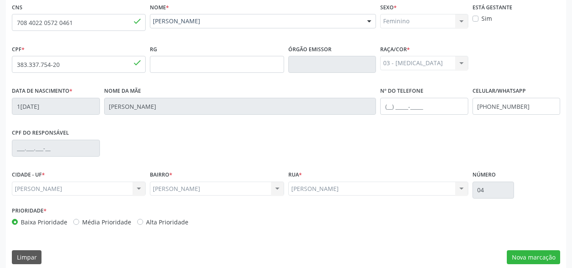
scroll to position [203, 0]
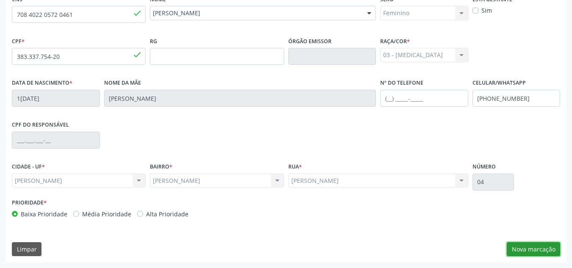
click at [536, 244] on button "Nova marcação" at bounding box center [533, 249] width 53 height 14
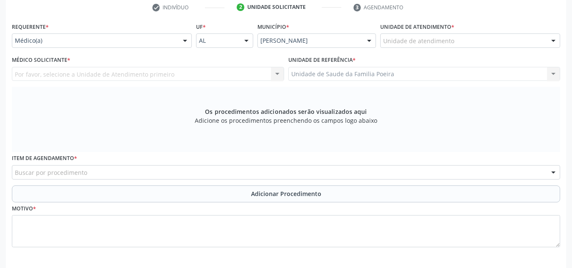
scroll to position [160, 0]
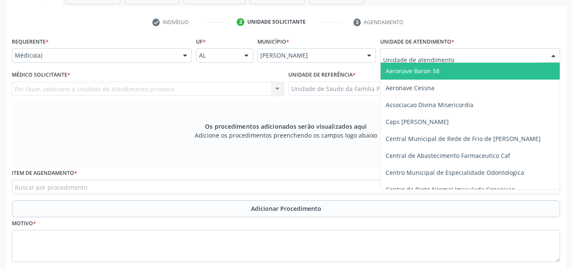
click at [548, 52] on div at bounding box center [553, 56] width 13 height 14
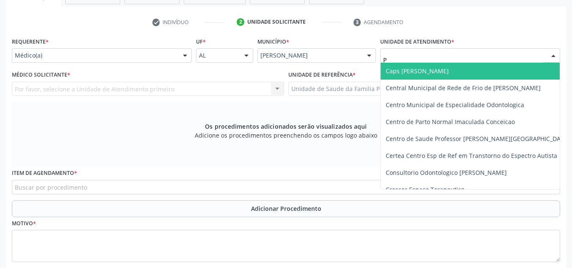
type input "PO"
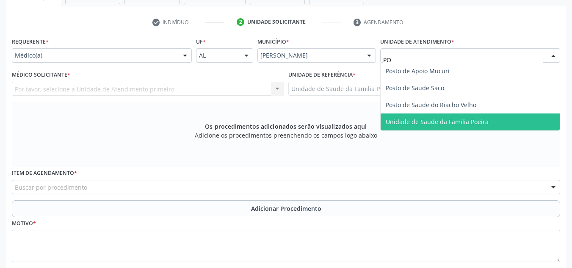
click at [487, 130] on span "Unidade de Saude da Familia Poeira" at bounding box center [470, 121] width 179 height 17
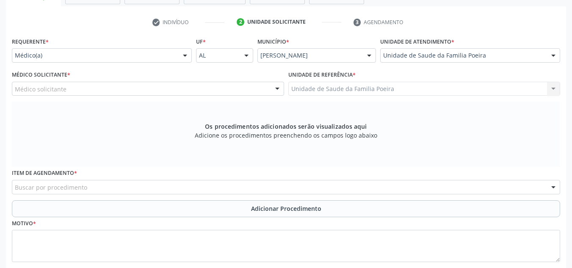
click at [125, 93] on div "Médico solicitante" at bounding box center [148, 89] width 272 height 14
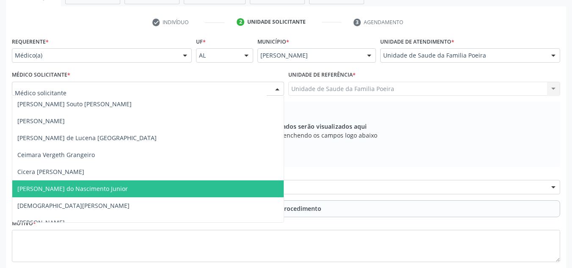
click at [113, 192] on span "[PERSON_NAME] do Nascimento Junior" at bounding box center [72, 189] width 110 height 8
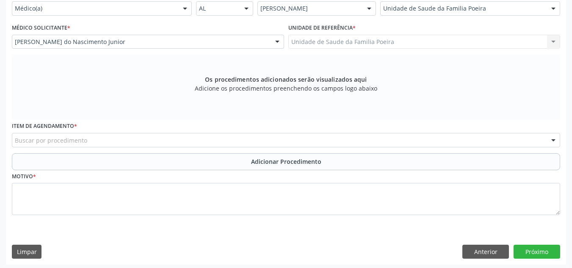
scroll to position [210, 0]
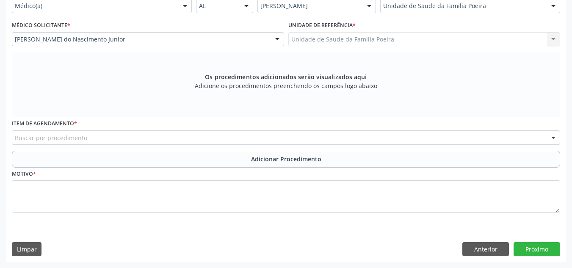
click at [106, 140] on div "Buscar por procedimento" at bounding box center [286, 137] width 548 height 14
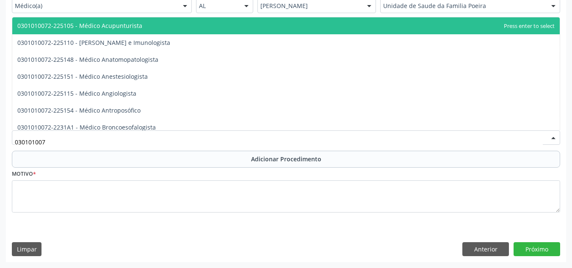
type input "0301010072"
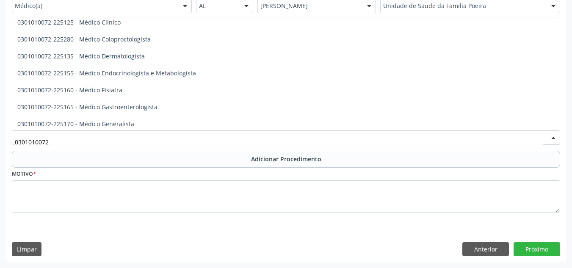
scroll to position [339, 0]
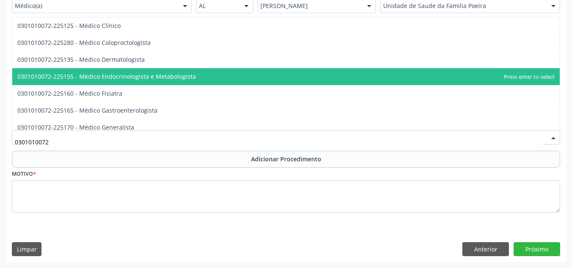
click at [187, 77] on span "0301010072-225155 - Médico Endocrinologista e Metabologista" at bounding box center [106, 76] width 179 height 8
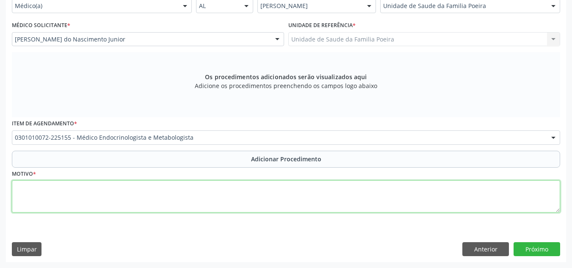
click at [116, 186] on textarea at bounding box center [286, 196] width 548 height 32
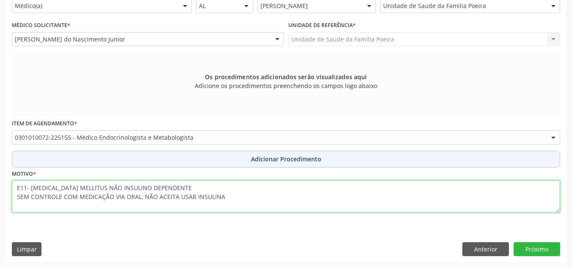
type textarea "E11- DIABETES MELLITUS NÃO INSULINO DEPENDENTE SEM CONTROLE COM MEDICAÇÃO VIA O…"
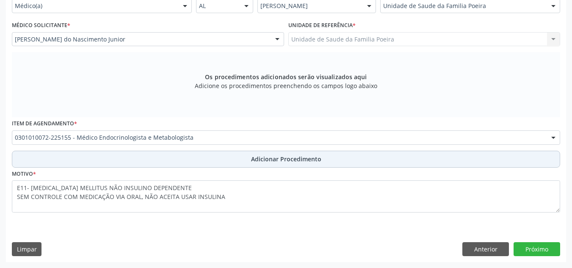
click at [311, 162] on span "Adicionar Procedimento" at bounding box center [286, 158] width 70 height 9
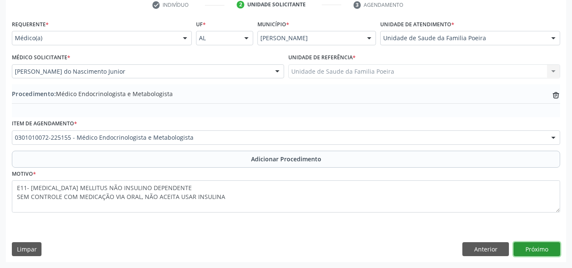
click at [545, 247] on button "Próximo" at bounding box center [536, 249] width 47 height 14
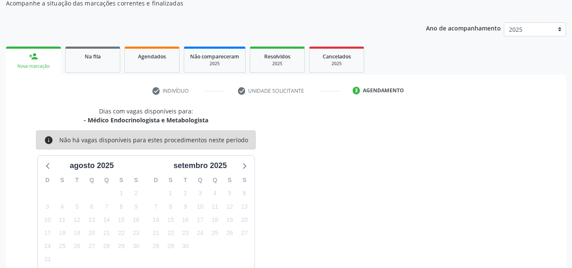
scroll to position [137, 0]
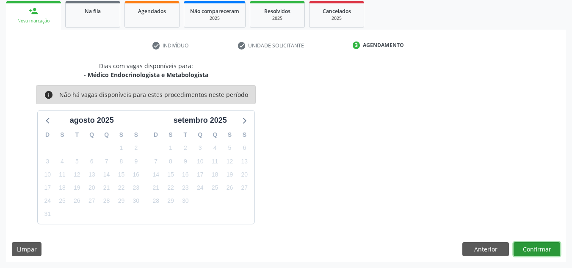
click at [540, 248] on button "Confirmar" at bounding box center [536, 249] width 47 height 14
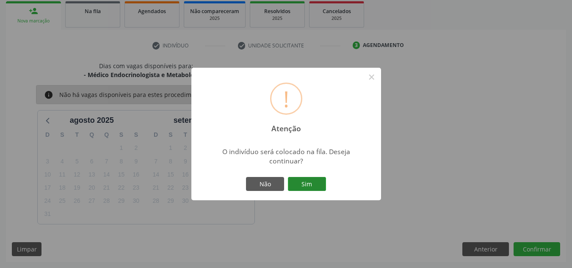
click at [312, 185] on button "Sim" at bounding box center [307, 184] width 38 height 14
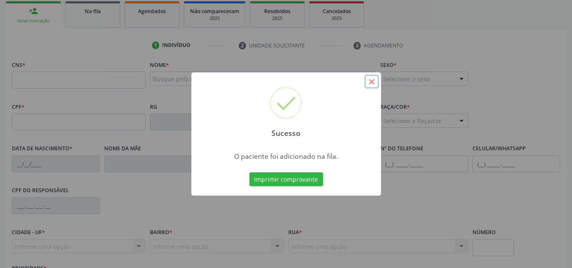
click at [370, 82] on button "×" at bounding box center [371, 81] width 14 height 14
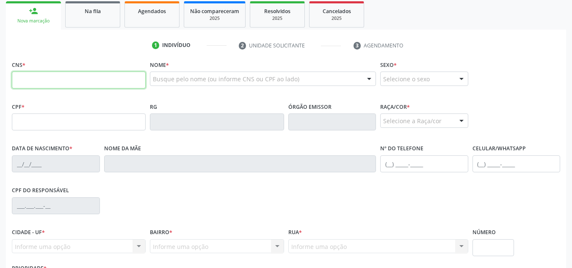
click at [100, 82] on input "text" at bounding box center [79, 80] width 134 height 17
type input "705 0082 3886 7156"
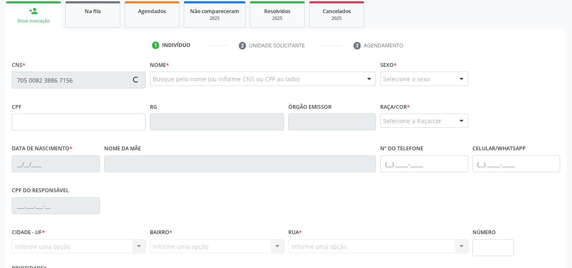
type input "082.485.977-41"
type input "29/05/1976"
type input "Domitila Oliveia Ds Santos"
type input "(11) 98559-5255"
type input "47"
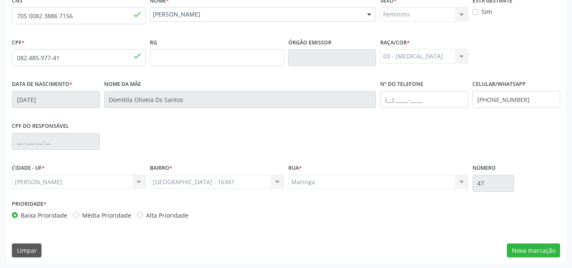
scroll to position [203, 0]
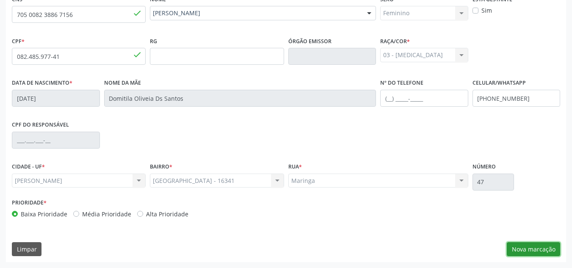
click at [530, 246] on button "Nova marcação" at bounding box center [533, 249] width 53 height 14
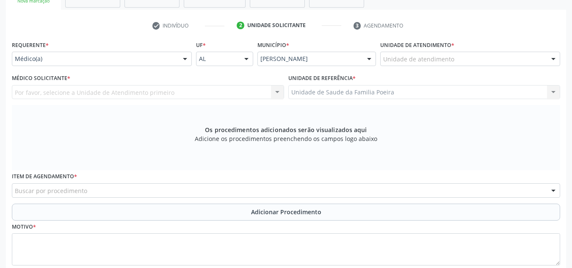
scroll to position [125, 0]
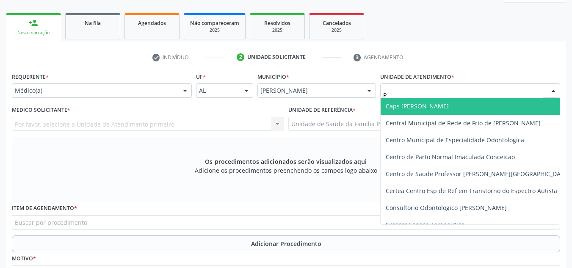
type input "PO"
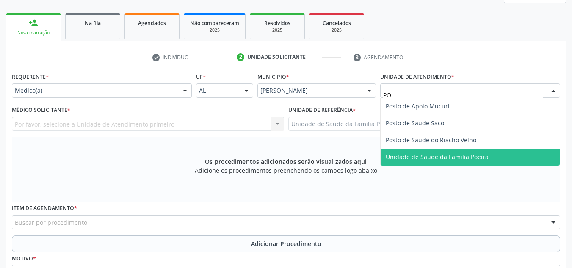
click at [456, 155] on span "Unidade de Saude da Familia Poeira" at bounding box center [437, 157] width 103 height 8
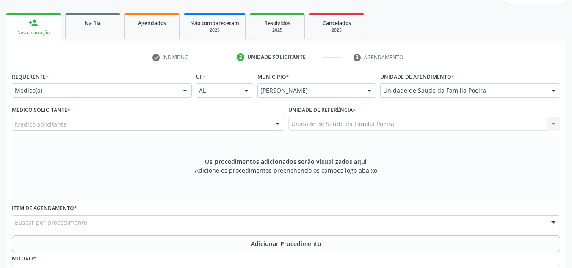
drag, startPoint x: 121, startPoint y: 127, endPoint x: 161, endPoint y: 160, distance: 51.6
click at [160, 131] on div "Médico solicitante [PERSON_NAME] [PERSON_NAME] [PERSON_NAME] de Lucena Malta [P…" at bounding box center [148, 124] width 272 height 14
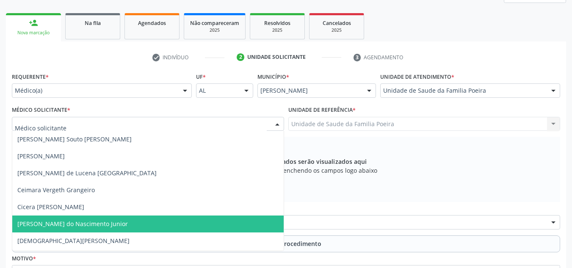
click at [105, 222] on span "[PERSON_NAME] do Nascimento Junior" at bounding box center [72, 224] width 110 height 8
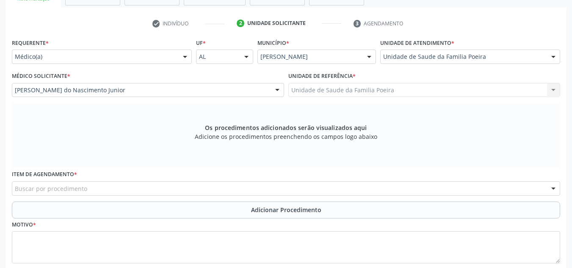
scroll to position [210, 0]
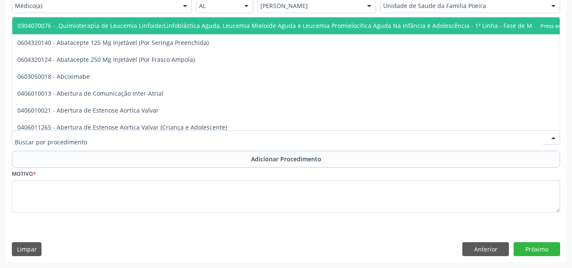
click at [88, 138] on div at bounding box center [286, 137] width 548 height 14
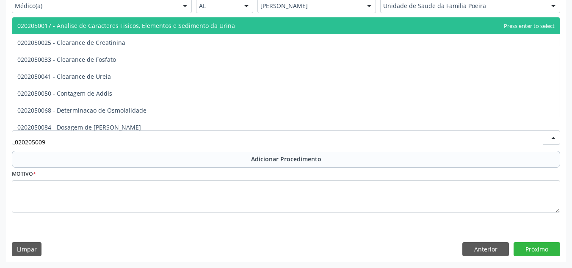
type input "0202050092"
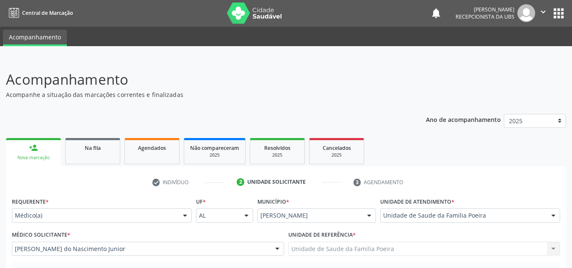
scroll to position [0, 0]
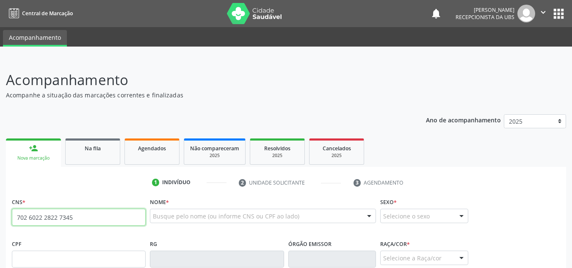
type input "702 6022 2822 7345"
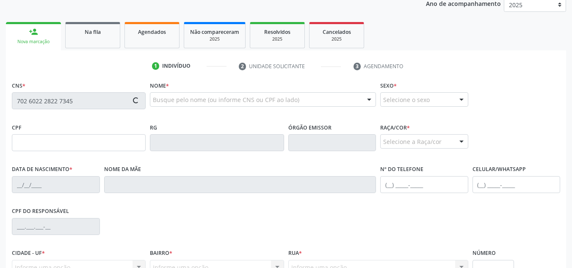
scroll to position [127, 0]
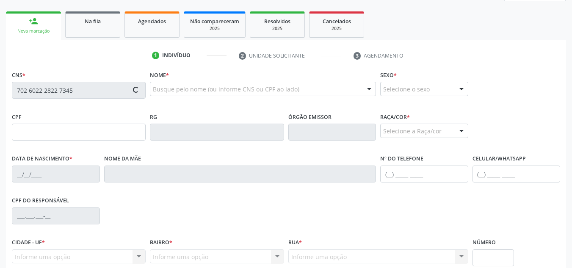
type input "383.331.124-04"
type input "05/08/1947"
type input "Maria Rosa de Souza"
type input "(82) 3263-1349"
type input "S/N"
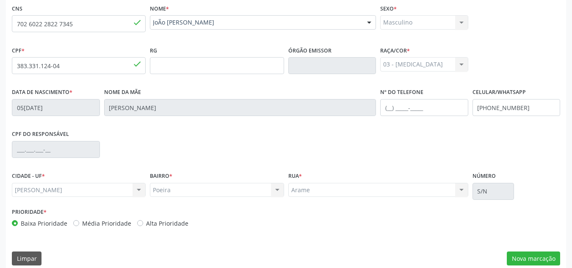
scroll to position [203, 0]
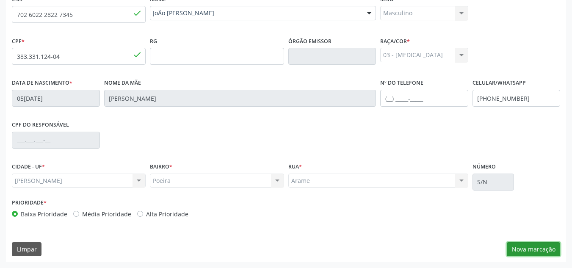
click at [546, 251] on button "Nova marcação" at bounding box center [533, 249] width 53 height 14
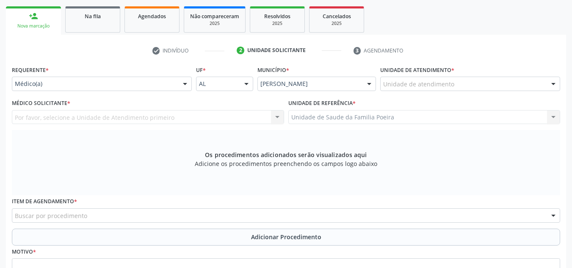
scroll to position [118, 0]
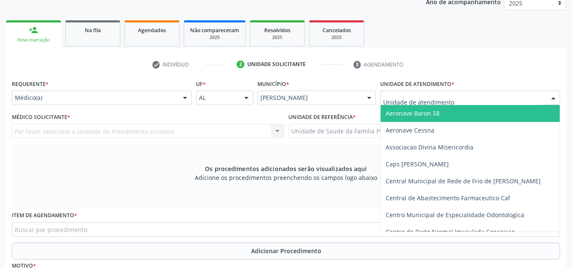
click at [477, 101] on div at bounding box center [470, 98] width 180 height 14
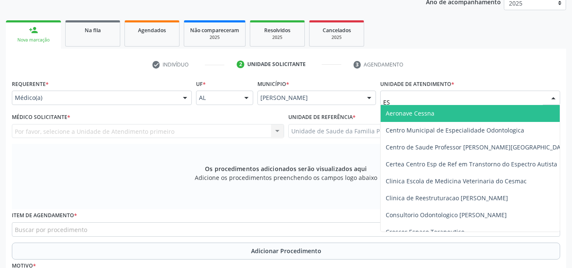
type input "EST"
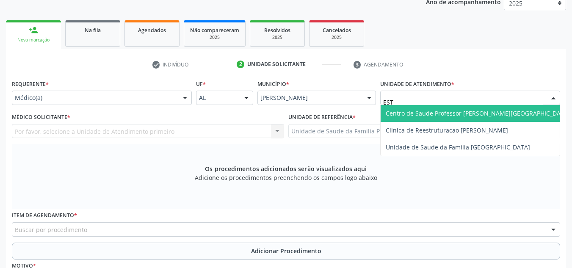
click at [474, 113] on span "Centro de Saude Professor [PERSON_NAME][GEOGRAPHIC_DATA]" at bounding box center [478, 113] width 184 height 8
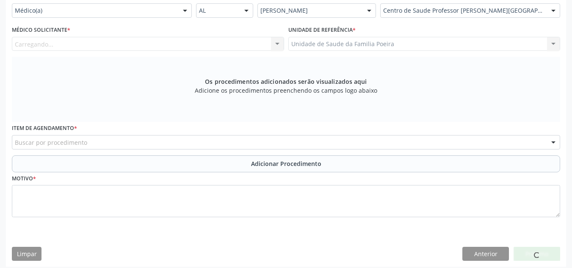
scroll to position [210, 0]
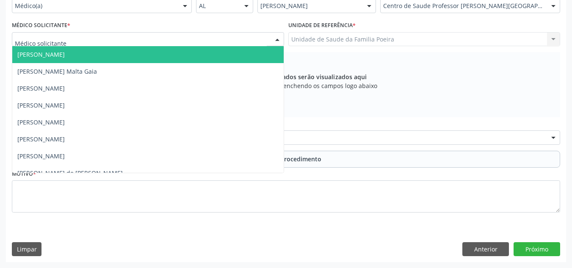
click at [98, 40] on div at bounding box center [148, 39] width 272 height 14
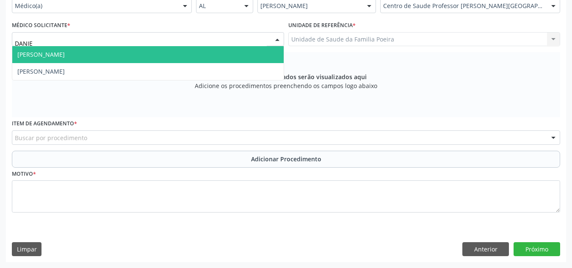
type input "DANIEL"
click at [126, 55] on span "[PERSON_NAME]" at bounding box center [147, 54] width 271 height 17
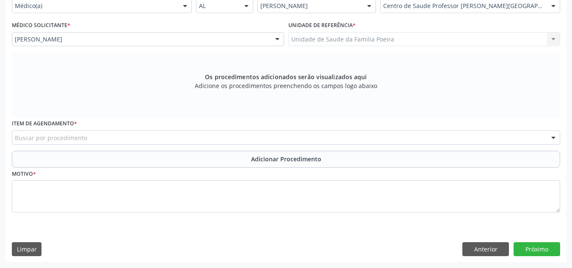
click at [121, 139] on div "Buscar por procedimento" at bounding box center [286, 137] width 548 height 14
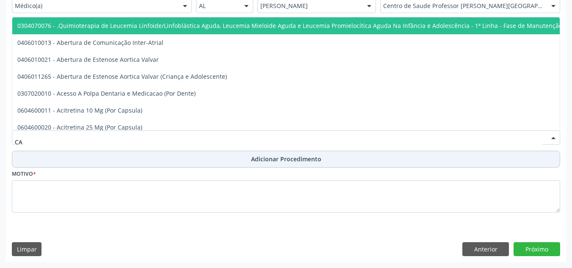
type input "C"
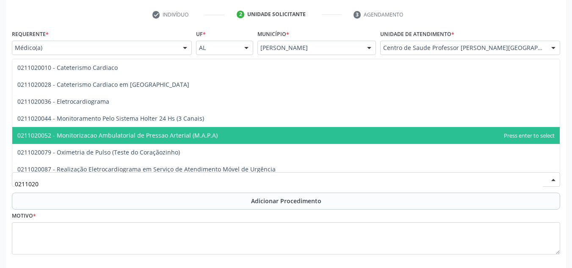
scroll to position [168, 0]
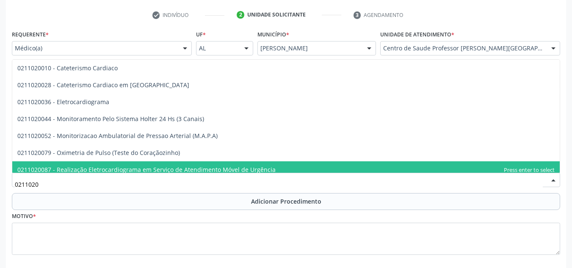
click at [33, 183] on input "0211020" at bounding box center [279, 184] width 528 height 17
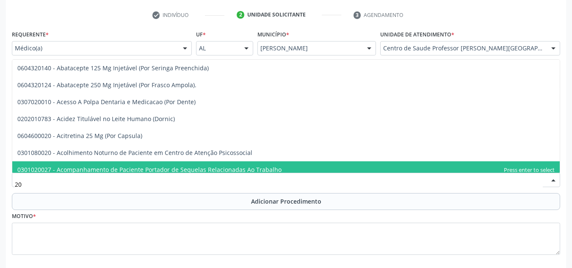
click at [56, 185] on input "20" at bounding box center [279, 184] width 528 height 17
type input "2"
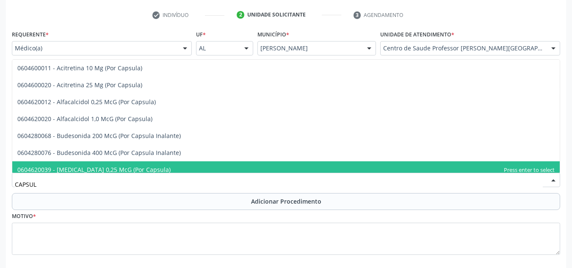
type input "CAPSULO"
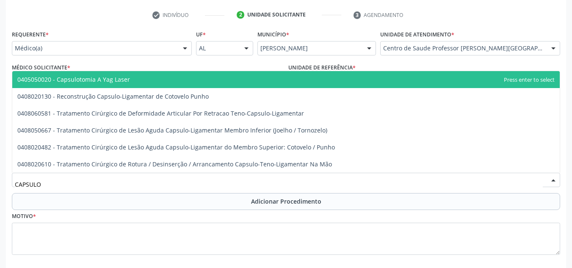
click at [114, 78] on span "0405050020 - Capsulotomia A Yag Laser" at bounding box center [73, 79] width 113 height 8
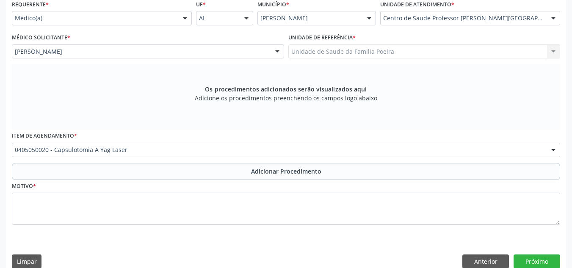
scroll to position [210, 0]
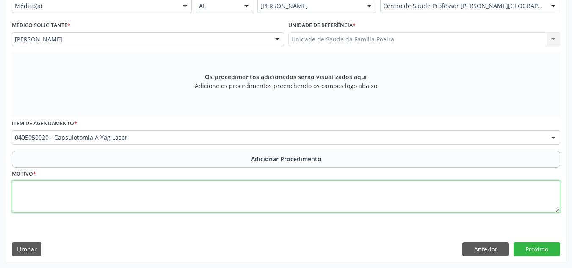
click at [242, 198] on textarea at bounding box center [286, 196] width 548 height 32
click at [17, 191] on textarea "BAV+OCP" at bounding box center [286, 196] width 548 height 32
click at [22, 188] on textarea "BAV+OCP" at bounding box center [286, 196] width 548 height 32
type textarea "T852 BAV+OCP"
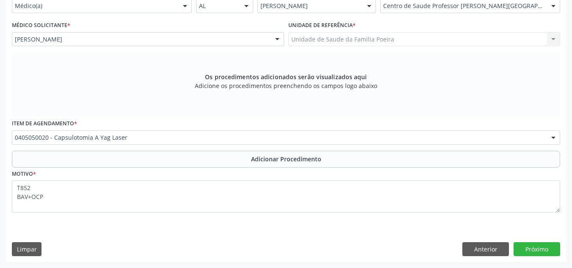
click at [270, 168] on div "Motivo * T852 BAV+OCP" at bounding box center [286, 190] width 548 height 45
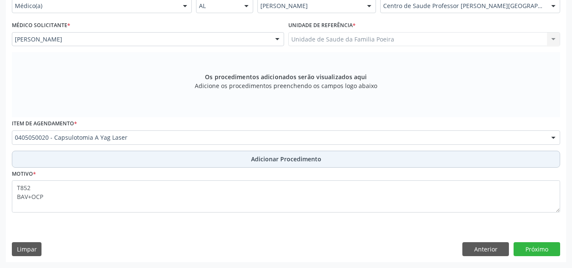
click at [268, 155] on span "Adicionar Procedimento" at bounding box center [286, 158] width 70 height 9
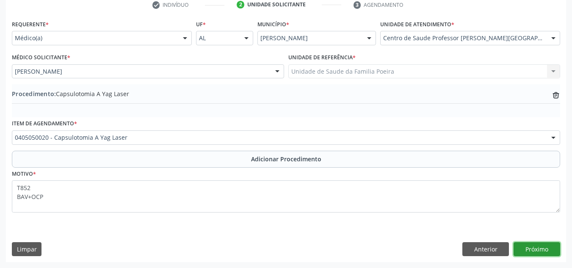
click at [529, 247] on button "Próximo" at bounding box center [536, 249] width 47 height 14
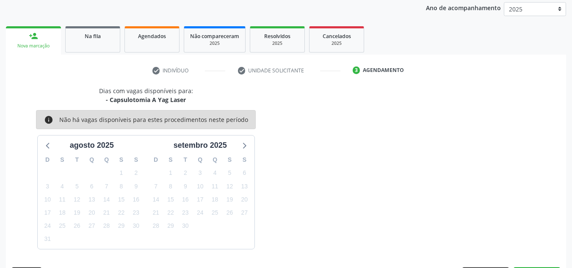
scroll to position [137, 0]
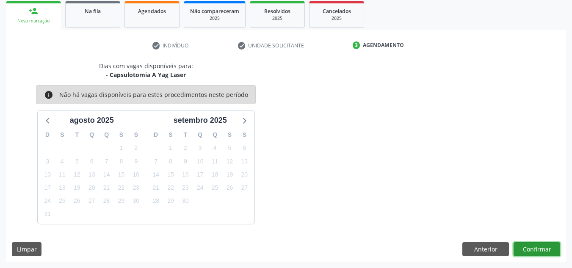
click at [530, 249] on button "Confirmar" at bounding box center [536, 249] width 47 height 14
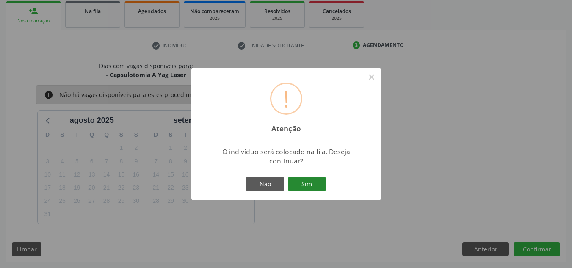
click at [307, 189] on button "Sim" at bounding box center [307, 184] width 38 height 14
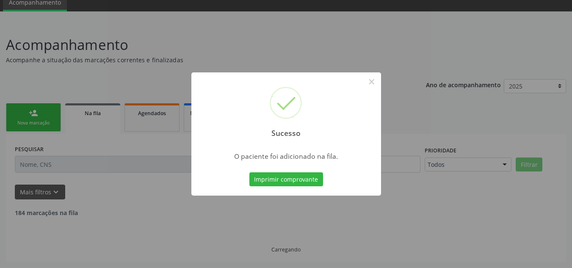
scroll to position [26, 0]
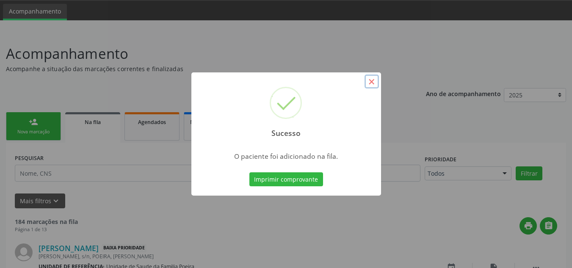
click at [369, 81] on button "×" at bounding box center [371, 81] width 14 height 14
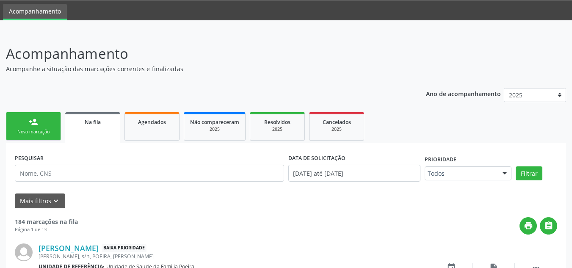
click at [35, 126] on div "person_add" at bounding box center [33, 121] width 9 height 9
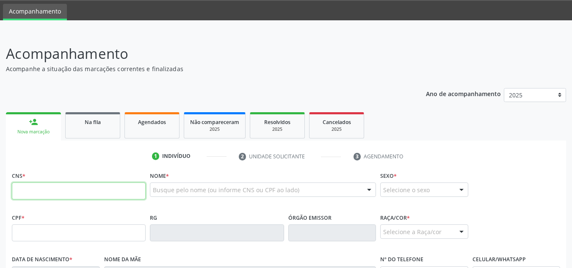
click at [67, 193] on input "text" at bounding box center [79, 190] width 134 height 17
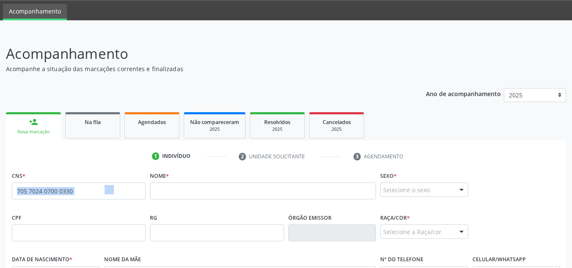
drag, startPoint x: 110, startPoint y: 192, endPoint x: 0, endPoint y: 183, distance: 110.8
click at [0, 186] on div "Acompanhamento Acompanhe a situação das marcações correntes e finalizadas Relat…" at bounding box center [286, 238] width 572 height 412
click at [91, 188] on input "705 7024 0700 0330" at bounding box center [79, 190] width 134 height 17
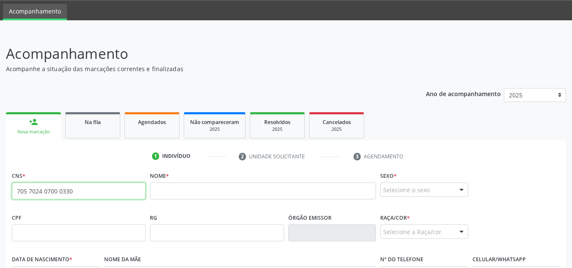
click at [91, 188] on input "705 7024 0700 0330" at bounding box center [79, 190] width 134 height 17
type input "7"
type input "706 8007 6680 8420"
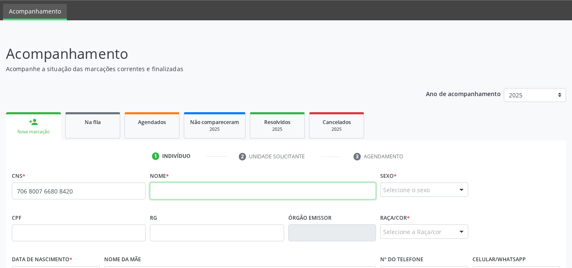
paste input "Maria Mônica Alves dos Santos"
type input "Maria Mônica Alves dos Santos"
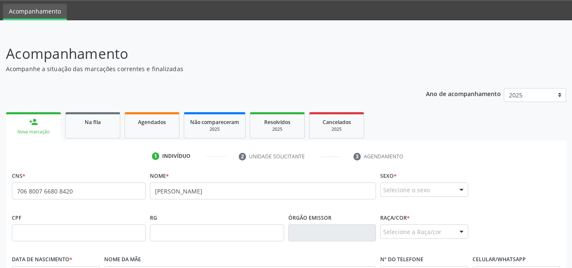
click at [431, 190] on div "Selecione o sexo" at bounding box center [424, 189] width 88 height 14
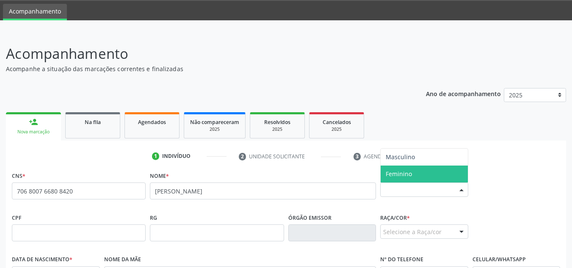
click at [422, 174] on span "Feminino" at bounding box center [424, 173] width 87 height 17
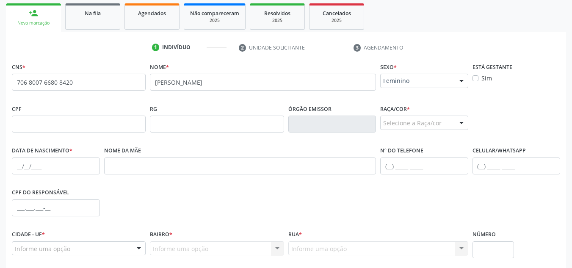
scroll to position [153, 0]
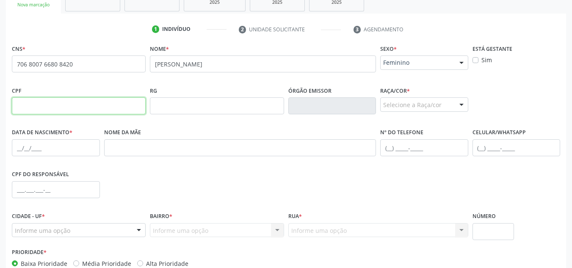
drag, startPoint x: 102, startPoint y: 110, endPoint x: 221, endPoint y: 147, distance: 124.2
click at [103, 110] on input "text" at bounding box center [79, 105] width 134 height 17
paste input "069.039.364-40"
type input "069.039.364-40"
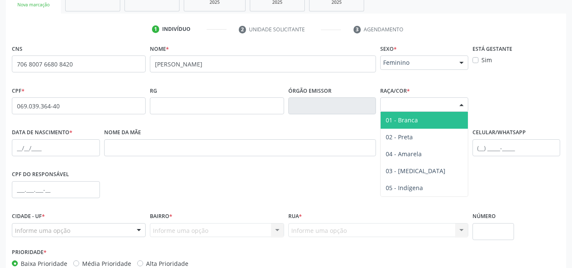
click at [458, 102] on div at bounding box center [461, 105] width 13 height 14
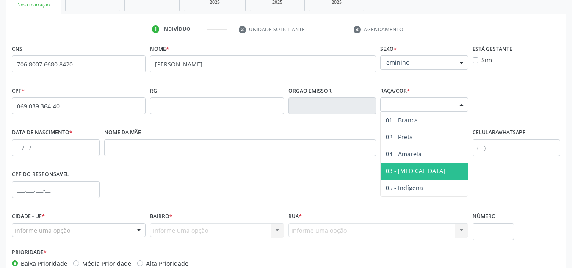
click at [424, 174] on span "03 - [MEDICAL_DATA]" at bounding box center [424, 171] width 87 height 17
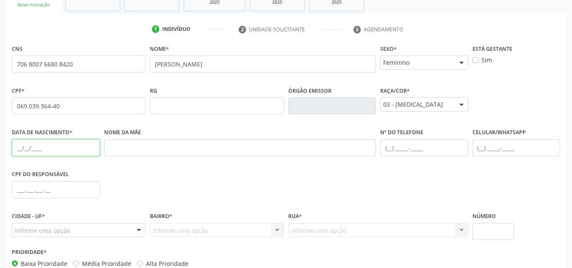
click at [17, 152] on input "text" at bounding box center [56, 147] width 88 height 17
type input "17/11/1979"
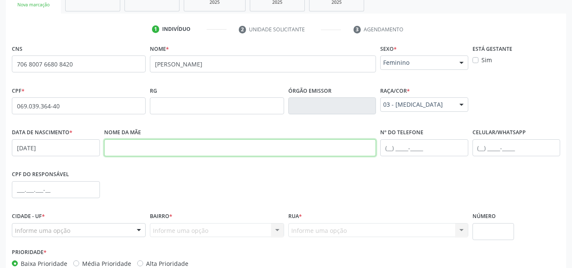
click at [134, 152] on input "text" at bounding box center [240, 147] width 272 height 17
type input "MARIA SEVERINA ALVES DOS SANTOS"
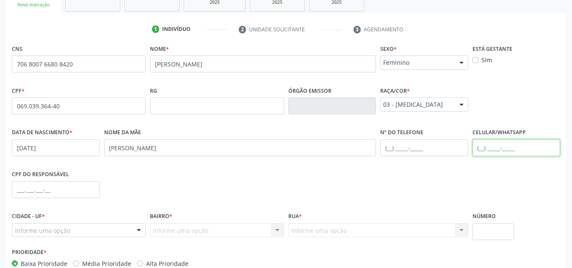
click at [480, 152] on input "text" at bounding box center [516, 147] width 88 height 17
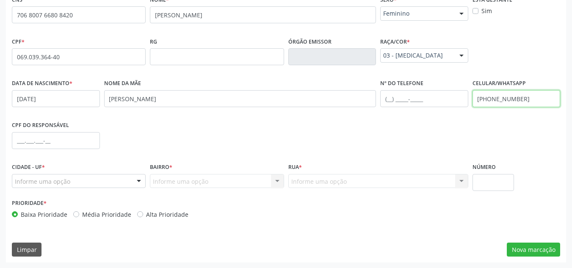
scroll to position [203, 0]
type input "(80) 99394-6475"
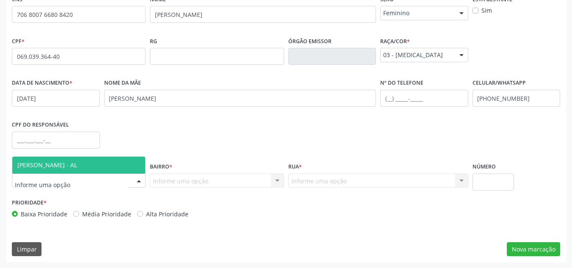
click at [98, 184] on div at bounding box center [79, 181] width 134 height 14
click at [86, 162] on span "[PERSON_NAME] - AL" at bounding box center [78, 165] width 133 height 17
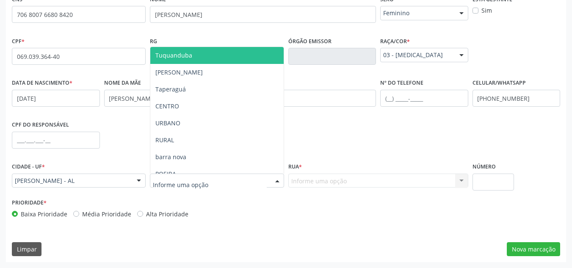
click at [210, 185] on div at bounding box center [217, 181] width 134 height 14
type input "PO"
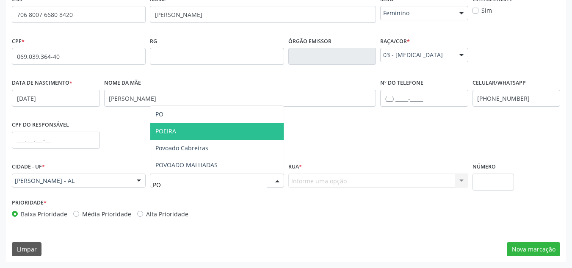
click at [178, 133] on span "POEIRA" at bounding box center [216, 131] width 133 height 17
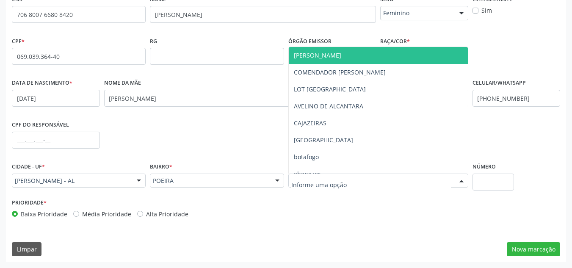
click at [341, 185] on div at bounding box center [378, 181] width 180 height 14
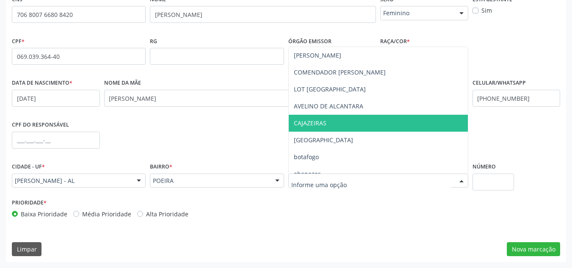
click at [325, 119] on span "CAJAZEIRAS" at bounding box center [378, 123] width 179 height 17
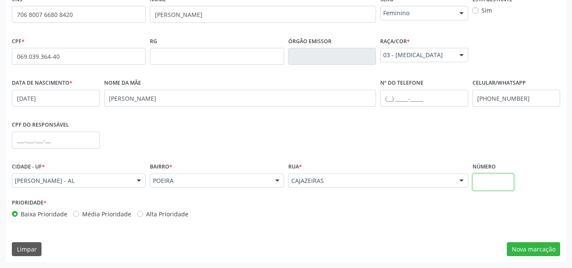
click at [493, 186] on input "text" at bounding box center [493, 182] width 42 height 17
type input "S/N"
click at [526, 248] on button "Nova marcação" at bounding box center [533, 249] width 53 height 14
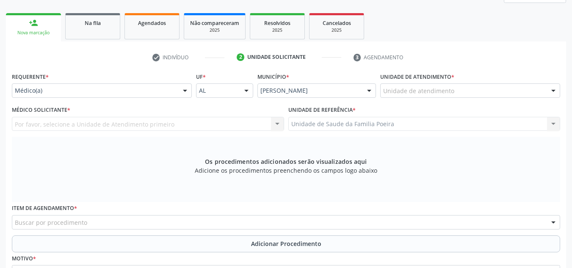
scroll to position [118, 0]
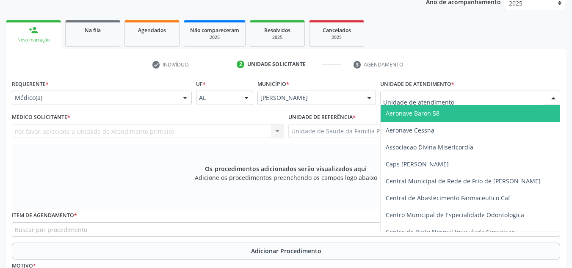
click at [453, 100] on div at bounding box center [470, 98] width 180 height 14
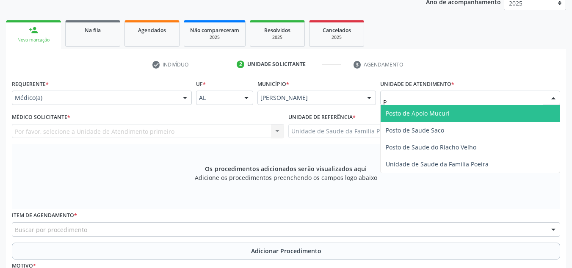
type input "PO"
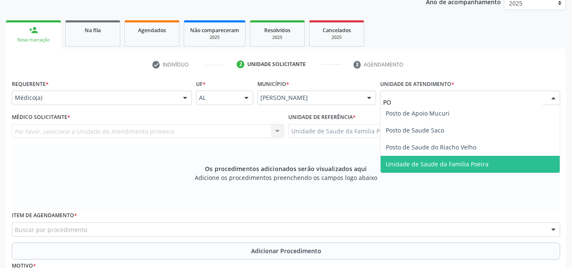
click at [430, 162] on span "Unidade de Saude da Familia Poeira" at bounding box center [437, 164] width 103 height 8
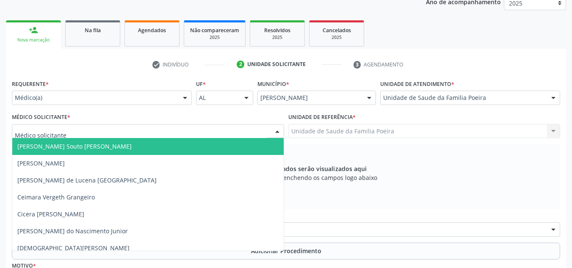
click at [149, 131] on div at bounding box center [148, 131] width 272 height 14
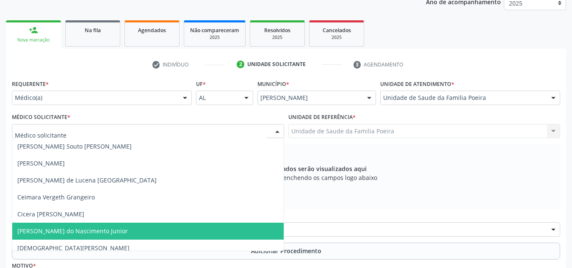
click at [120, 232] on span "[PERSON_NAME] do Nascimento Junior" at bounding box center [72, 231] width 110 height 8
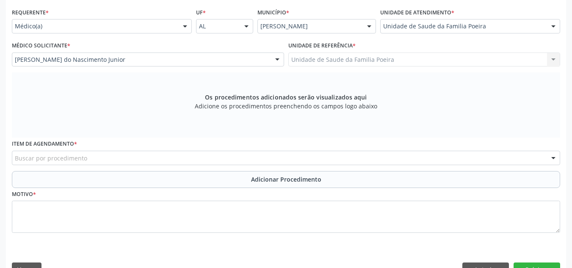
scroll to position [210, 0]
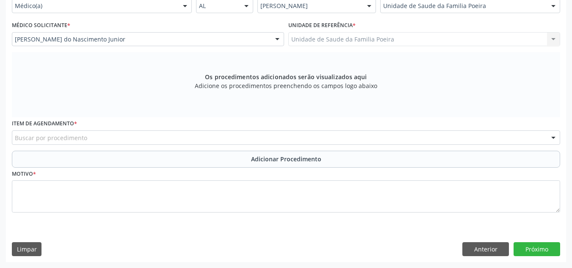
click at [141, 140] on div "Buscar por procedimento" at bounding box center [286, 137] width 548 height 14
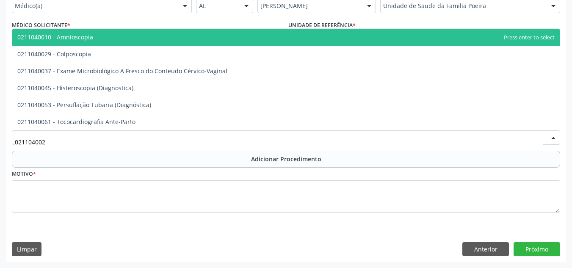
type input "0211040029"
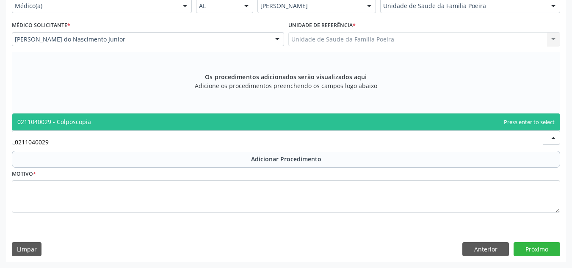
click at [89, 126] on span "0211040029 - Colposcopia" at bounding box center [285, 121] width 547 height 17
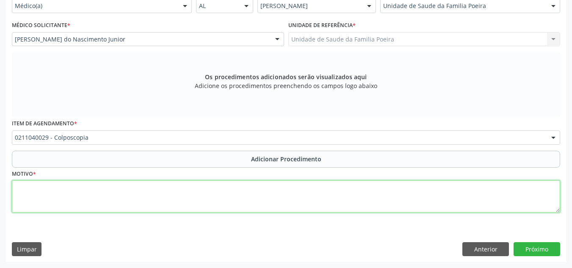
click at [83, 199] on textarea at bounding box center [286, 196] width 548 height 32
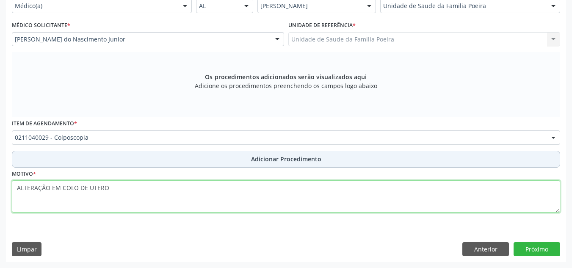
type textarea "ALTERAÇÃO EM COLO DE UTERO"
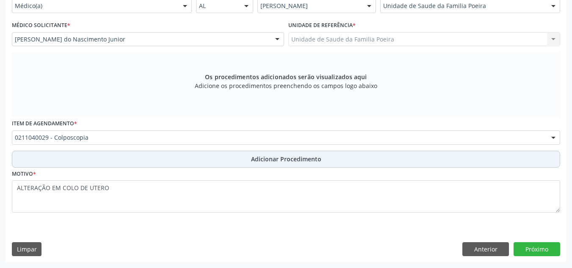
click at [287, 159] on span "Adicionar Procedimento" at bounding box center [286, 158] width 70 height 9
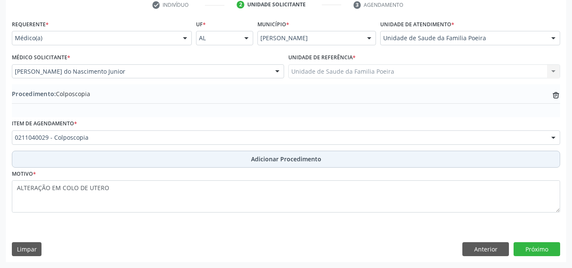
scroll to position [178, 0]
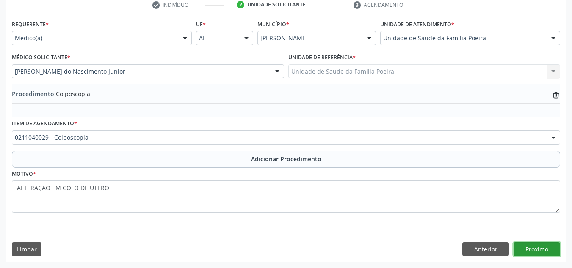
click at [529, 251] on button "Próximo" at bounding box center [536, 249] width 47 height 14
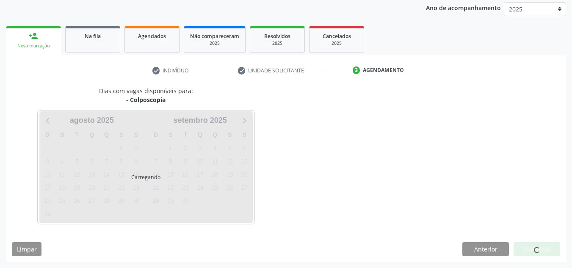
scroll to position [137, 0]
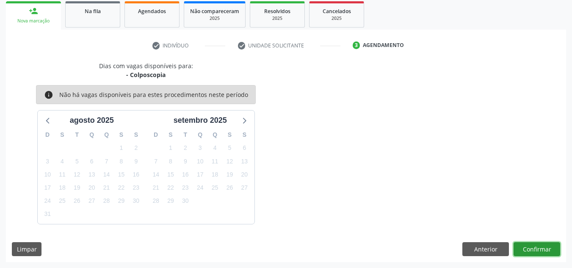
click at [537, 248] on button "Confirmar" at bounding box center [536, 249] width 47 height 14
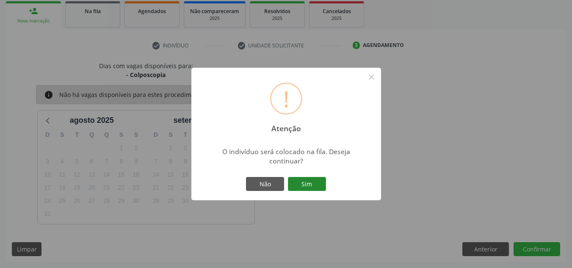
click at [311, 184] on button "Sim" at bounding box center [307, 184] width 38 height 14
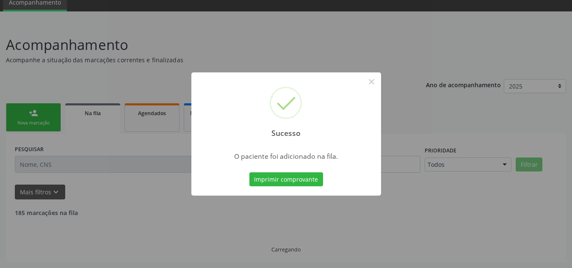
scroll to position [26, 0]
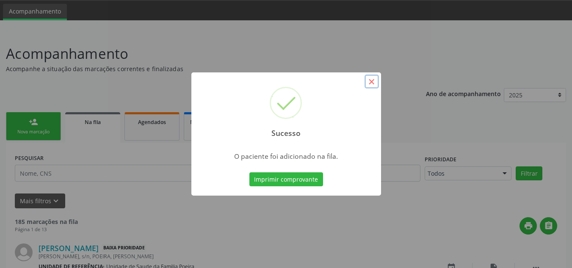
click at [372, 81] on button "×" at bounding box center [371, 81] width 14 height 14
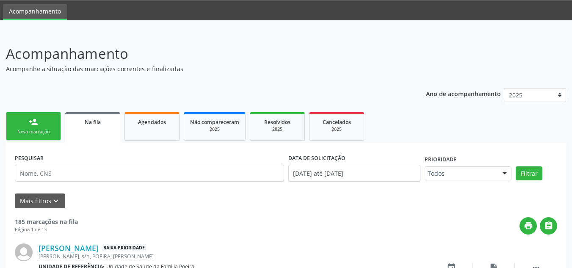
click at [36, 127] on link "person_add Nova marcação" at bounding box center [33, 126] width 55 height 28
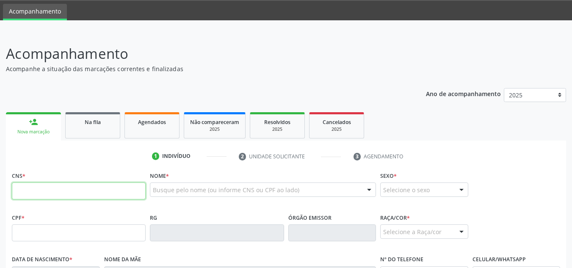
click at [36, 189] on input "text" at bounding box center [79, 190] width 134 height 17
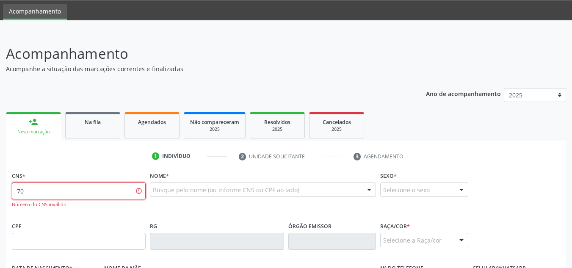
type input "7"
paste input "702 8086 9558 0060"
type input "702 8086 9558 0060"
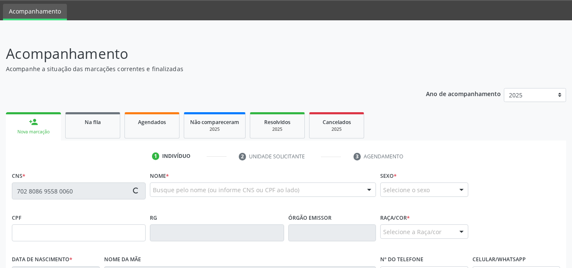
type input "165.469.024-43"
type input "06/06/2019"
type input "Sara Maria da Silva"
type input "(82) 3263-1349"
type input "(82) 98769-8480"
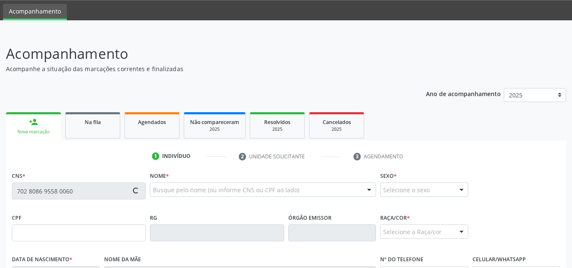
type input "S/N"
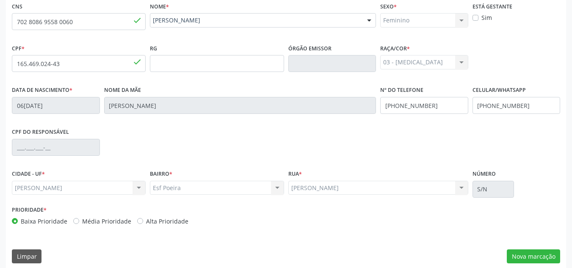
scroll to position [203, 0]
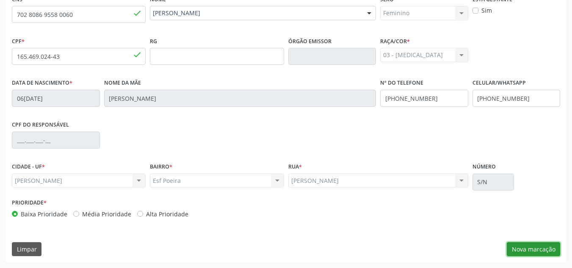
click at [545, 251] on button "Nova marcação" at bounding box center [533, 249] width 53 height 14
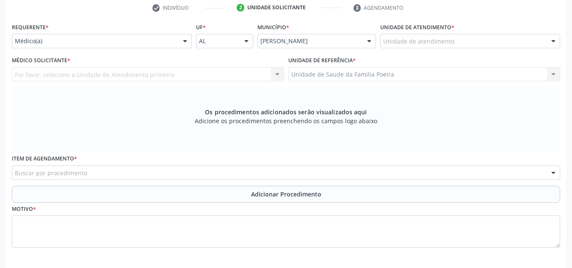
scroll to position [160, 0]
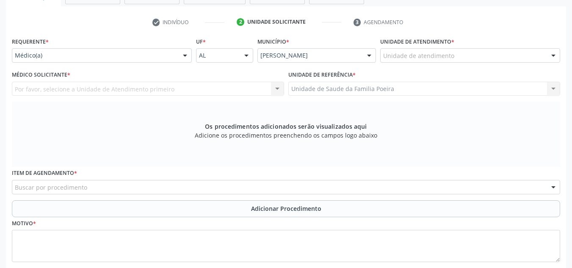
click at [522, 57] on div "Unidade de atendimento" at bounding box center [470, 55] width 180 height 14
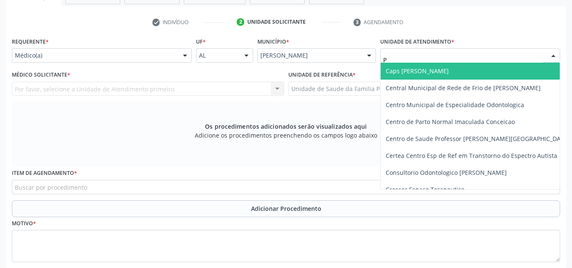
type input "PO"
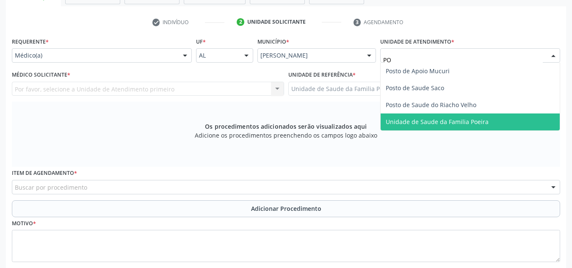
click at [478, 119] on span "Unidade de Saude da Familia Poeira" at bounding box center [437, 122] width 103 height 8
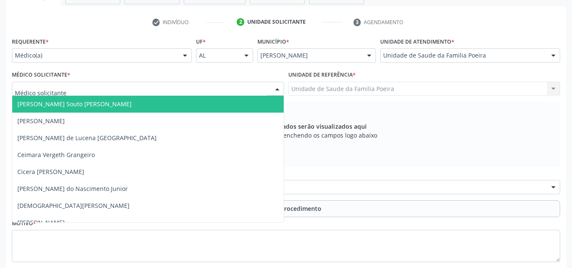
click at [112, 88] on div at bounding box center [148, 89] width 272 height 14
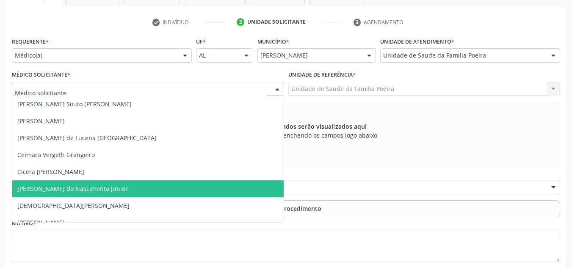
click at [95, 188] on span "[PERSON_NAME] do Nascimento Junior" at bounding box center [72, 189] width 110 height 8
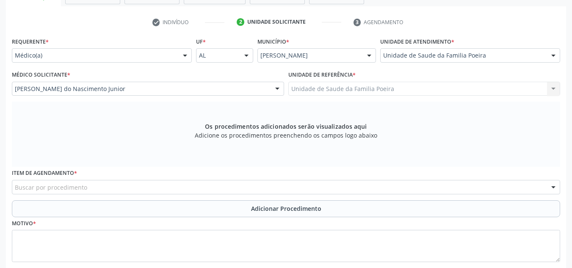
click at [121, 192] on div "Buscar por procedimento" at bounding box center [286, 187] width 548 height 14
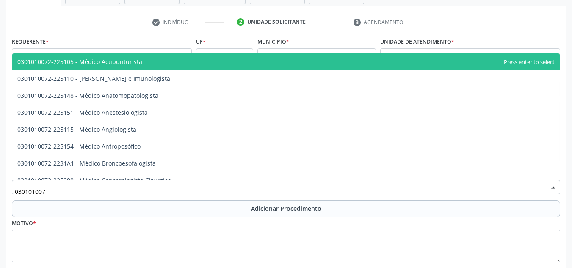
type input "0301010072"
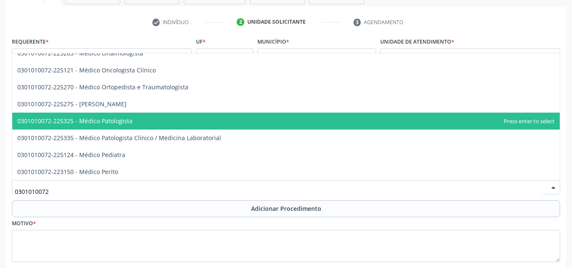
scroll to position [762, 0]
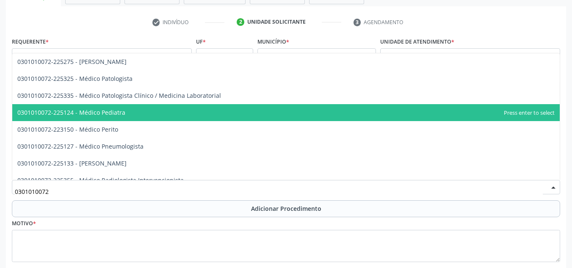
click at [132, 114] on span "0301010072-225124 - Médico Pediatra" at bounding box center [285, 112] width 547 height 17
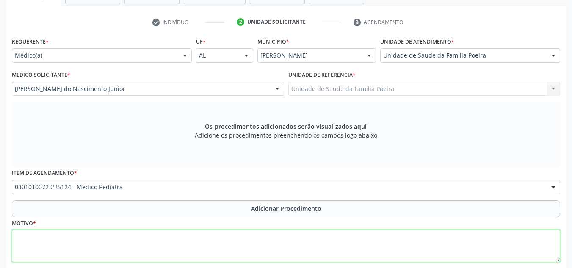
click at [100, 248] on textarea at bounding box center [286, 246] width 548 height 32
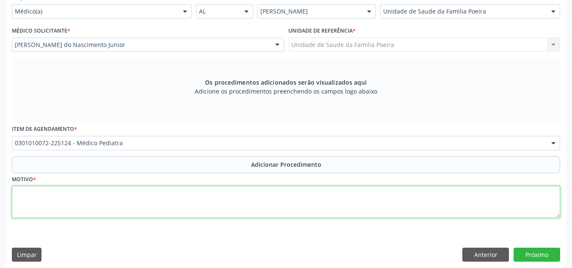
scroll to position [210, 0]
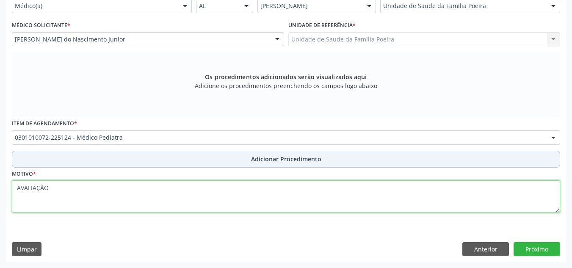
type textarea "AVALIAÇÃO"
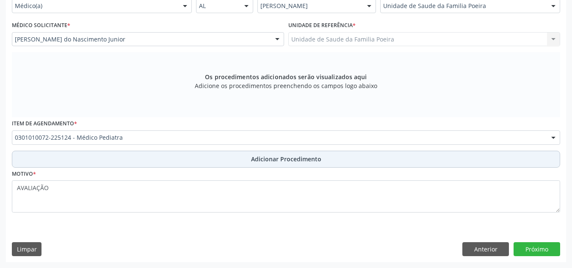
click at [150, 160] on button "Adicionar Procedimento" at bounding box center [286, 159] width 548 height 17
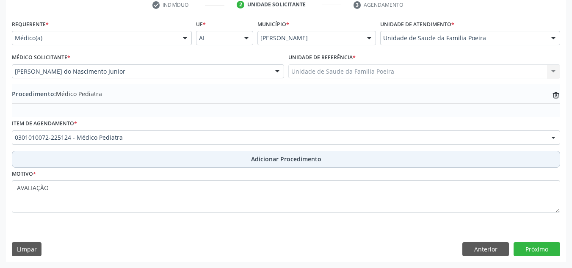
scroll to position [178, 0]
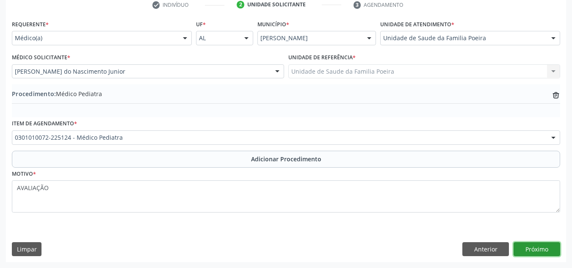
click at [544, 246] on button "Próximo" at bounding box center [536, 249] width 47 height 14
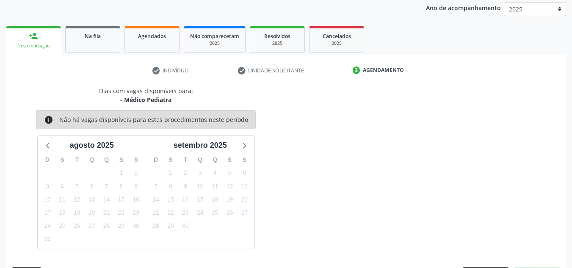
scroll to position [137, 0]
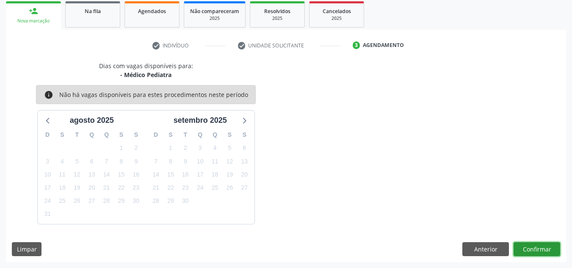
click at [531, 251] on button "Confirmar" at bounding box center [536, 249] width 47 height 14
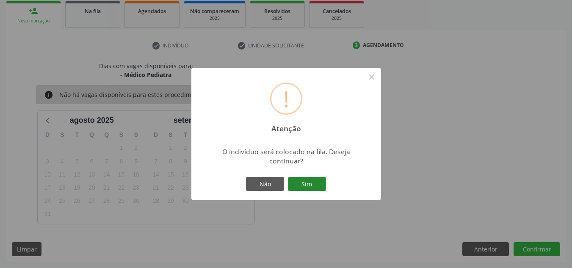
click at [310, 179] on button "Sim" at bounding box center [307, 184] width 38 height 14
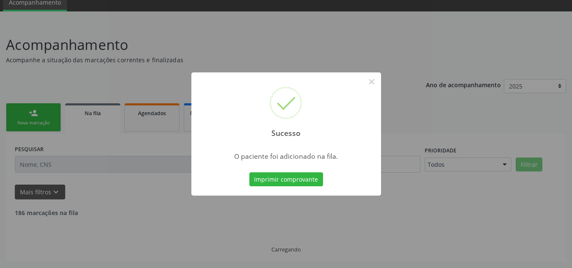
scroll to position [26, 0]
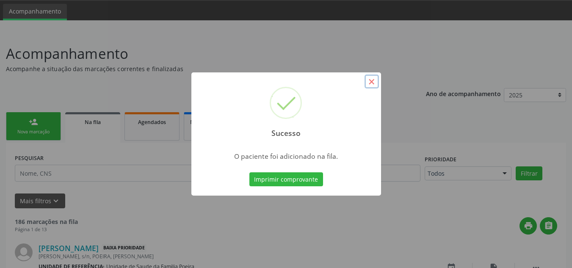
click at [368, 82] on button "×" at bounding box center [371, 81] width 14 height 14
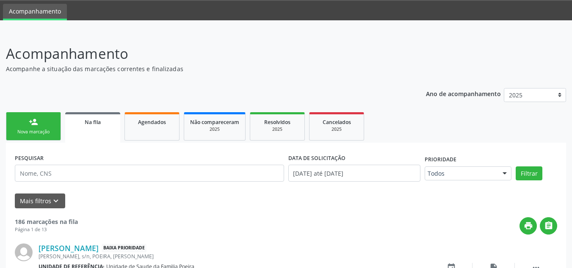
click at [25, 126] on link "person_add Nova marcação" at bounding box center [33, 126] width 55 height 28
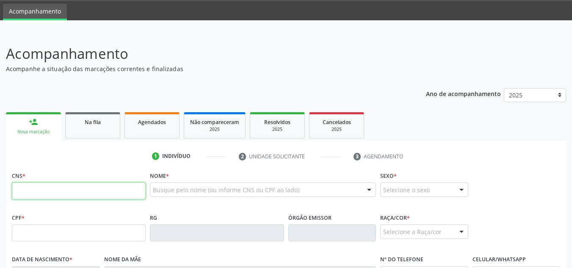
click at [87, 188] on input "text" at bounding box center [79, 190] width 134 height 17
paste input "704 2042 8502 1787"
type input "704 2042 8502 1787"
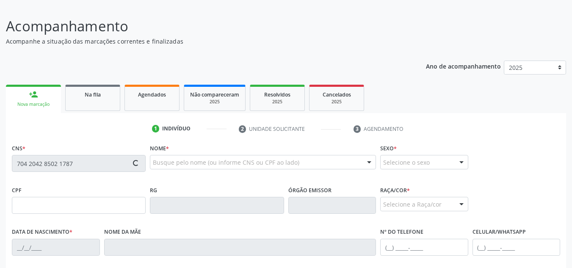
scroll to position [69, 0]
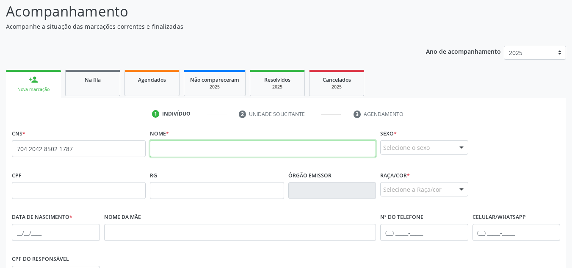
paste input "Maria Quitéria dos Santos Silva"
type input "Maria Quitéria dos Santos Silva"
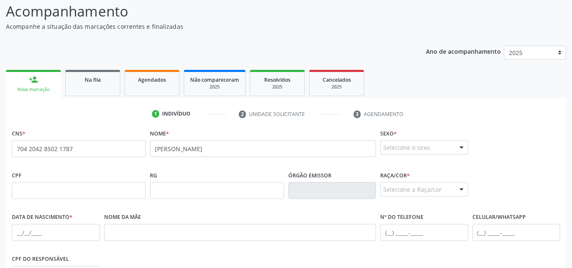
click at [426, 147] on div "Selecione o sexo" at bounding box center [424, 147] width 88 height 14
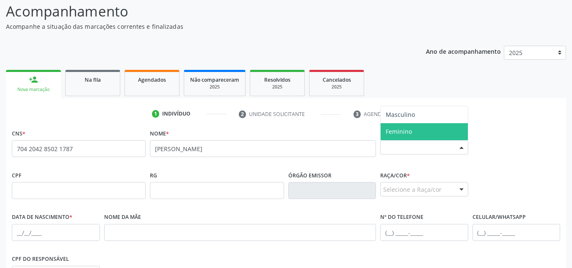
click at [424, 131] on span "Feminino" at bounding box center [424, 131] width 87 height 17
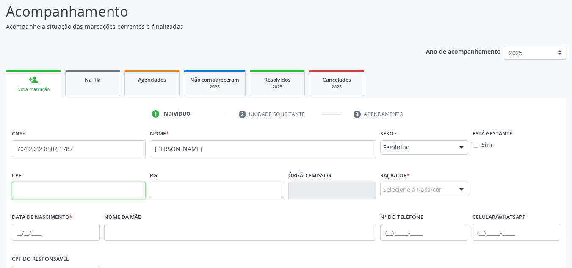
click at [85, 195] on input "text" at bounding box center [79, 190] width 134 height 17
paste input "049.229.194-22"
type input "049.229.194-22"
click at [411, 189] on div "Selecione a Raça/cor" at bounding box center [424, 189] width 88 height 14
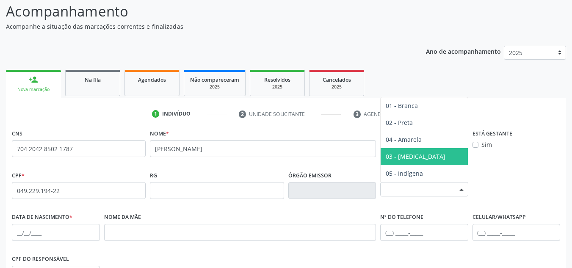
click at [405, 157] on span "03 - [MEDICAL_DATA]" at bounding box center [416, 156] width 60 height 8
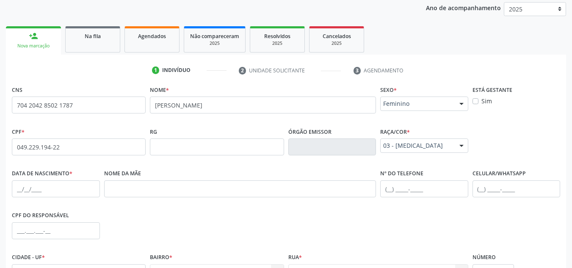
scroll to position [153, 0]
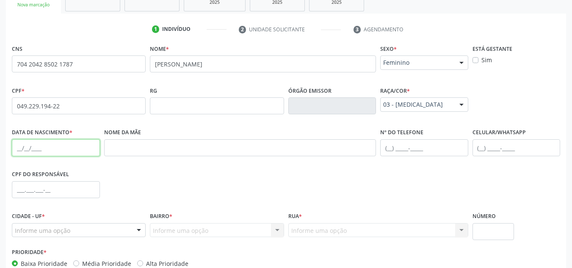
click at [24, 147] on input "text" at bounding box center [56, 147] width 88 height 17
type input "21/04/1979"
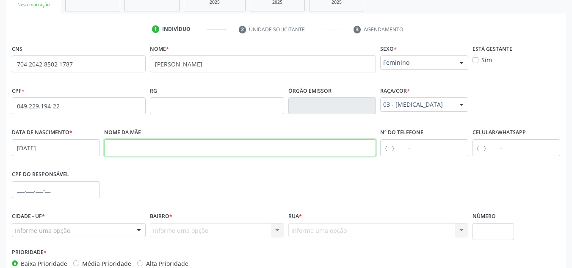
click at [159, 147] on input "text" at bounding box center [240, 147] width 272 height 17
type input "MARIA LUCIA DOS SANTOS SILVA"
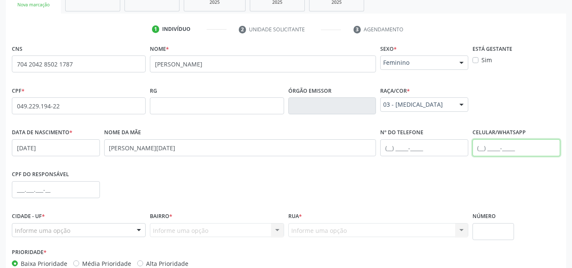
click at [488, 141] on input "text" at bounding box center [516, 147] width 88 height 17
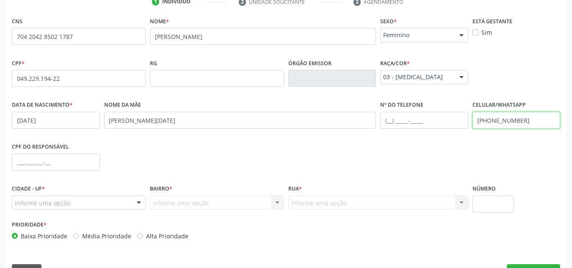
scroll to position [203, 0]
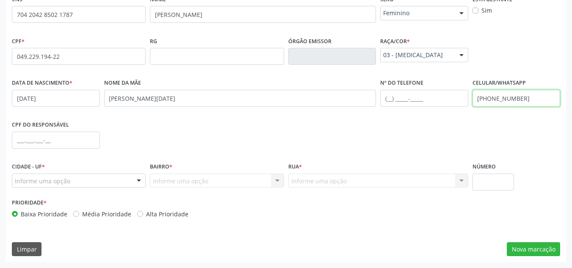
type input "(82) 99304-0645"
click at [124, 186] on div "Informe uma opção" at bounding box center [79, 181] width 134 height 14
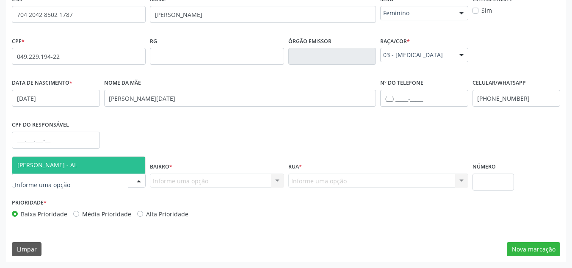
click at [110, 162] on span "[PERSON_NAME] - AL" at bounding box center [78, 165] width 133 height 17
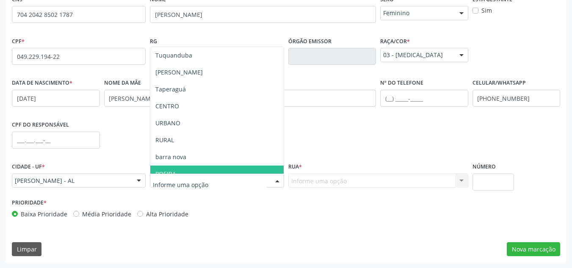
click at [196, 172] on span "POEIRA" at bounding box center [216, 173] width 133 height 17
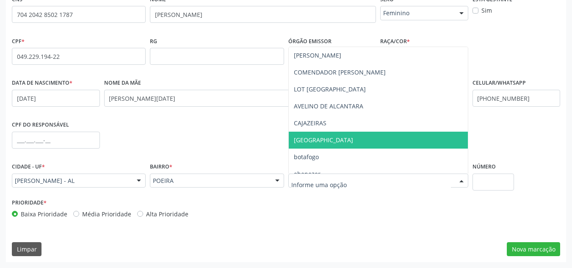
click at [323, 138] on span "avenida são josé" at bounding box center [323, 140] width 59 height 8
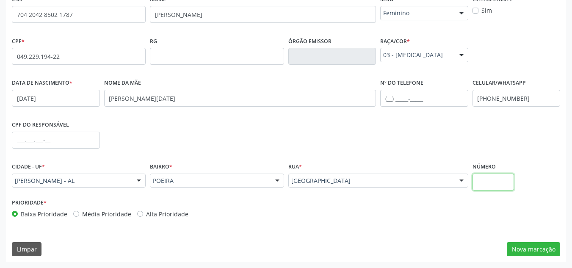
click at [489, 180] on input "text" at bounding box center [493, 182] width 42 height 17
type input "S/N"
click at [529, 246] on button "Nova marcação" at bounding box center [533, 249] width 53 height 14
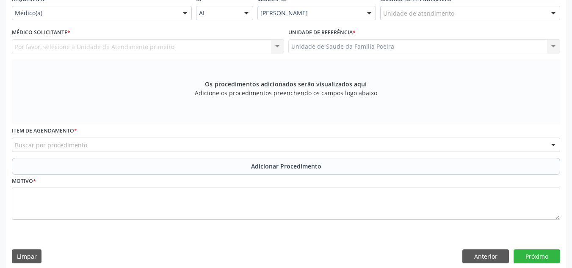
click at [531, 16] on div "Unidade de atendimento" at bounding box center [470, 13] width 180 height 14
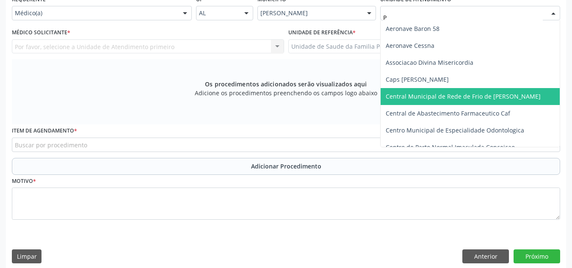
type input "PO"
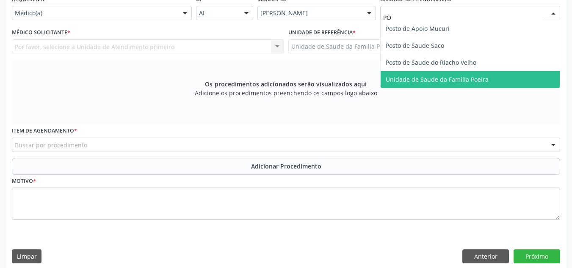
click at [474, 84] on span "Unidade de Saude da Familia Poeira" at bounding box center [470, 79] width 179 height 17
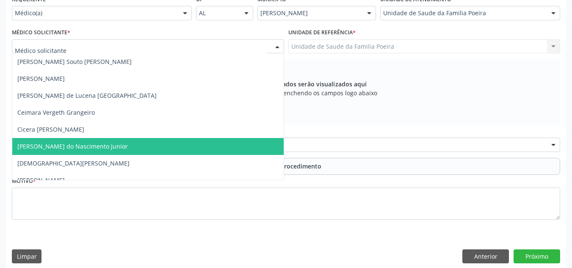
click at [39, 143] on span "[PERSON_NAME] do Nascimento Junior" at bounding box center [72, 146] width 110 height 8
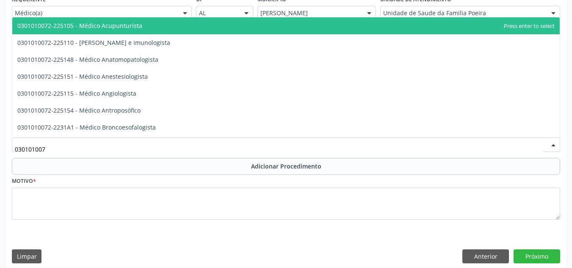
type input "0301010072"
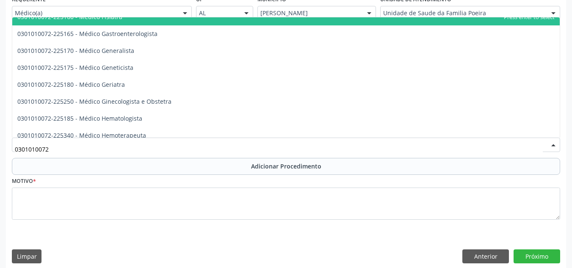
scroll to position [423, 0]
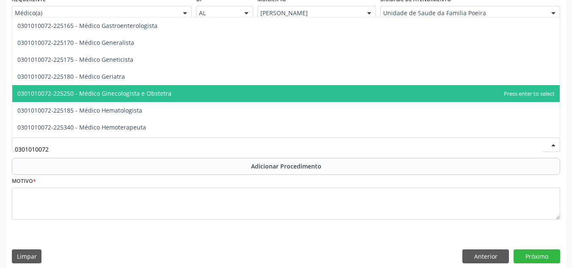
click at [136, 96] on span "0301010072-225250 - Médico Ginecologista e Obstetra" at bounding box center [94, 93] width 154 height 8
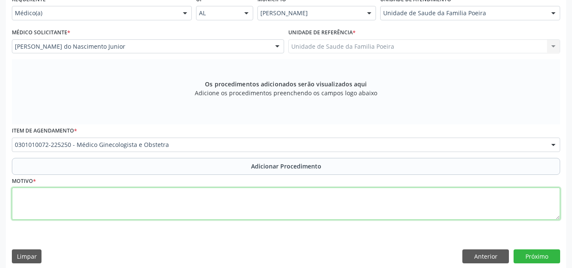
click at [121, 201] on textarea at bounding box center [286, 204] width 548 height 32
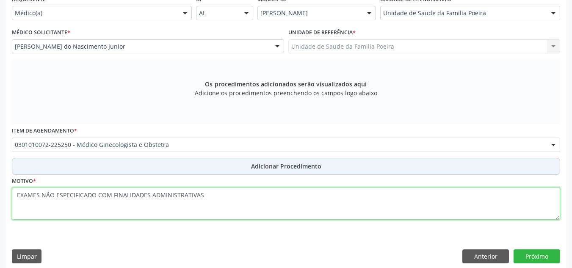
type textarea "EXAMES NÃO ESPECIFICADO COM FINALIDADES ADMINISTRATIVAS"
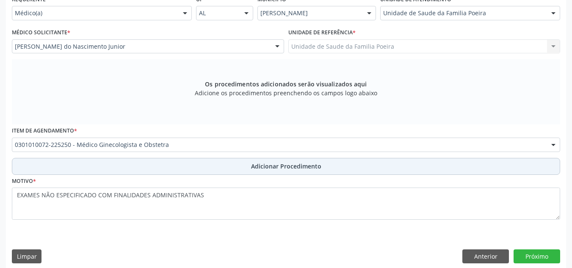
click at [303, 163] on span "Adicionar Procedimento" at bounding box center [286, 166] width 70 height 9
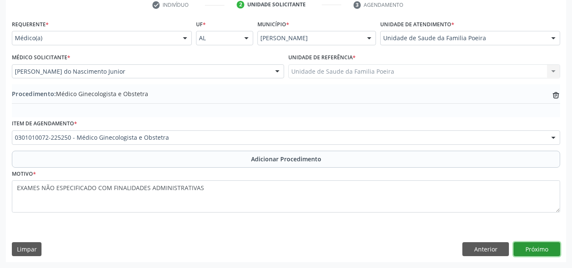
click at [546, 251] on button "Próximo" at bounding box center [536, 249] width 47 height 14
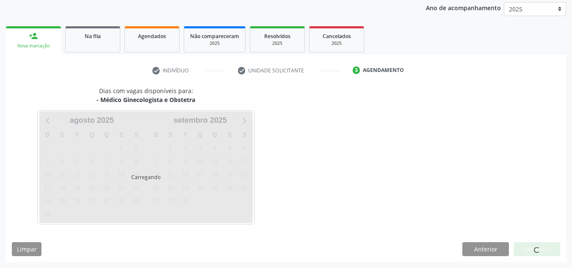
scroll to position [137, 0]
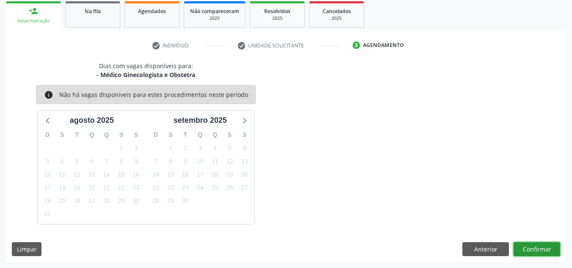
click at [534, 251] on button "Confirmar" at bounding box center [536, 249] width 47 height 14
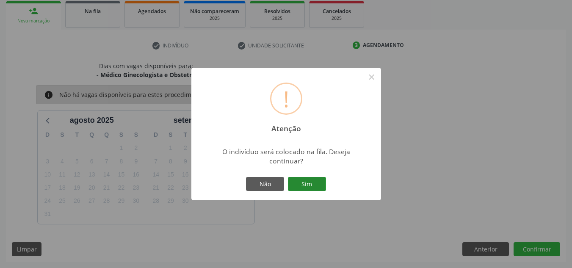
click at [309, 183] on button "Sim" at bounding box center [307, 184] width 38 height 14
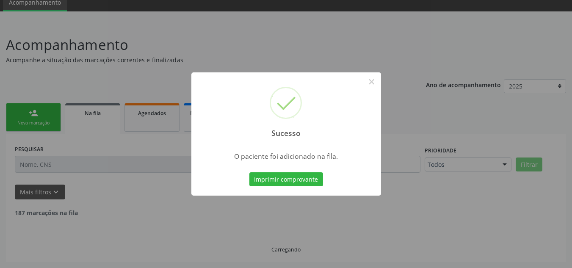
scroll to position [26, 0]
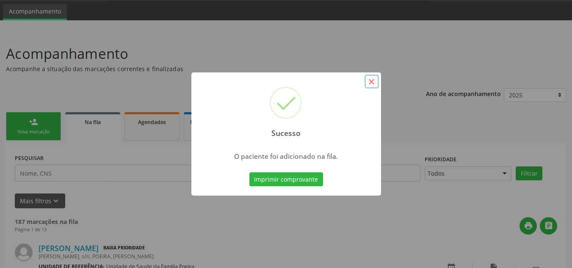
click at [370, 82] on button "×" at bounding box center [371, 81] width 14 height 14
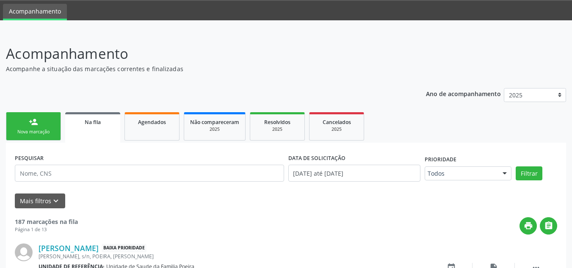
click at [25, 121] on link "person_add Nova marcação" at bounding box center [33, 126] width 55 height 28
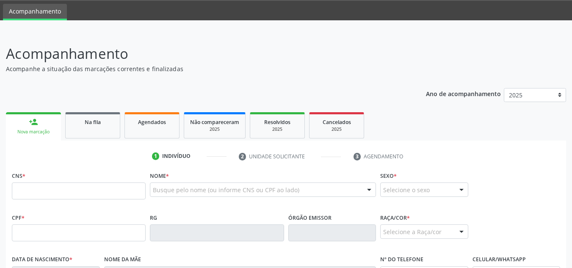
scroll to position [69, 0]
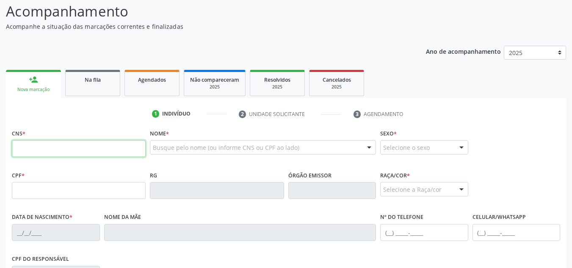
click at [50, 147] on input "text" at bounding box center [79, 148] width 134 height 17
type input "700 6014 6326 0066"
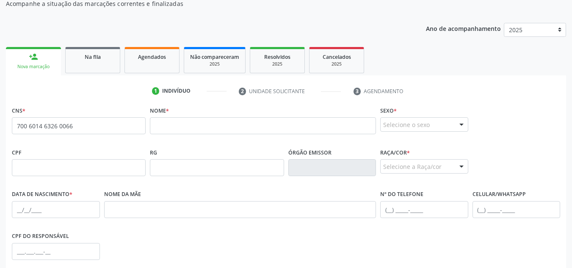
scroll to position [111, 0]
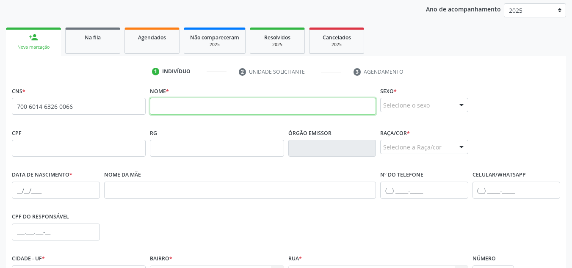
paste input "Sebastiana Fortunato do Nascimento"
type input "Sebastiana Fortunato do Nascimento"
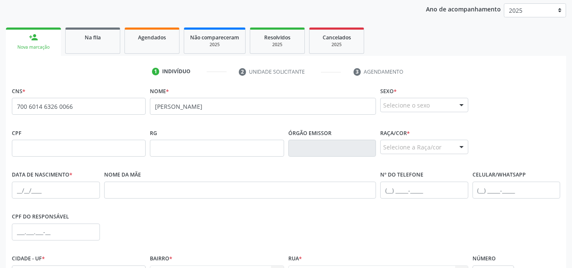
click at [461, 112] on div "Selecione o sexo Masculino Feminino Nenhum resultado encontrado para: " " Não h…" at bounding box center [424, 105] width 88 height 14
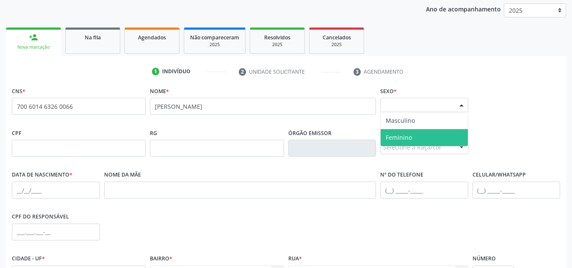
click at [442, 133] on span "Feminino" at bounding box center [424, 137] width 87 height 17
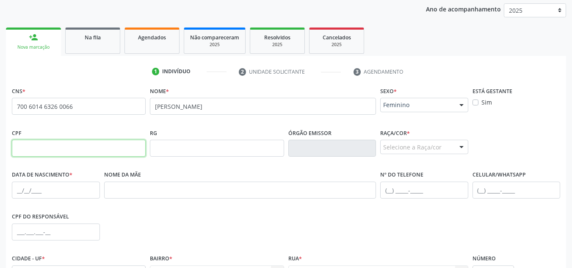
drag, startPoint x: 29, startPoint y: 145, endPoint x: 47, endPoint y: 151, distance: 18.9
click at [31, 145] on input "text" at bounding box center [79, 148] width 134 height 17
type input "355.092.524-72"
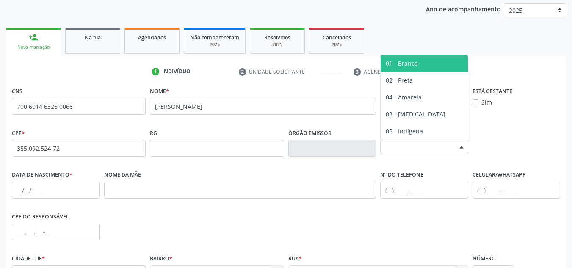
click at [444, 146] on div "Selecione a Raça/cor" at bounding box center [424, 147] width 88 height 14
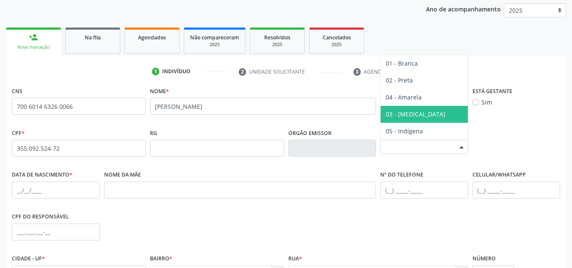
click at [420, 116] on span "03 - [MEDICAL_DATA]" at bounding box center [424, 114] width 87 height 17
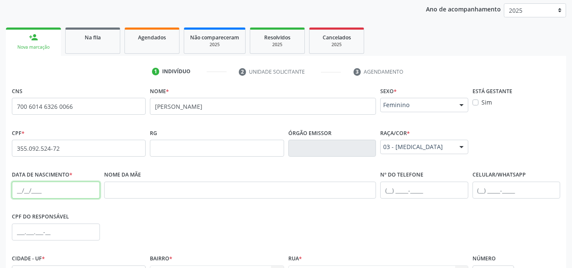
click at [48, 194] on input "text" at bounding box center [56, 190] width 88 height 17
type input "18/01/1963"
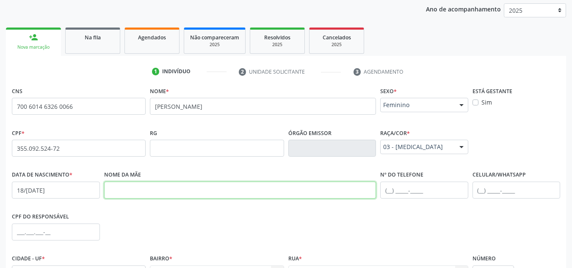
click at [138, 189] on input "text" at bounding box center [240, 190] width 272 height 17
type input "BENEDITA MARIA DA CONCEIÇÃO"
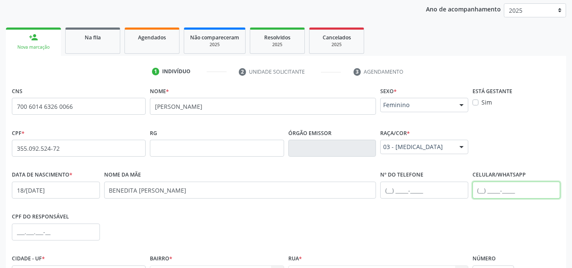
click at [492, 190] on input "text" at bounding box center [516, 190] width 88 height 17
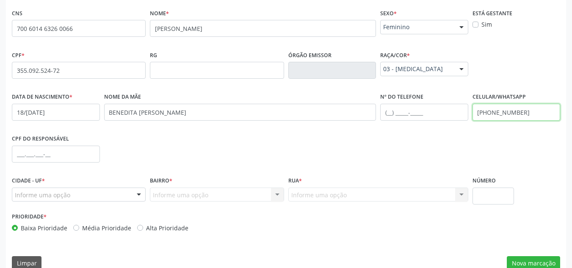
scroll to position [203, 0]
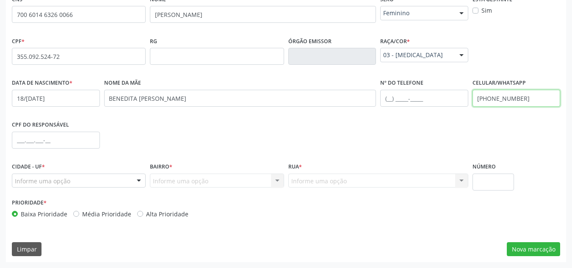
type input "(82) 99132-8341"
click at [130, 188] on div "Cidade - UF * Informe uma opção Marechal Deodoro - AL Nenhum resultado encontra…" at bounding box center [79, 178] width 138 height 36
click at [103, 184] on div at bounding box center [79, 181] width 134 height 14
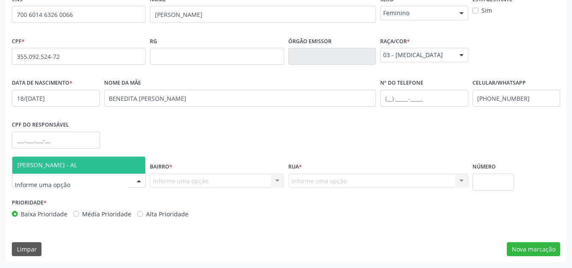
drag, startPoint x: 82, startPoint y: 166, endPoint x: 118, endPoint y: 168, distance: 36.0
click at [83, 166] on span "[PERSON_NAME] - AL" at bounding box center [78, 165] width 133 height 17
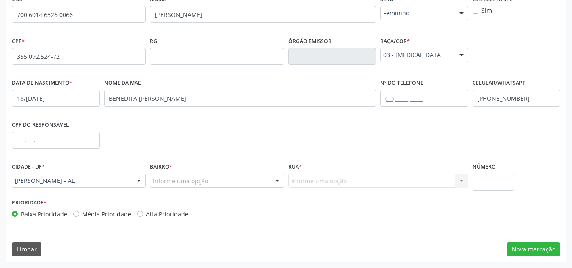
click at [228, 182] on div "Informe uma opção" at bounding box center [217, 181] width 134 height 14
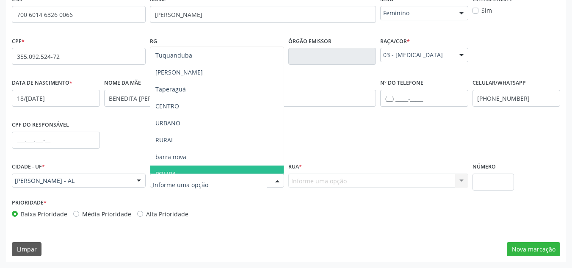
click at [223, 171] on span "POEIRA" at bounding box center [216, 173] width 133 height 17
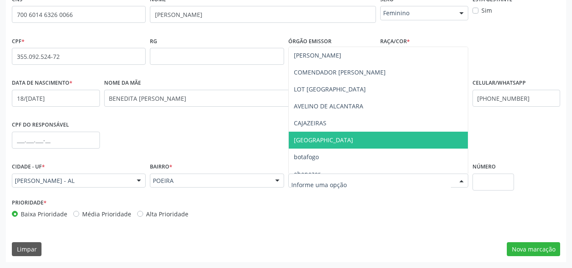
click at [331, 141] on span "avenida são josé" at bounding box center [323, 140] width 59 height 8
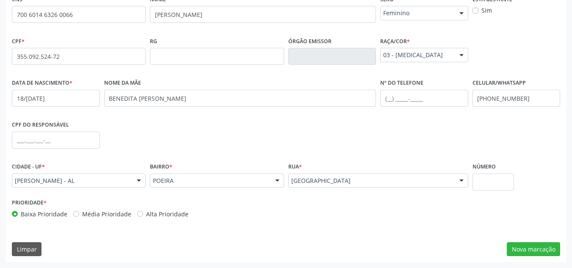
click at [457, 178] on div at bounding box center [461, 181] width 13 height 14
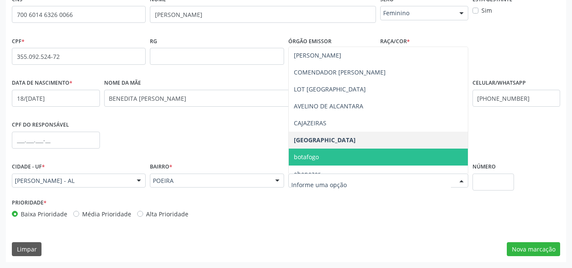
click at [359, 182] on input "text" at bounding box center [371, 184] width 160 height 17
